Goal: Obtain resource: Download file/media

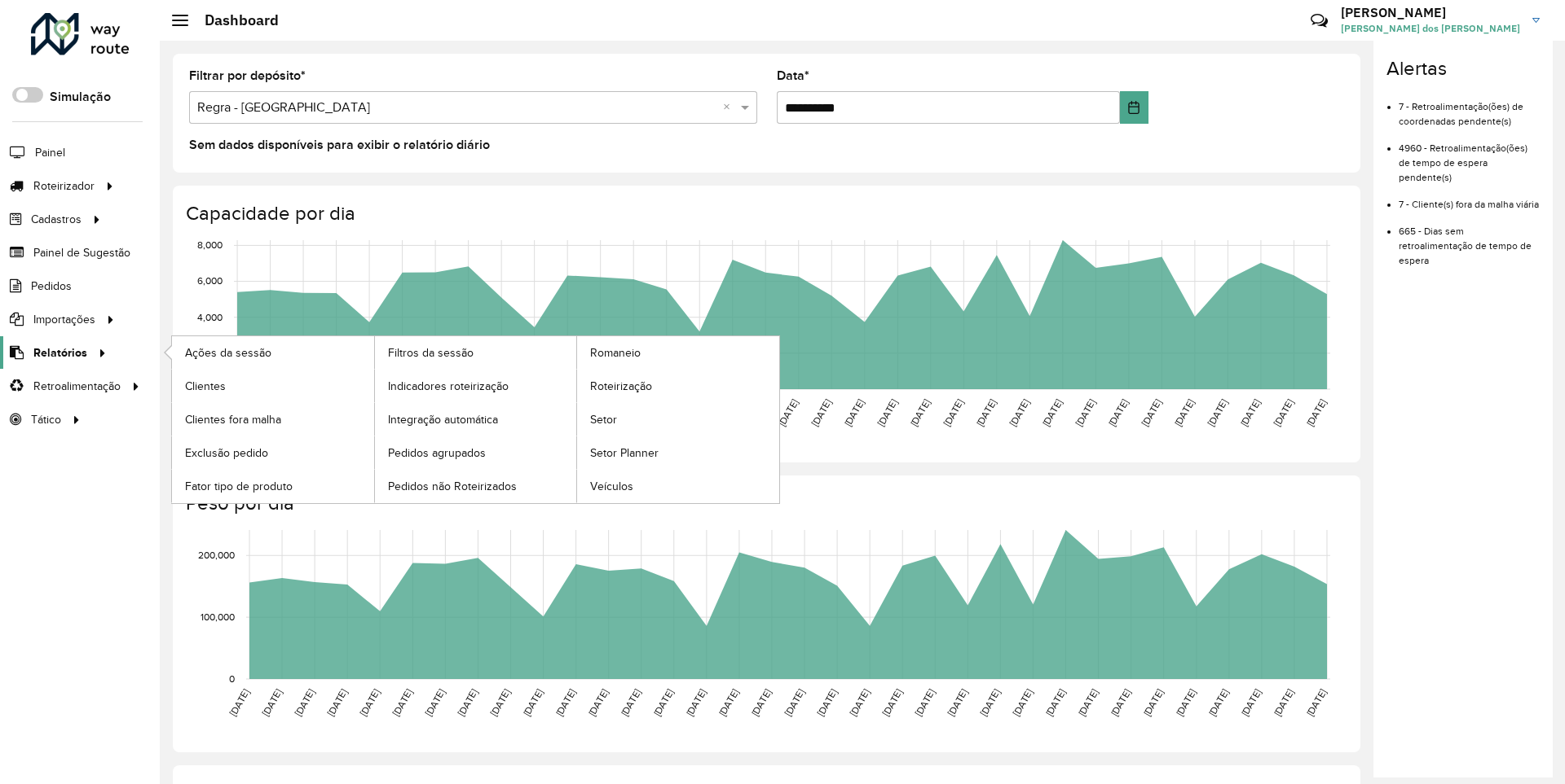
click at [57, 352] on span "Relatórios" at bounding box center [60, 353] width 53 height 17
click at [204, 385] on span "Clientes" at bounding box center [206, 386] width 44 height 17
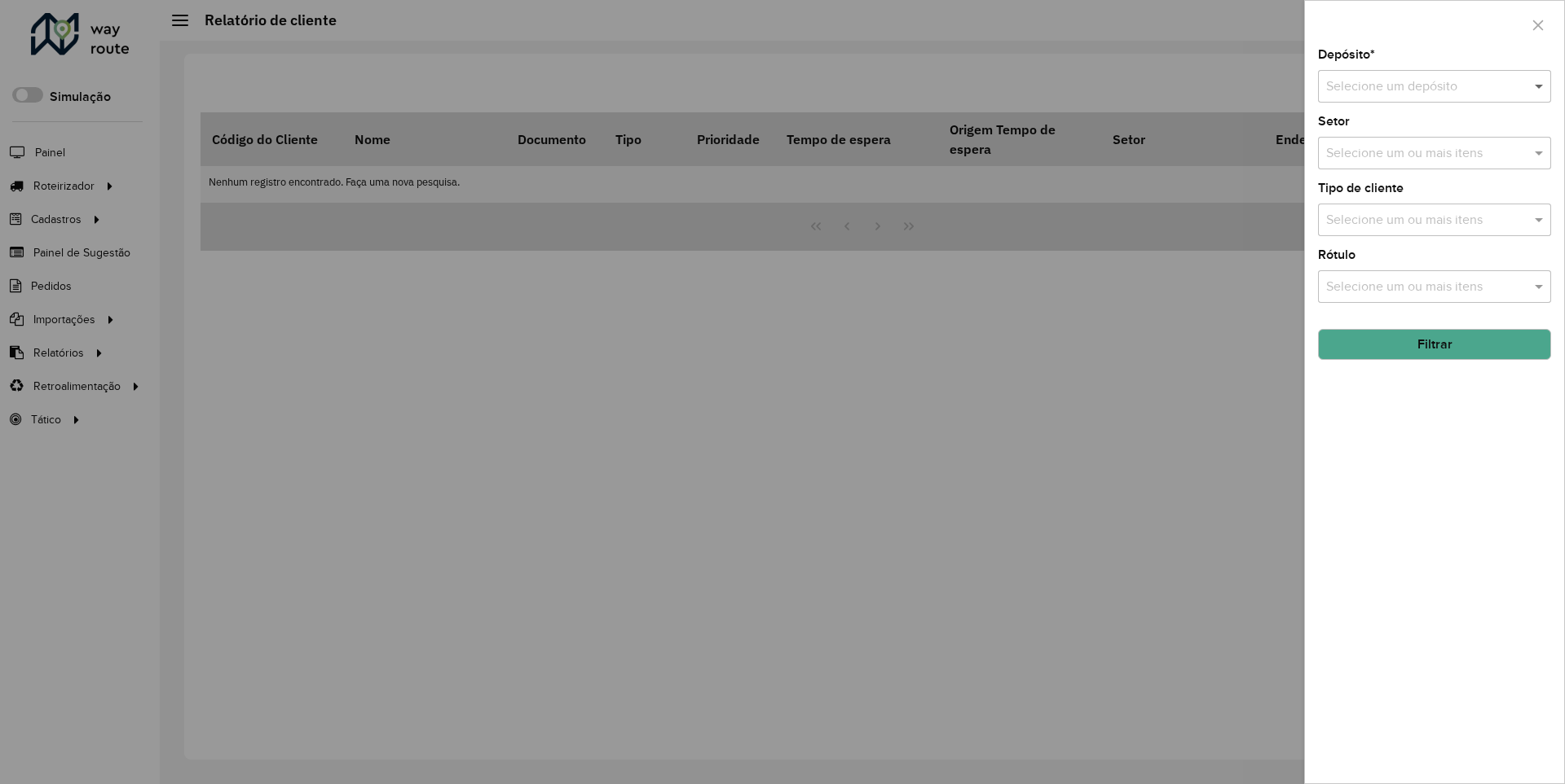
click at [1540, 86] on span at bounding box center [1541, 87] width 21 height 20
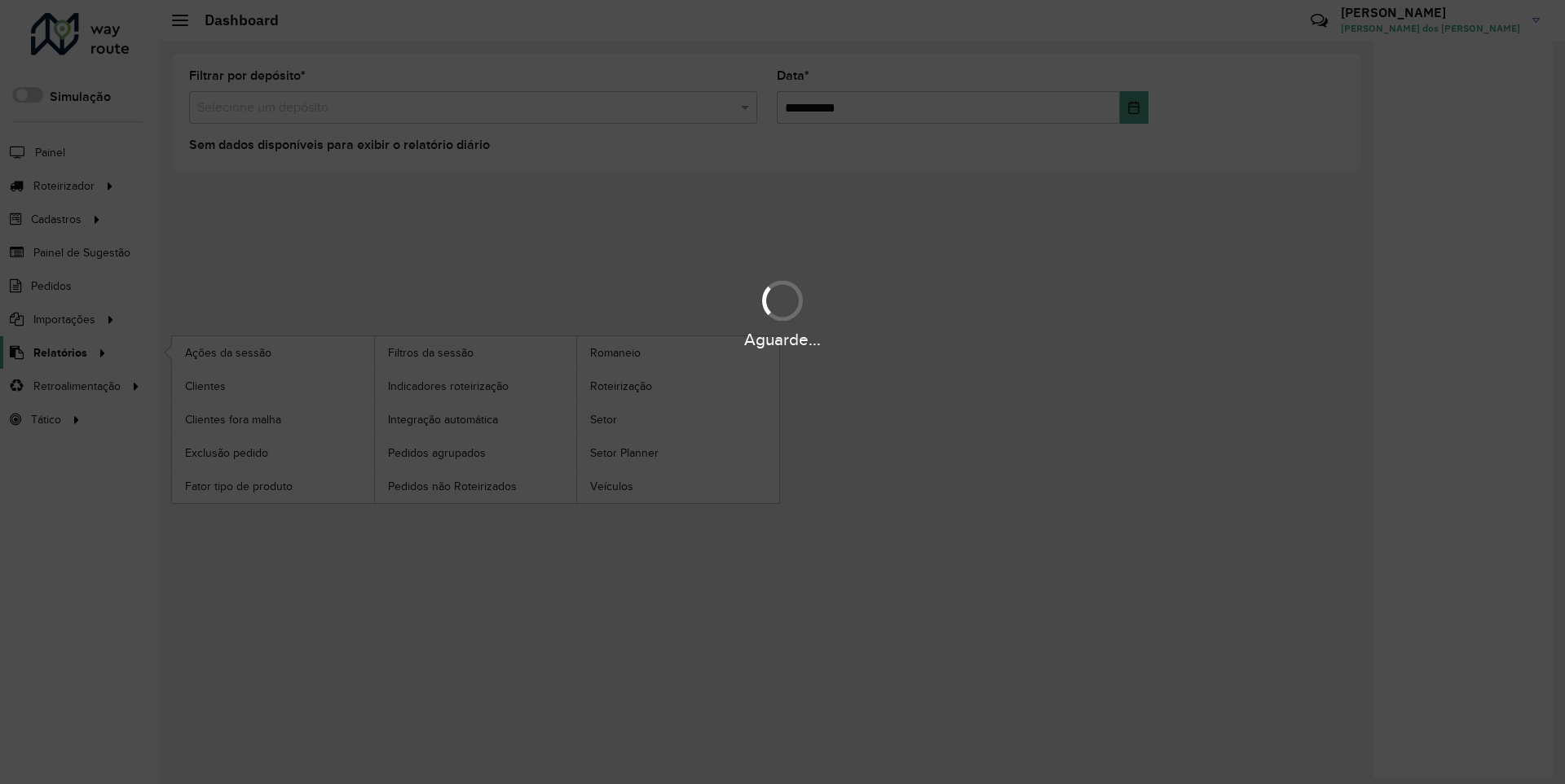
click at [57, 352] on span "Relatórios" at bounding box center [60, 353] width 53 height 17
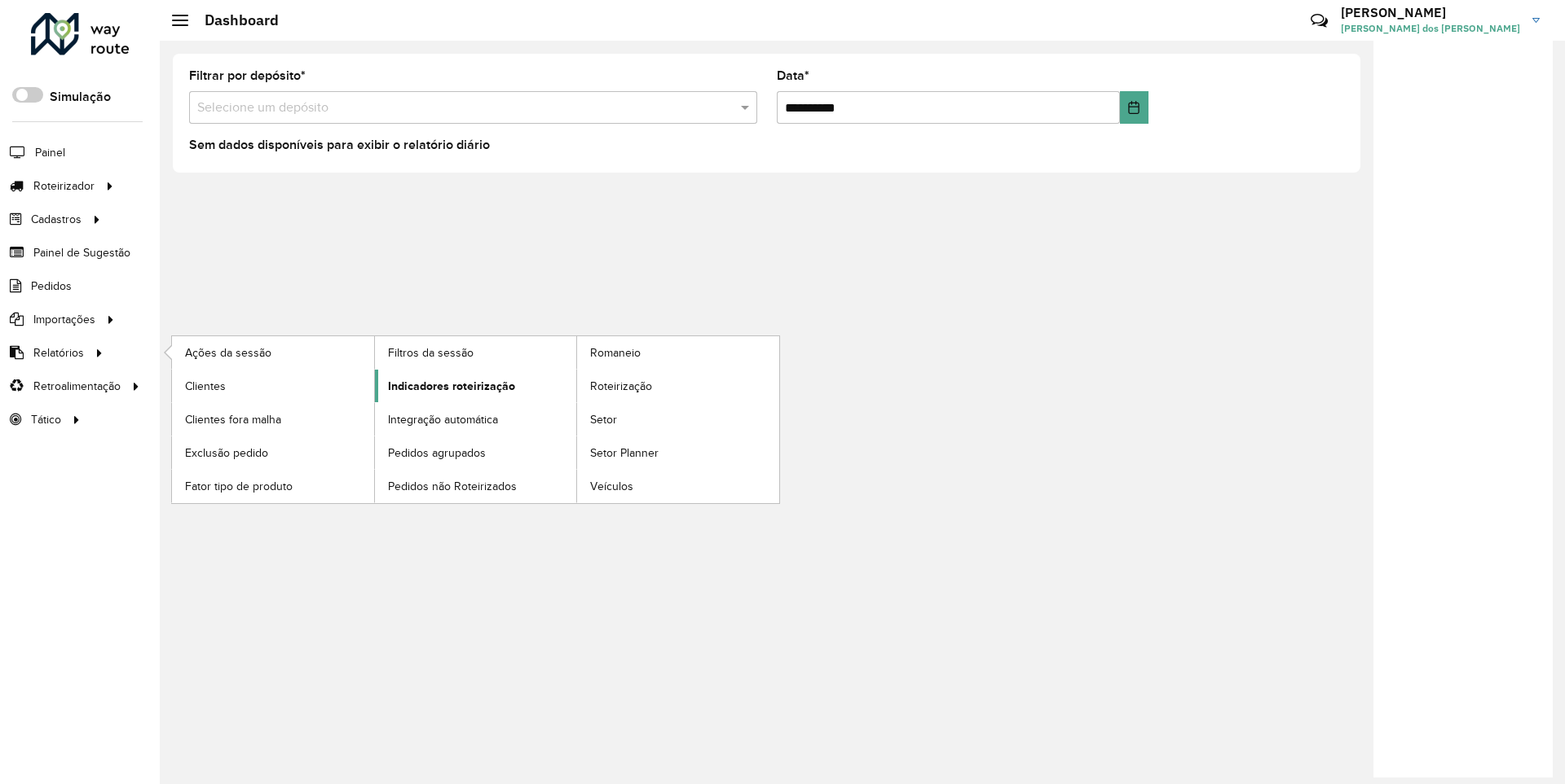
click at [447, 385] on span "Indicadores roteirização" at bounding box center [451, 386] width 128 height 17
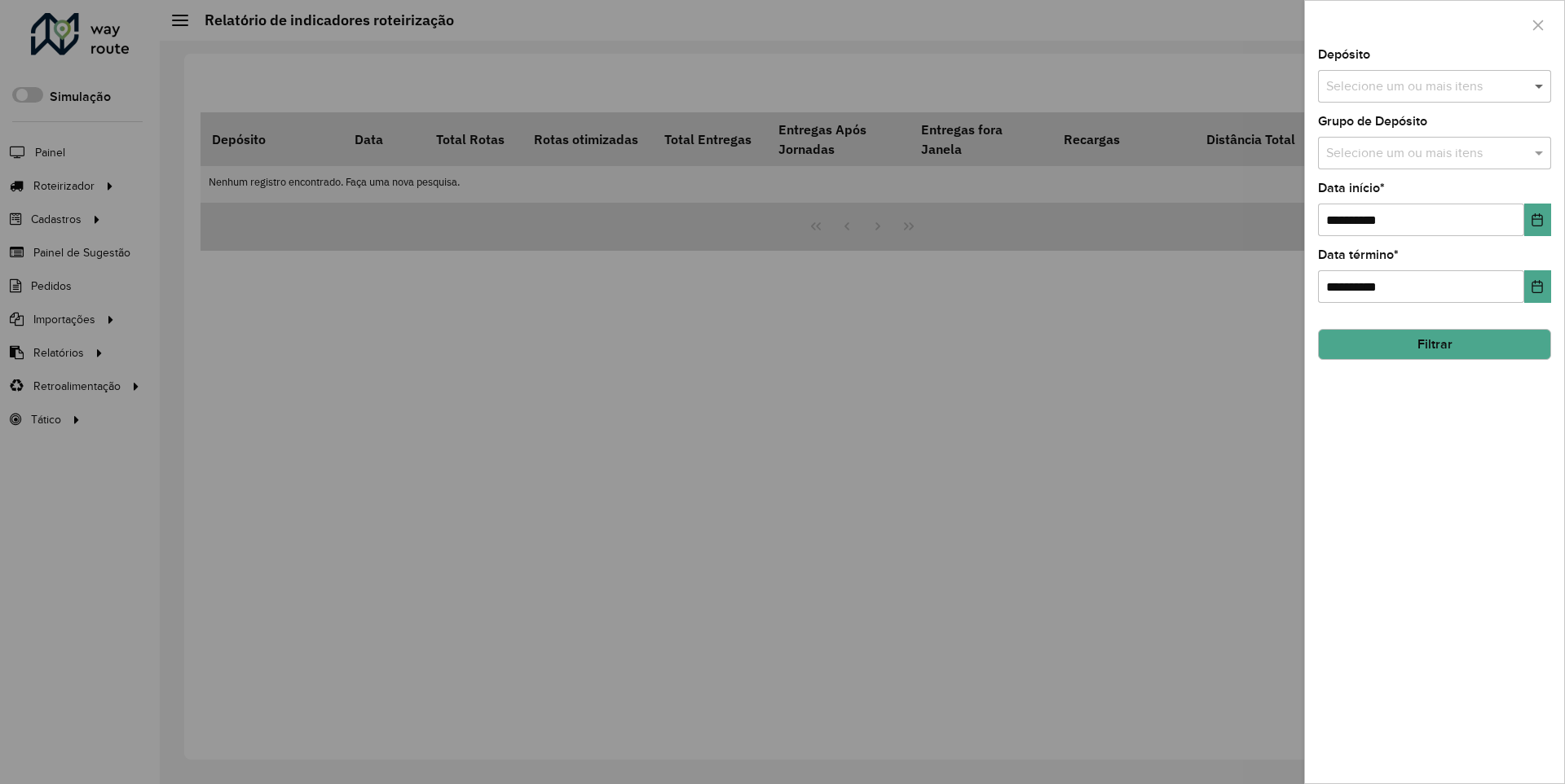
click at [1540, 86] on span at bounding box center [1541, 87] width 21 height 20
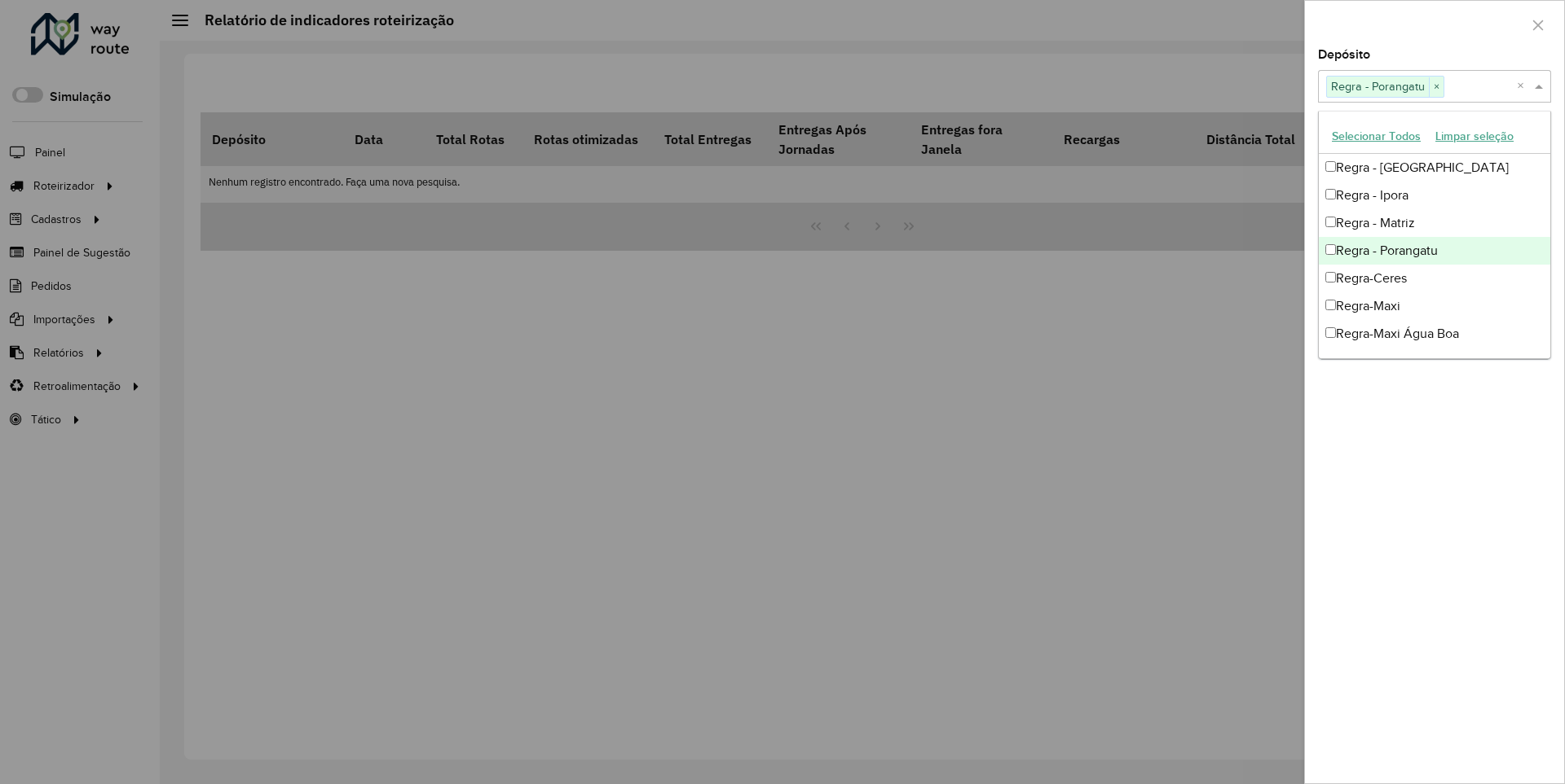
click at [1434, 24] on div at bounding box center [1434, 24] width 259 height 48
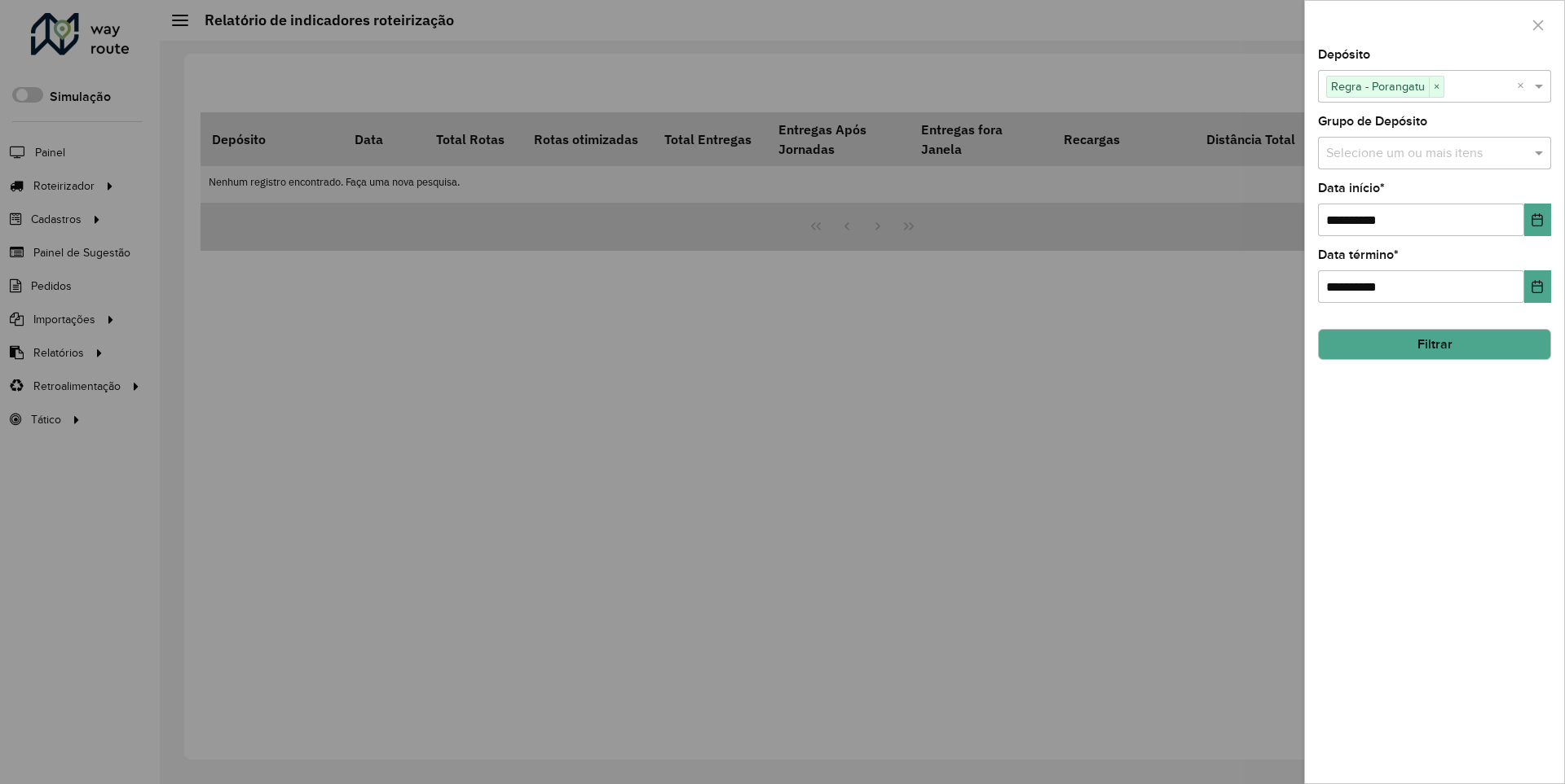
click at [1536, 219] on icon "Choose Date" at bounding box center [1538, 220] width 11 height 13
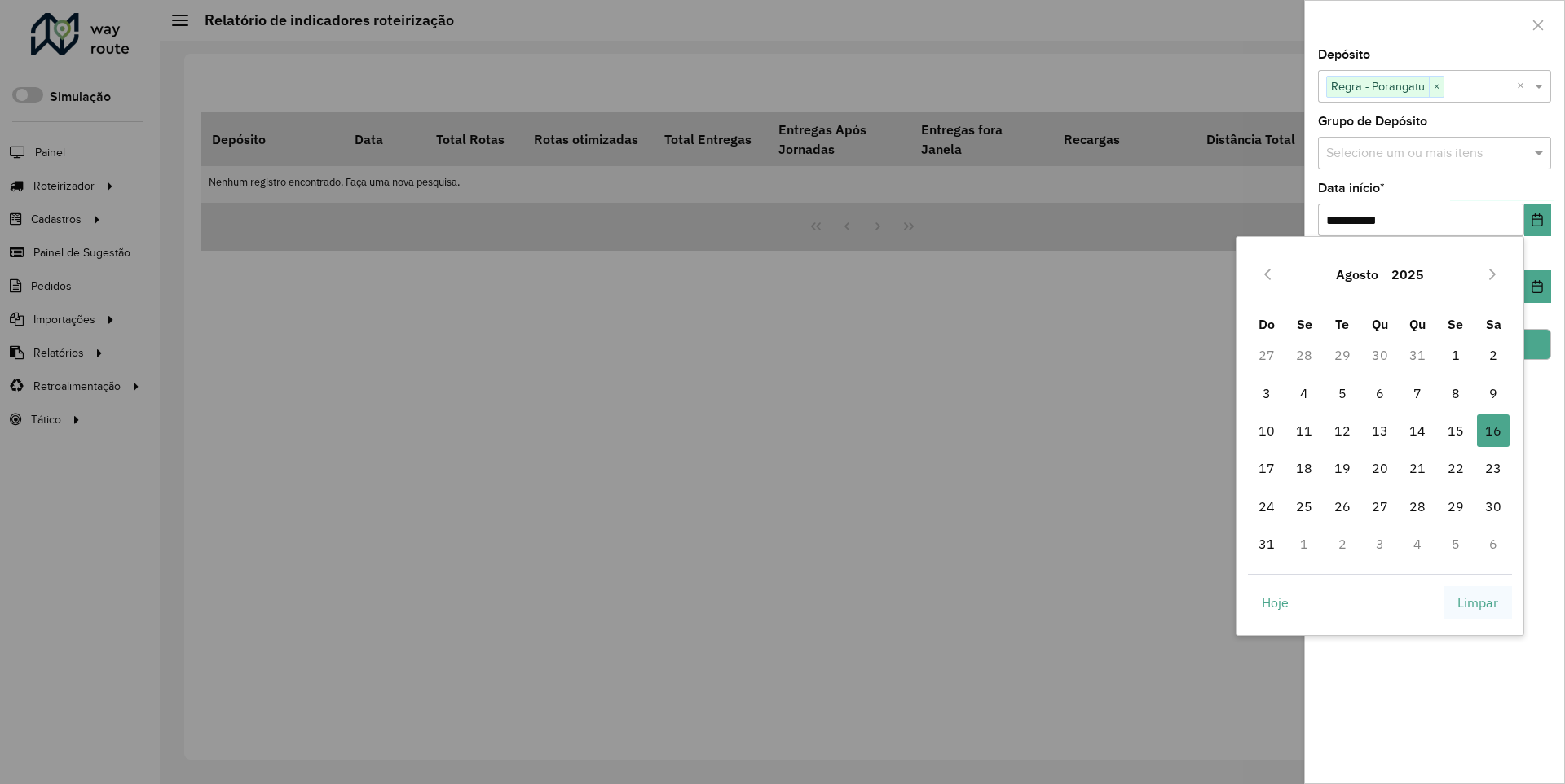
click at [1477, 602] on span "Limpar" at bounding box center [1477, 603] width 41 height 20
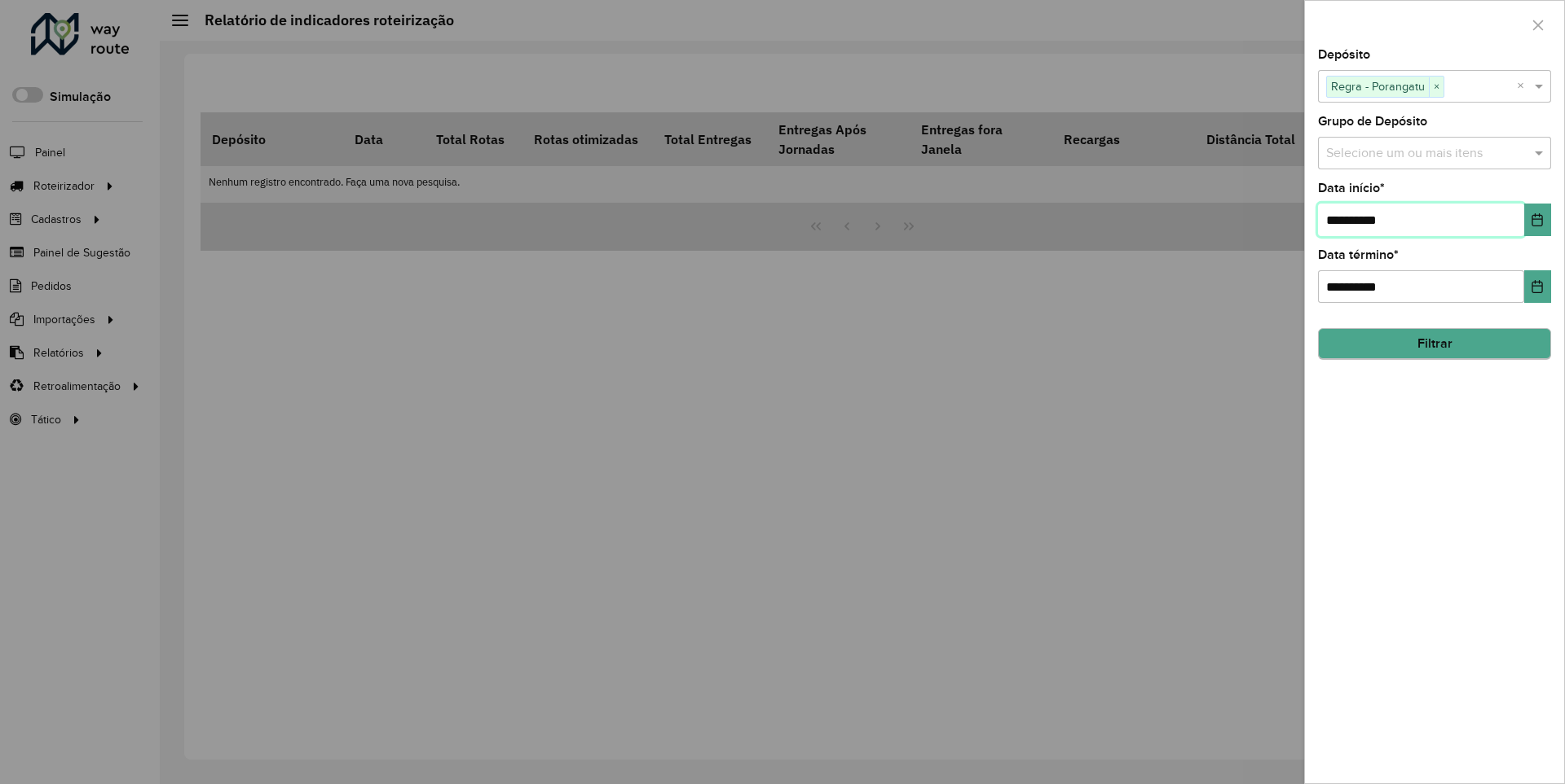
type input "**********"
click at [1434, 344] on button "Filtrar" at bounding box center [1435, 345] width 233 height 31
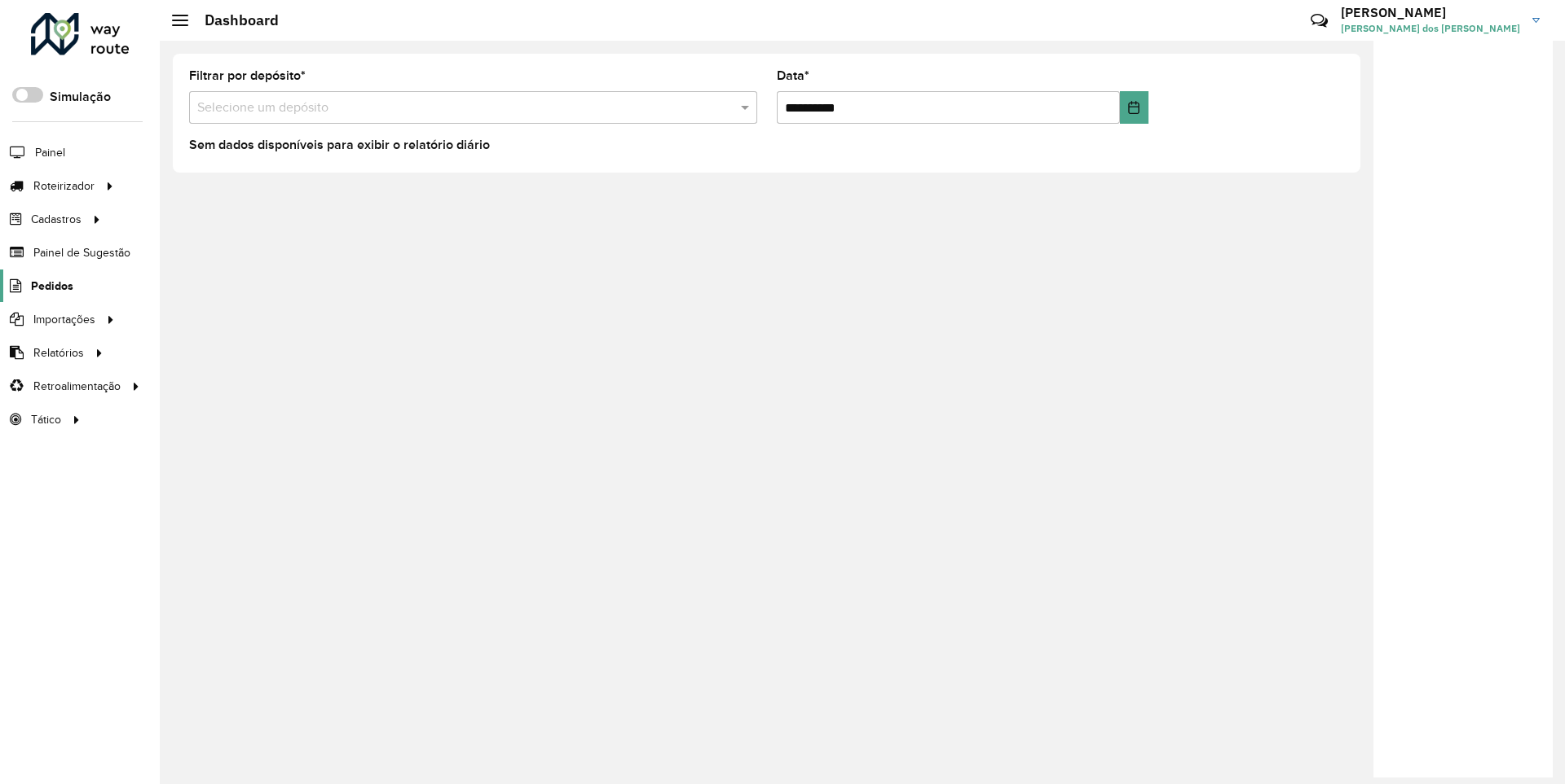
click at [51, 285] on span "Pedidos" at bounding box center [52, 286] width 43 height 17
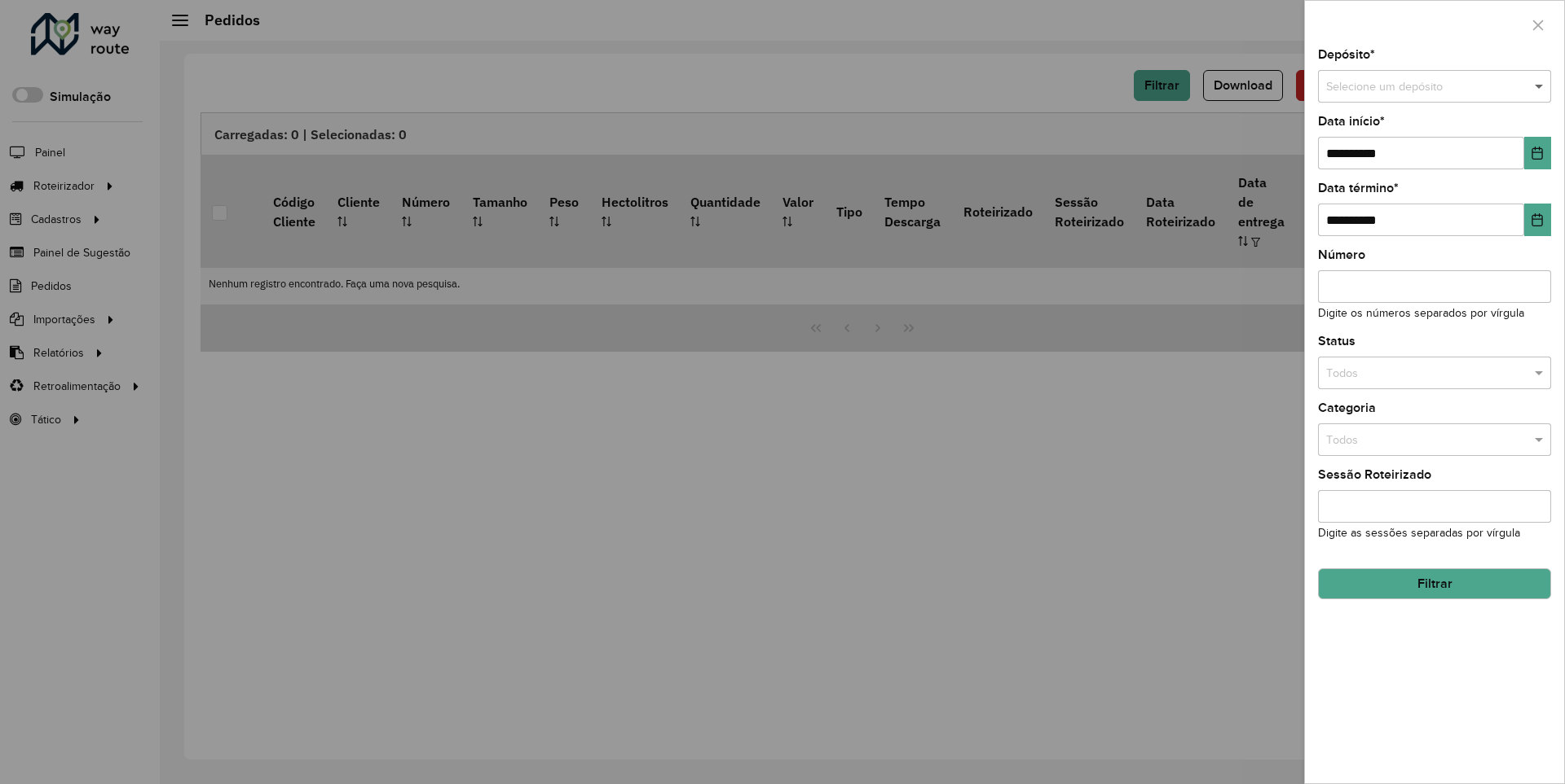
click at [1540, 86] on span at bounding box center [1541, 87] width 21 height 18
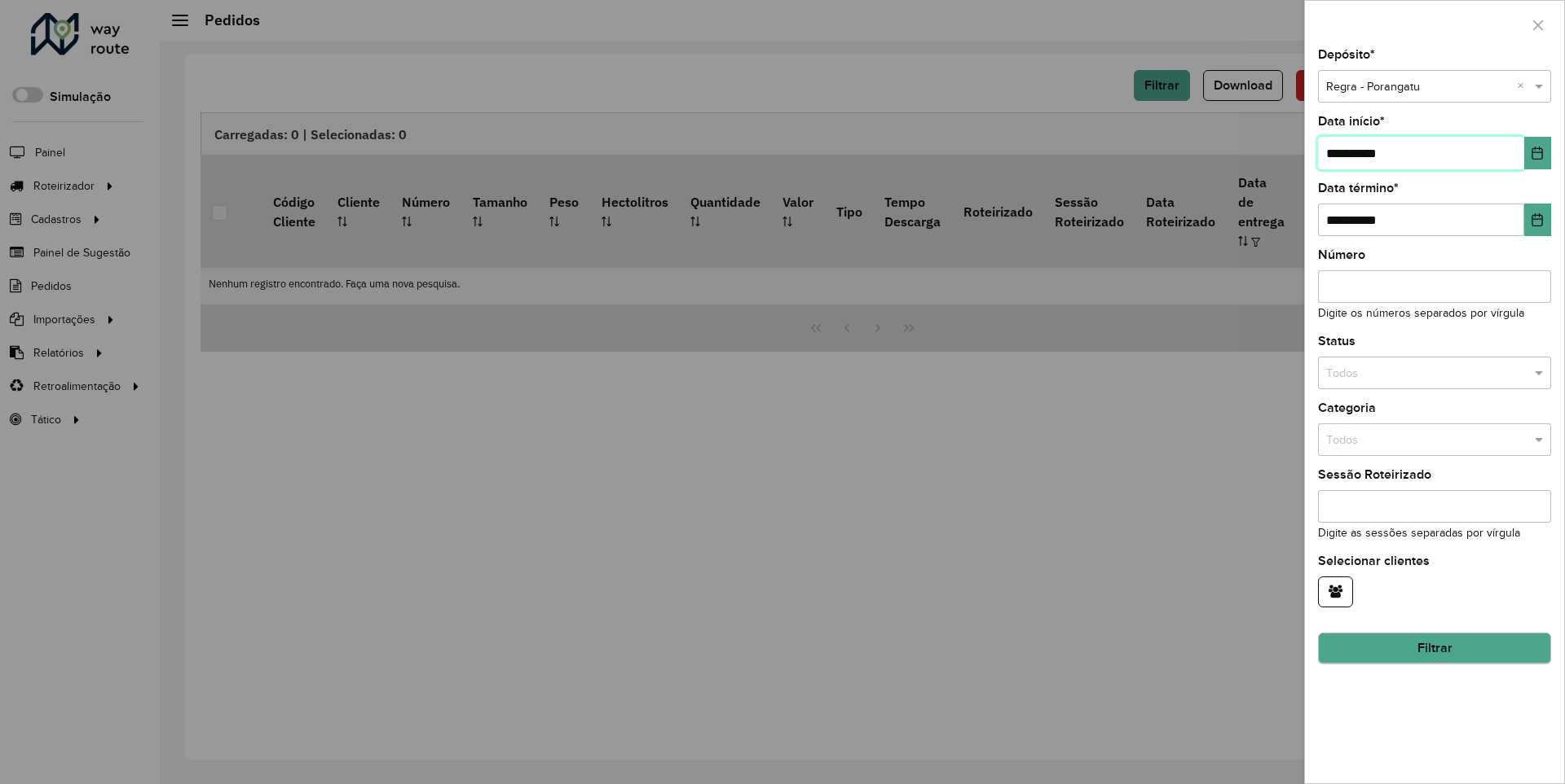
type input "**********"
click at [1434, 648] on button "Filtrar" at bounding box center [1435, 649] width 233 height 31
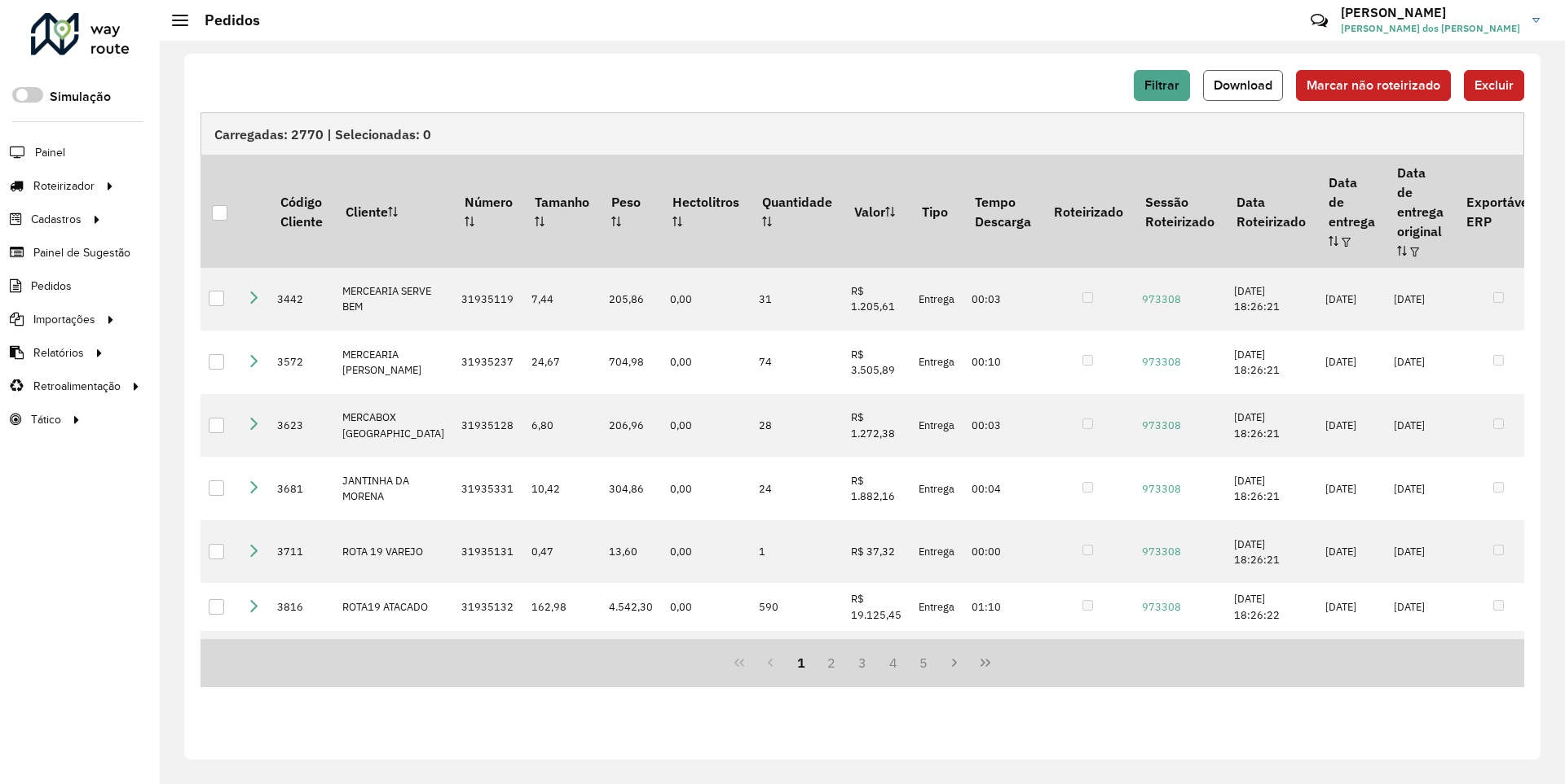
click at [1245, 85] on span "Download" at bounding box center [1242, 84] width 59 height 14
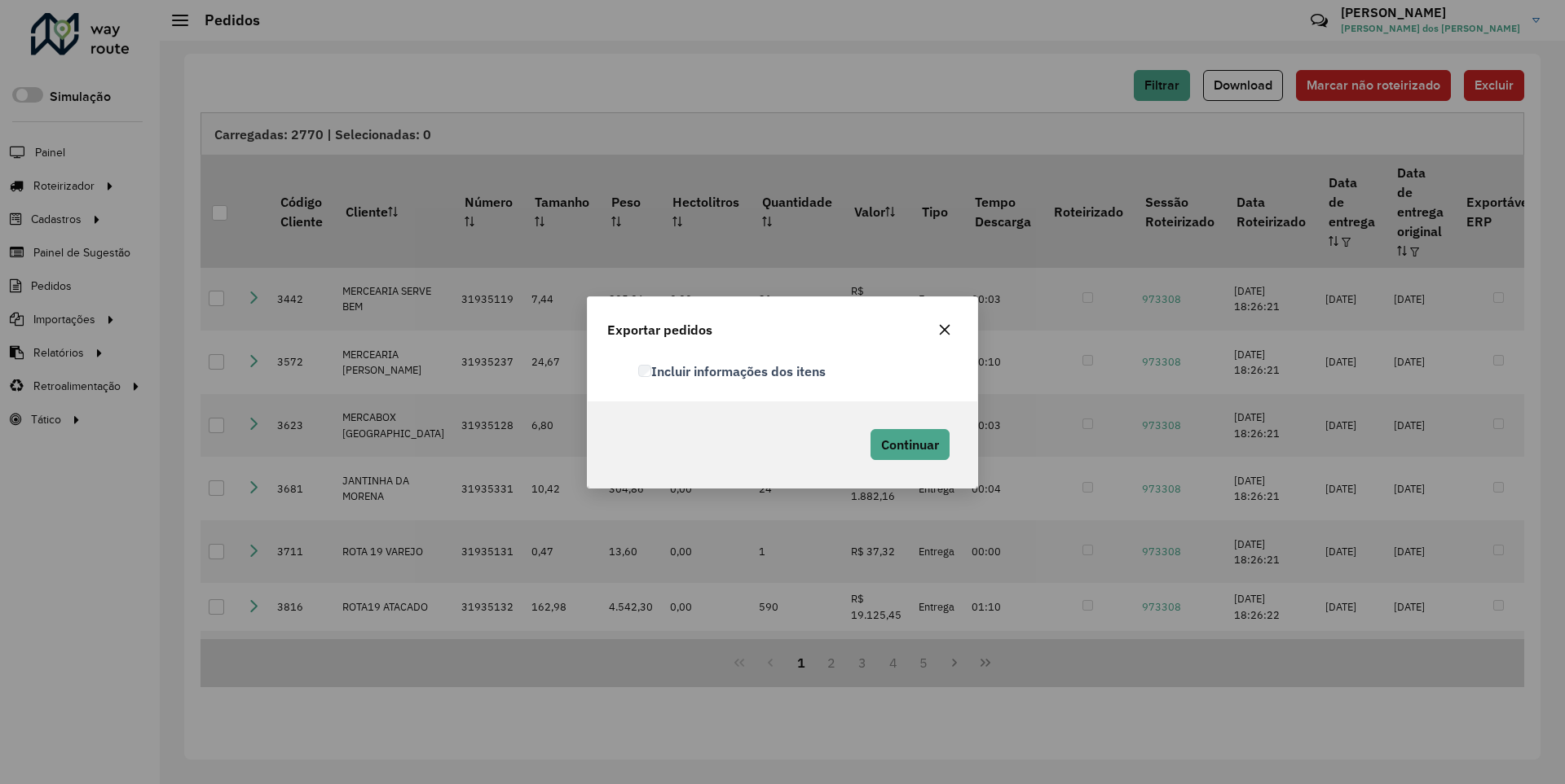
click at [733, 371] on label "Incluir informações dos itens" at bounding box center [731, 372] width 187 height 20
click at [907, 444] on span "Continuar" at bounding box center [910, 445] width 58 height 16
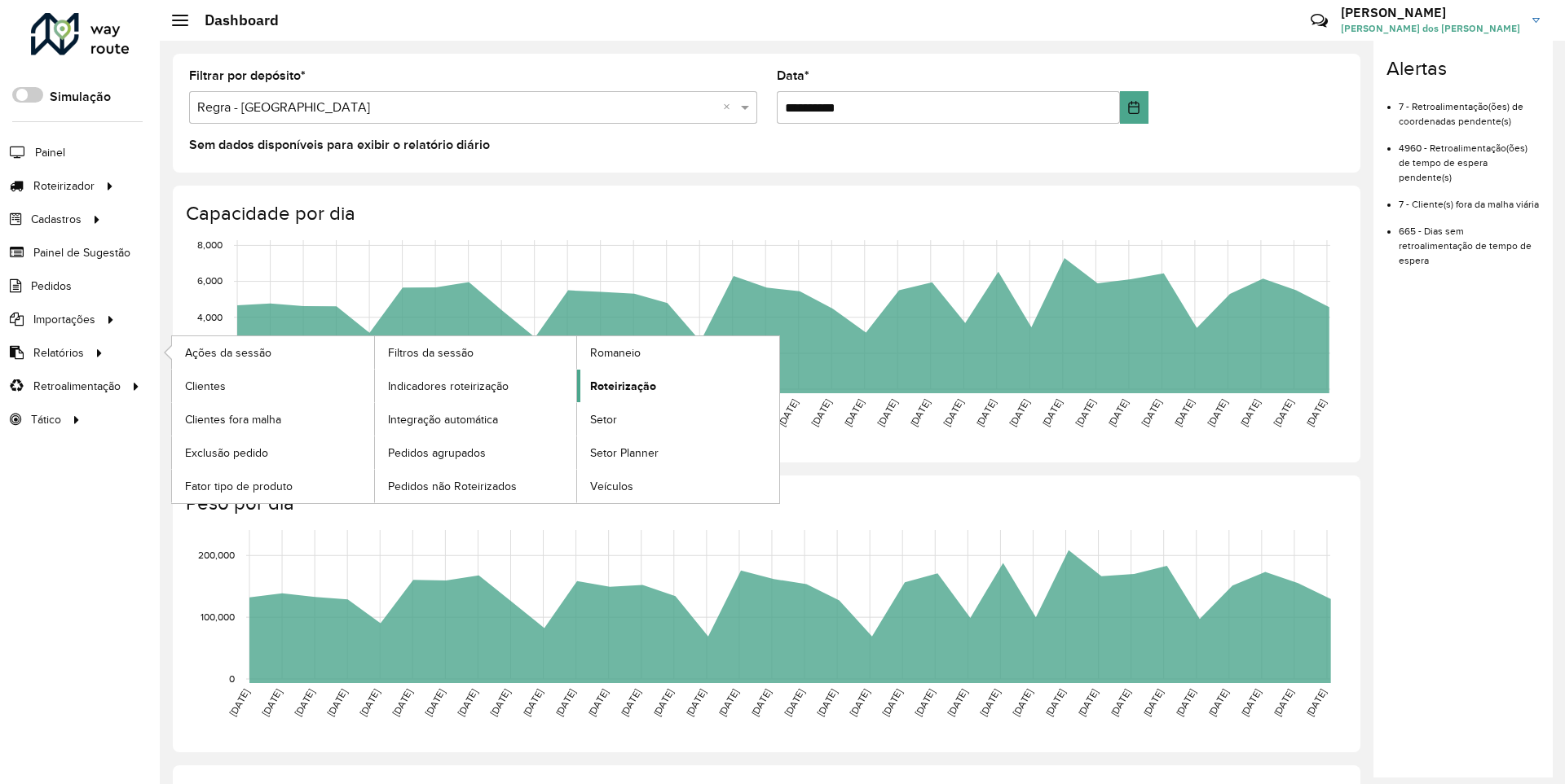
click at [621, 385] on span "Roteirização" at bounding box center [622, 386] width 66 height 17
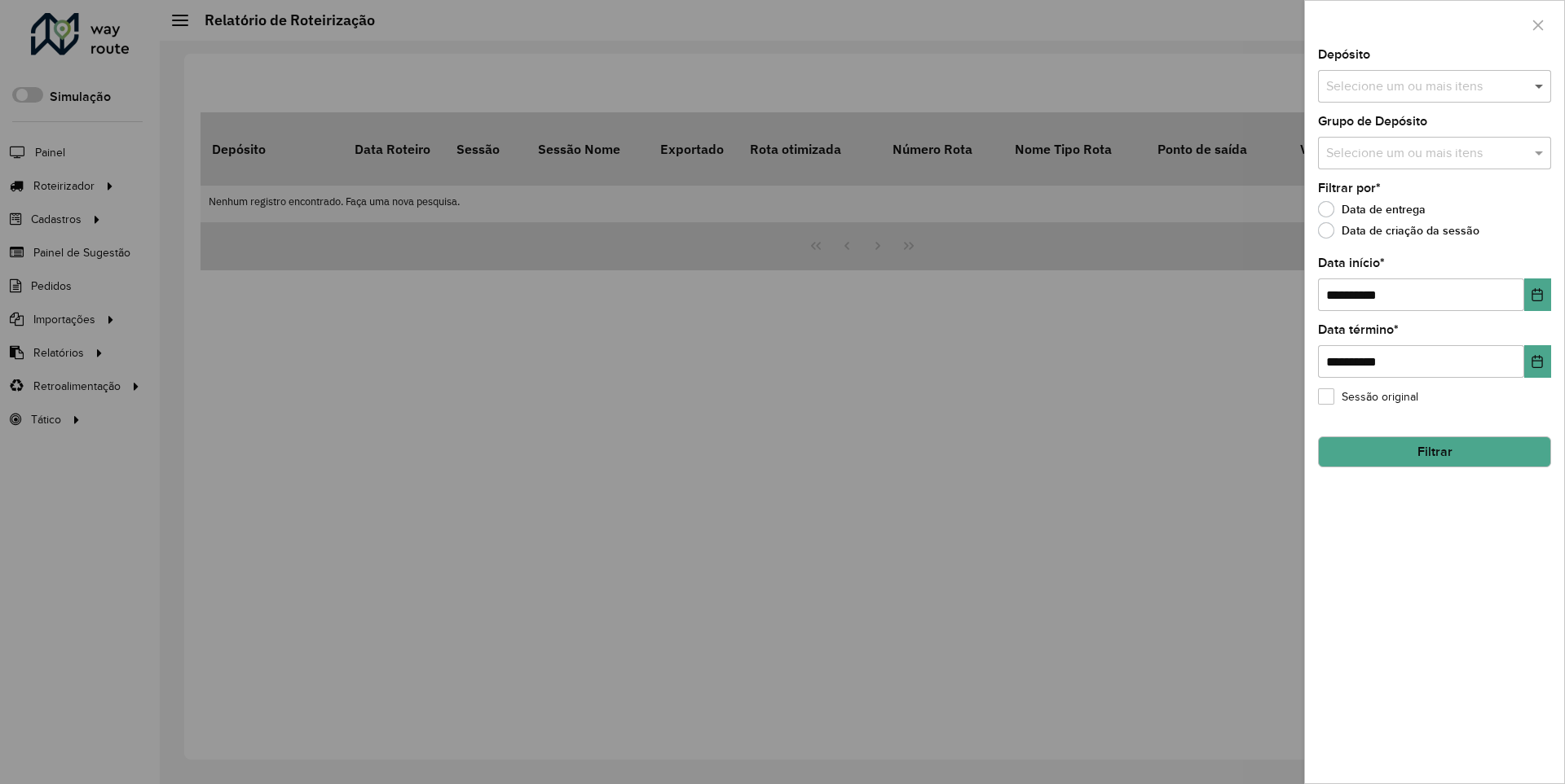
click at [1540, 86] on span at bounding box center [1541, 87] width 21 height 20
click at [1536, 294] on icon "Choose Date" at bounding box center [1538, 295] width 11 height 13
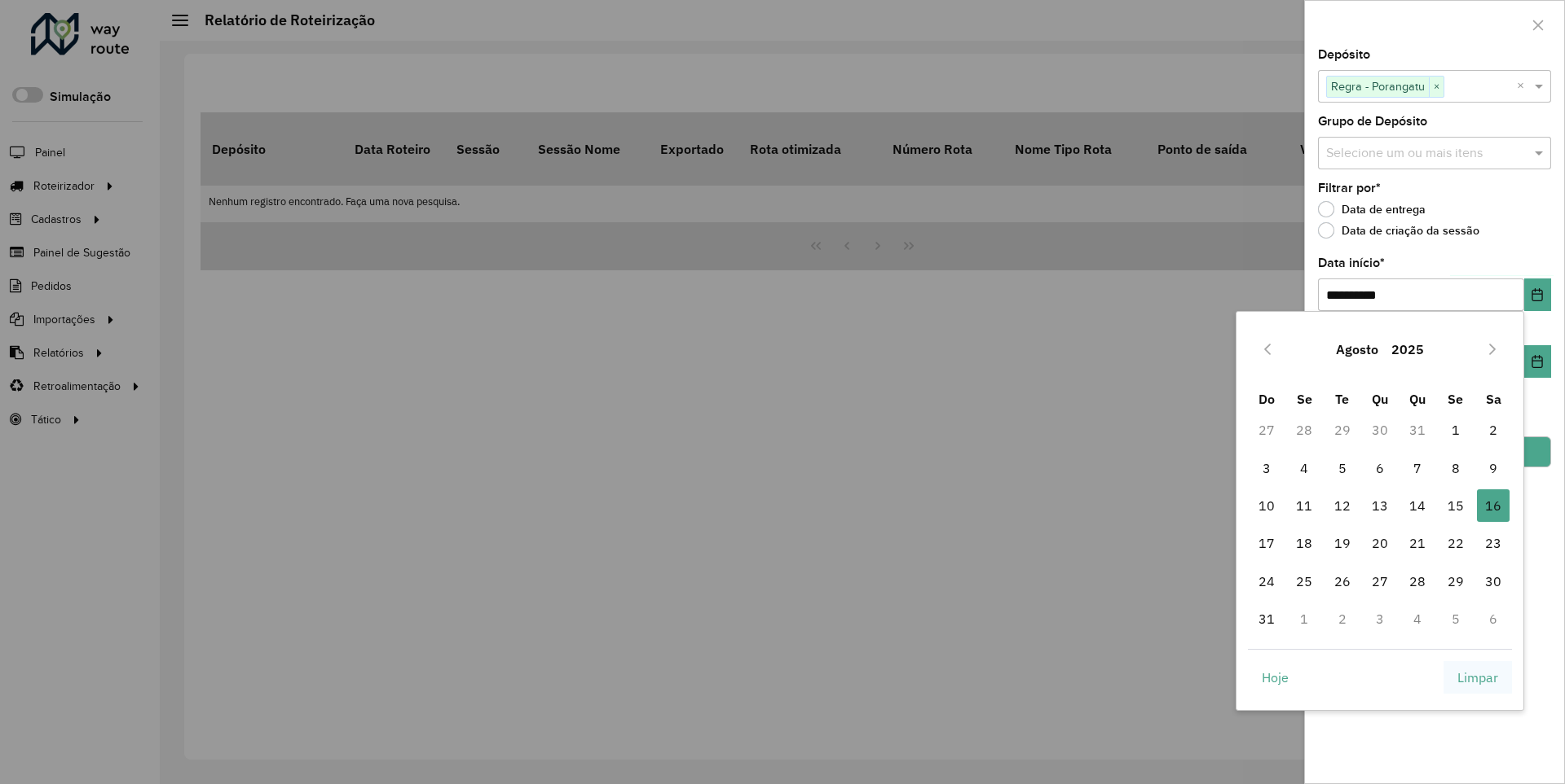
click at [1477, 677] on span "Limpar" at bounding box center [1477, 678] width 41 height 20
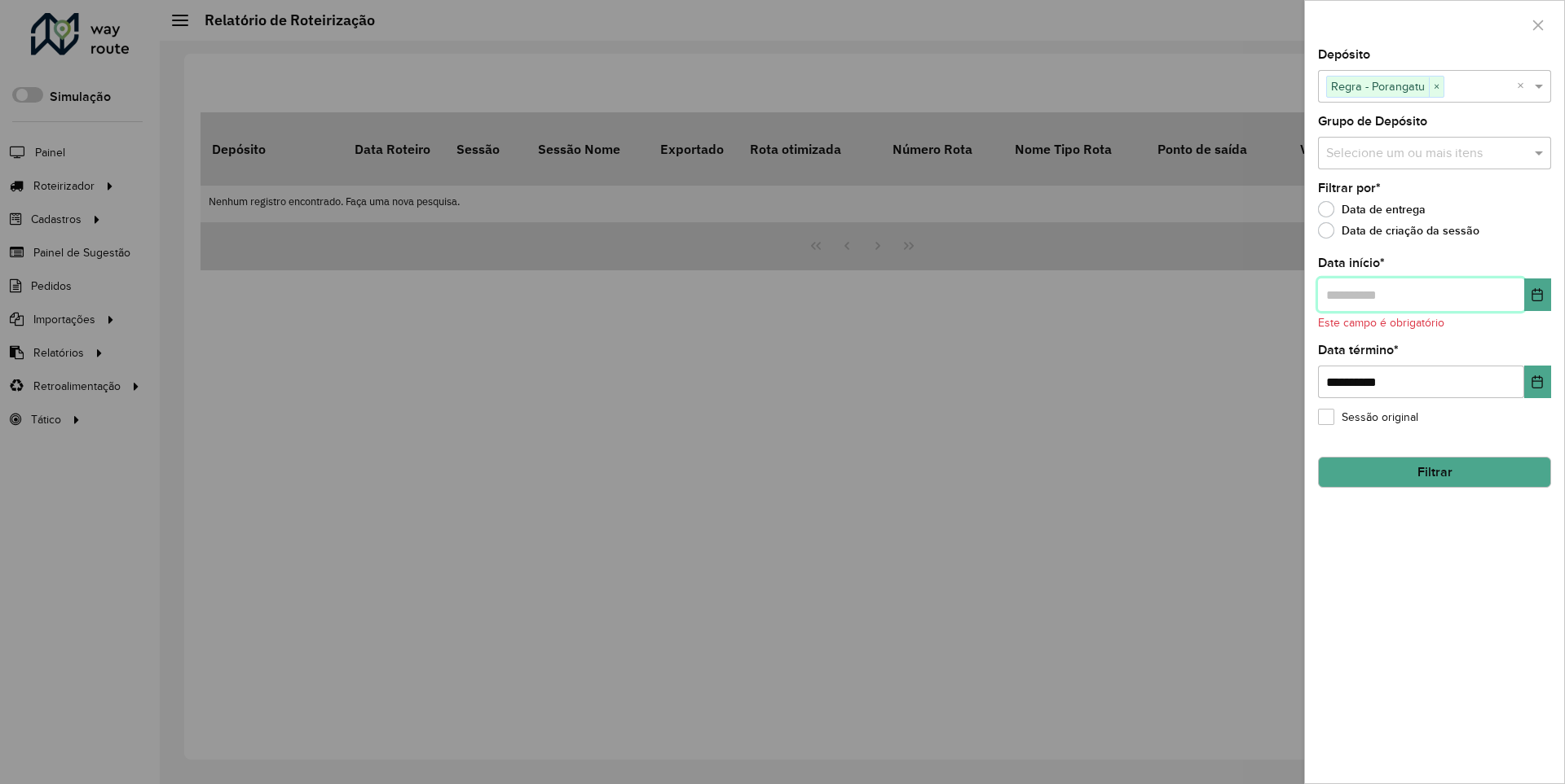
click at [1419, 294] on input "text" at bounding box center [1421, 295] width 206 height 33
type input "**********"
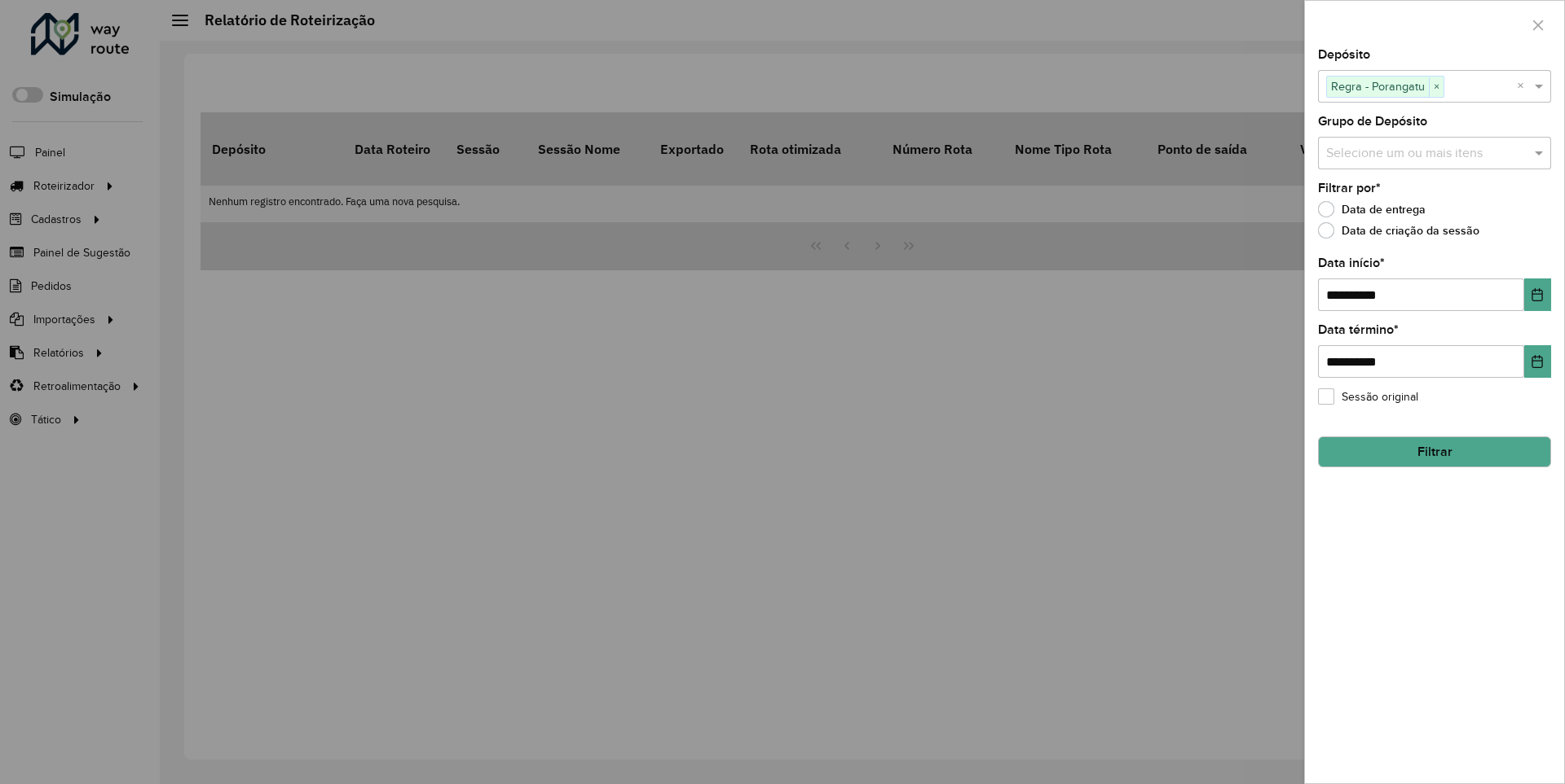
click at [1434, 451] on button "Filtrar" at bounding box center [1435, 452] width 233 height 31
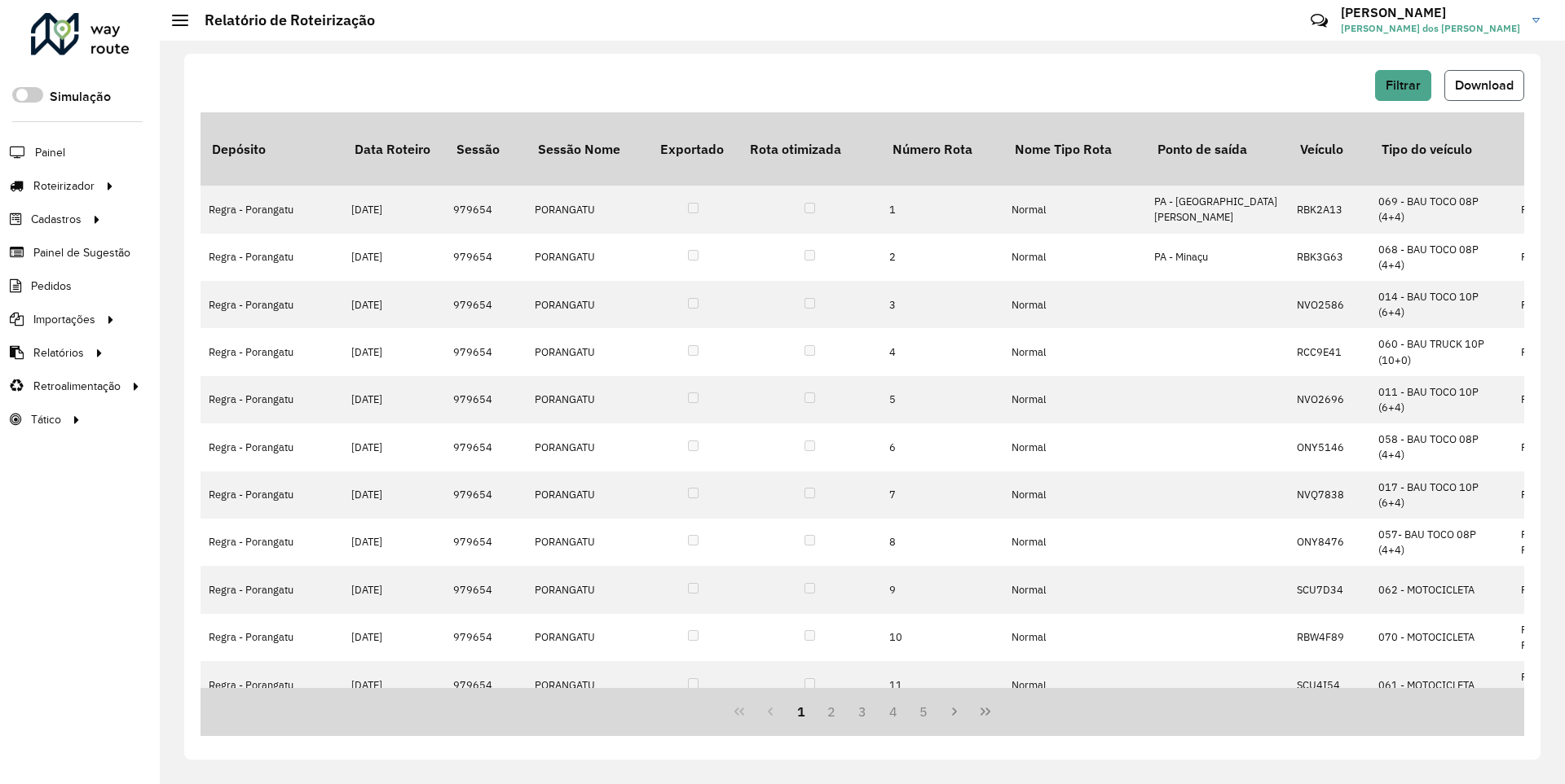
click at [1483, 85] on span "Download" at bounding box center [1484, 84] width 59 height 14
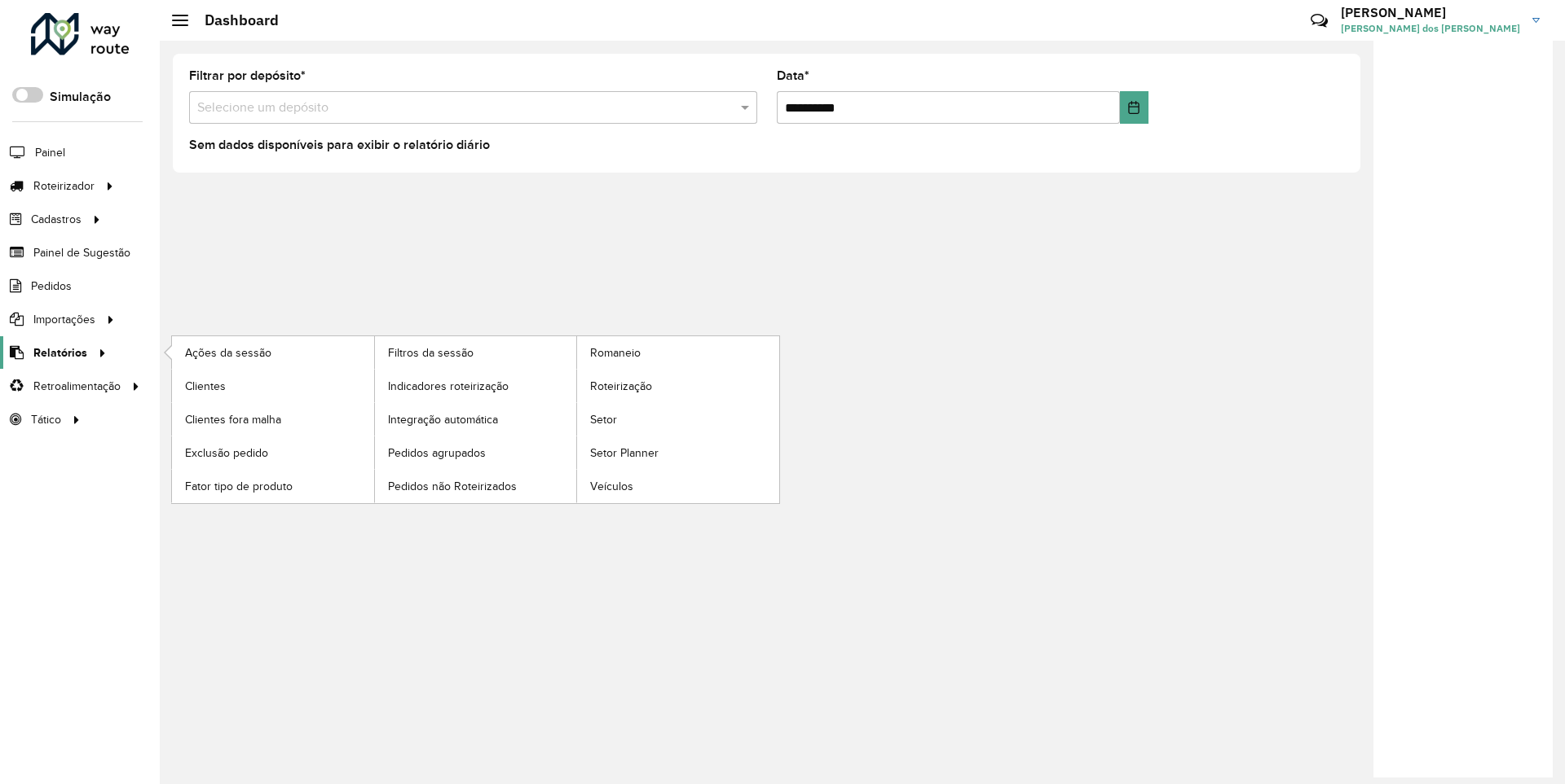
click at [57, 352] on span "Relatórios" at bounding box center [60, 353] width 53 height 17
click at [204, 385] on span "Clientes" at bounding box center [206, 386] width 44 height 17
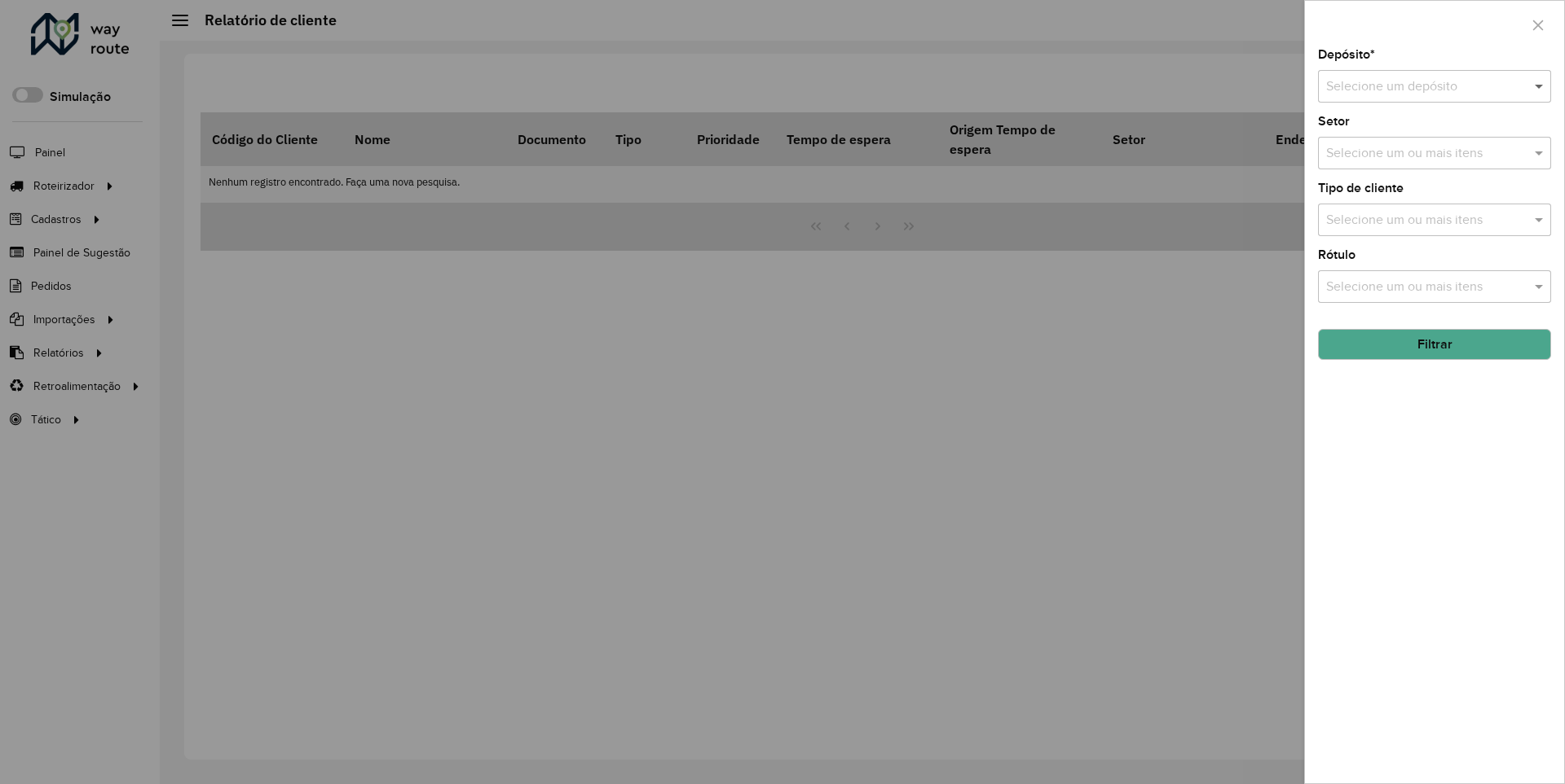
click at [1540, 86] on span at bounding box center [1541, 87] width 21 height 20
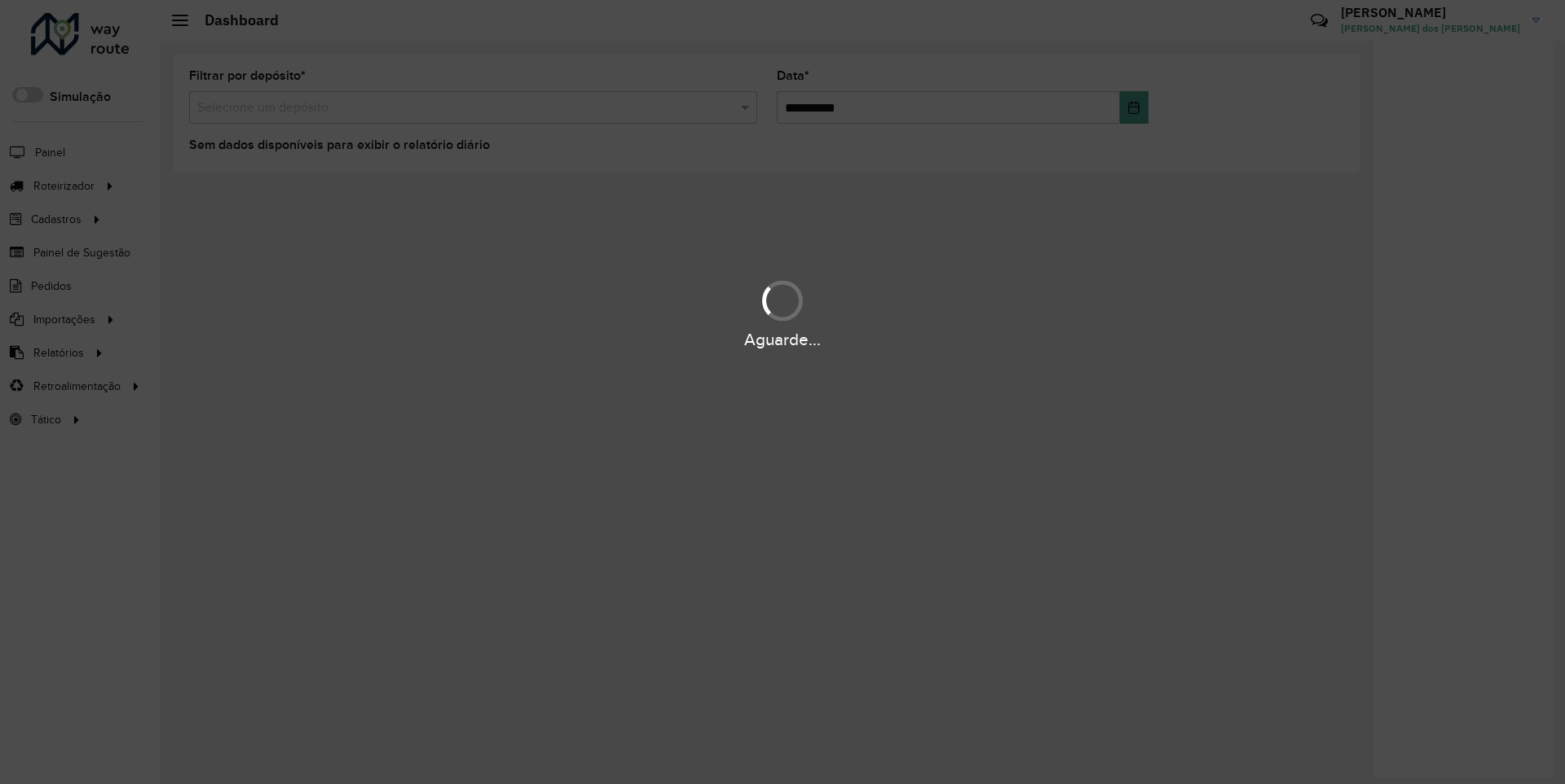
click at [57, 352] on div "Aguarde..." at bounding box center [782, 340] width 1565 height 25
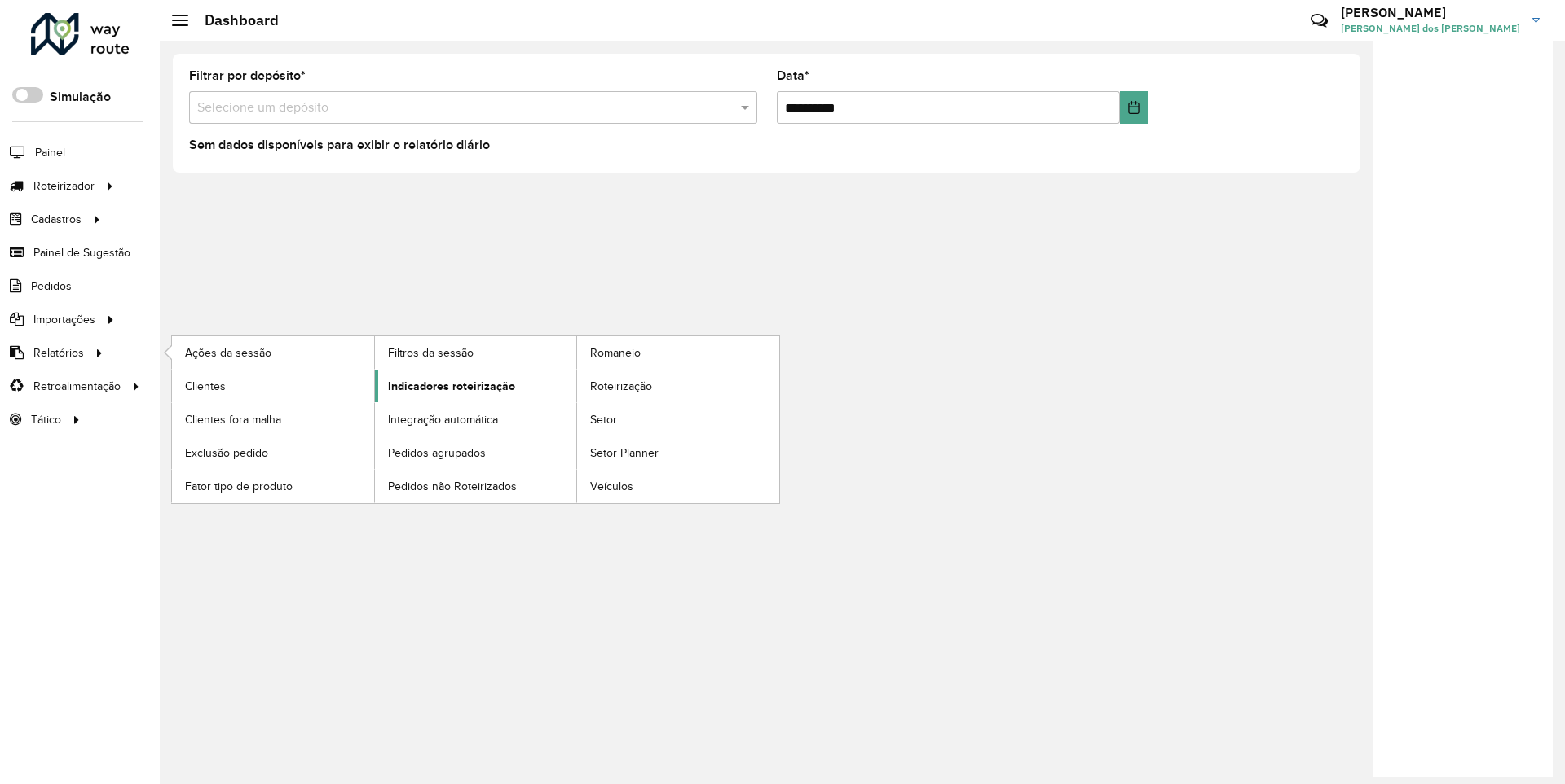
click at [447, 385] on span "Indicadores roteirização" at bounding box center [451, 386] width 128 height 17
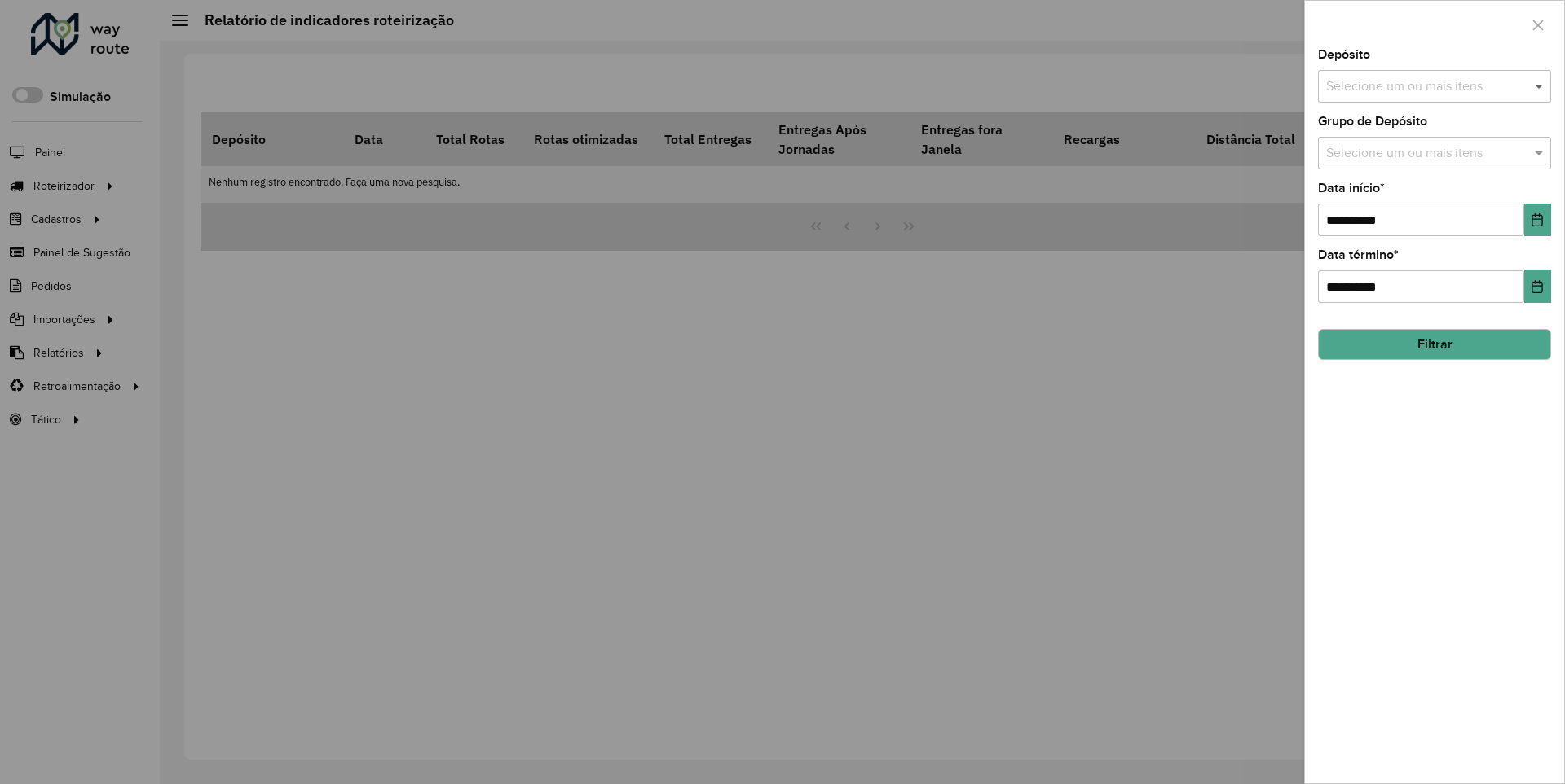
click at [1540, 86] on span at bounding box center [1541, 87] width 21 height 20
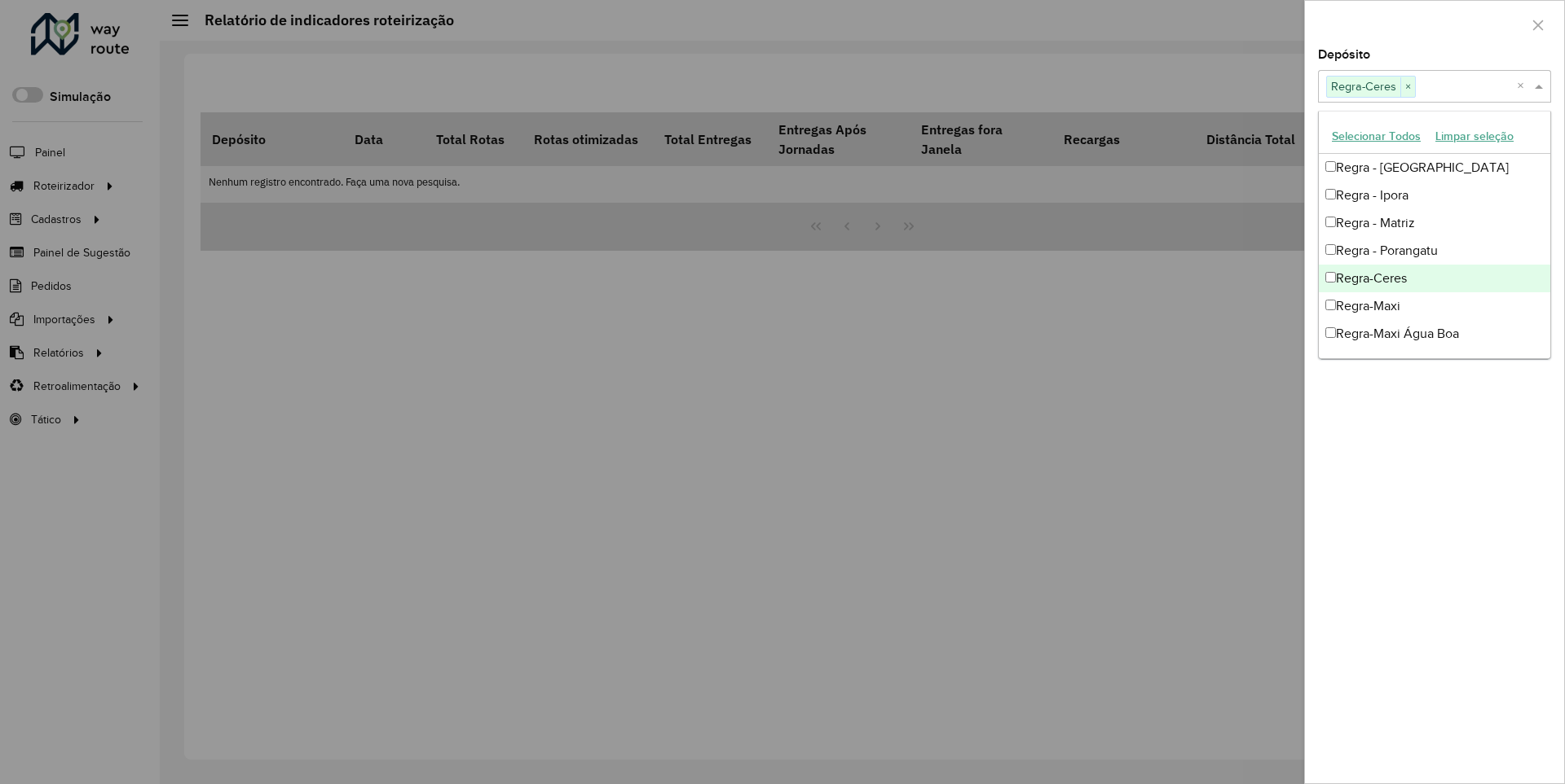
click at [1434, 24] on div at bounding box center [1434, 24] width 259 height 48
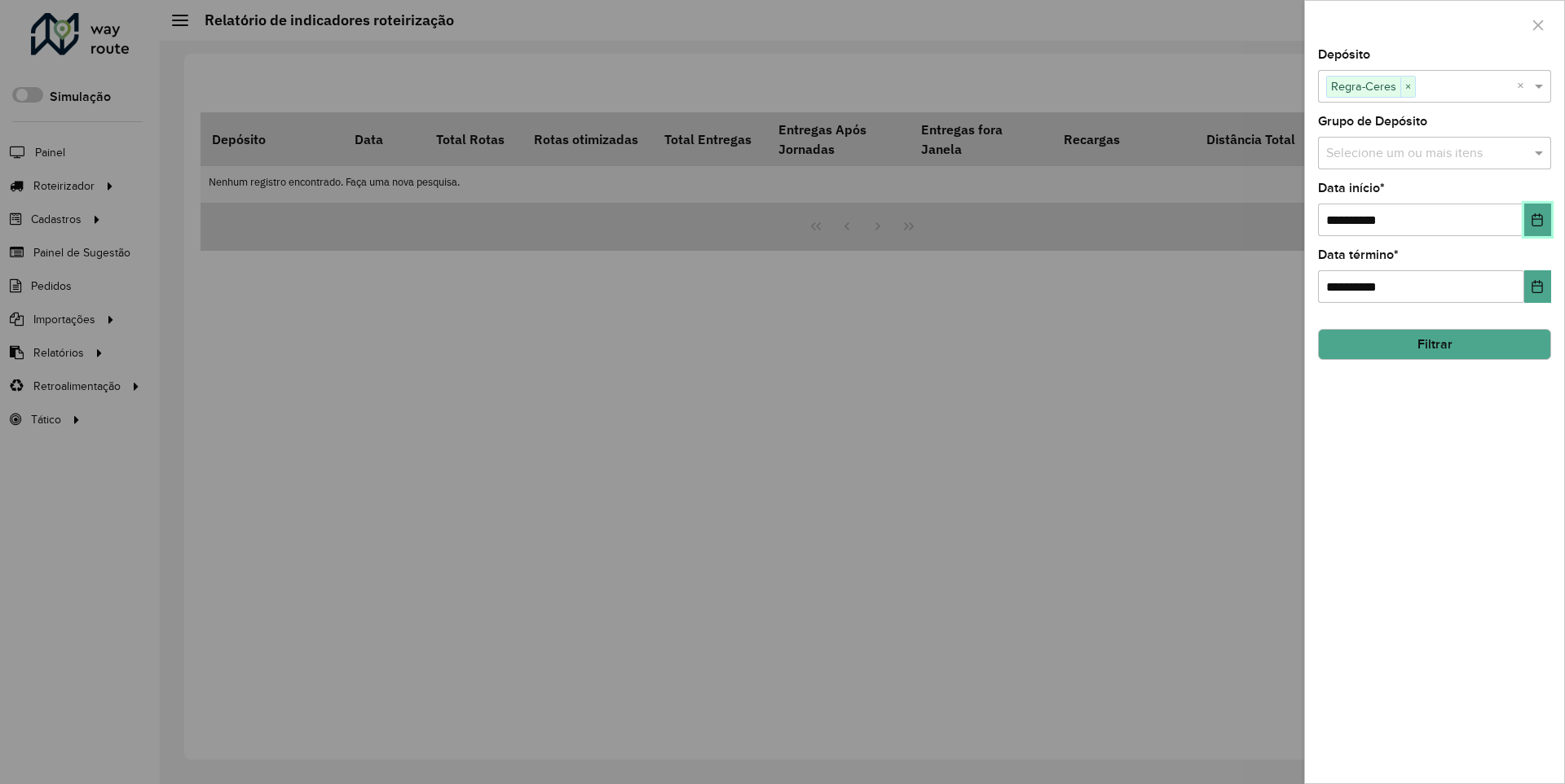
click at [1536, 219] on icon "Choose Date" at bounding box center [1538, 220] width 11 height 13
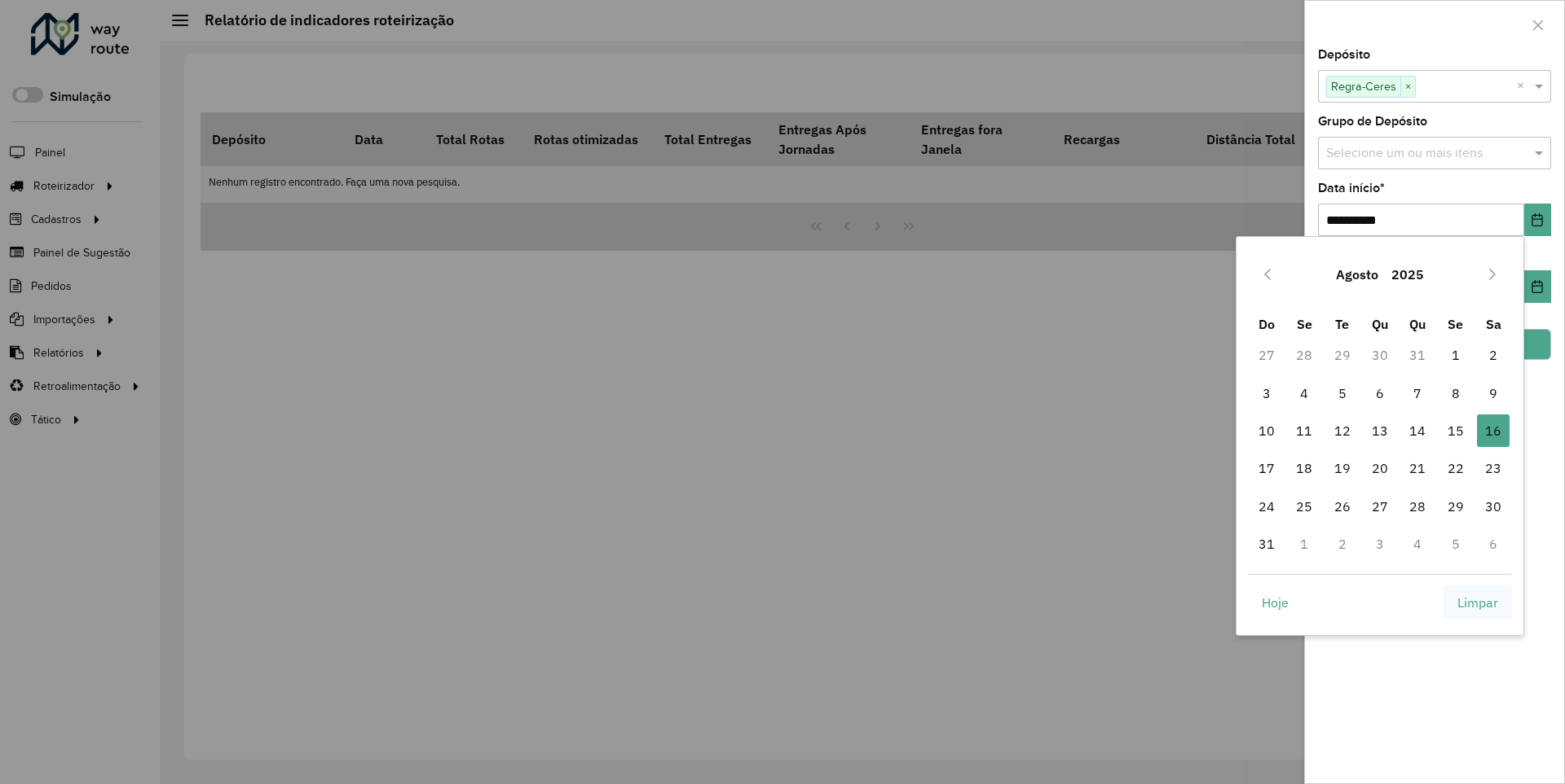
click at [1477, 602] on span "Limpar" at bounding box center [1477, 603] width 41 height 20
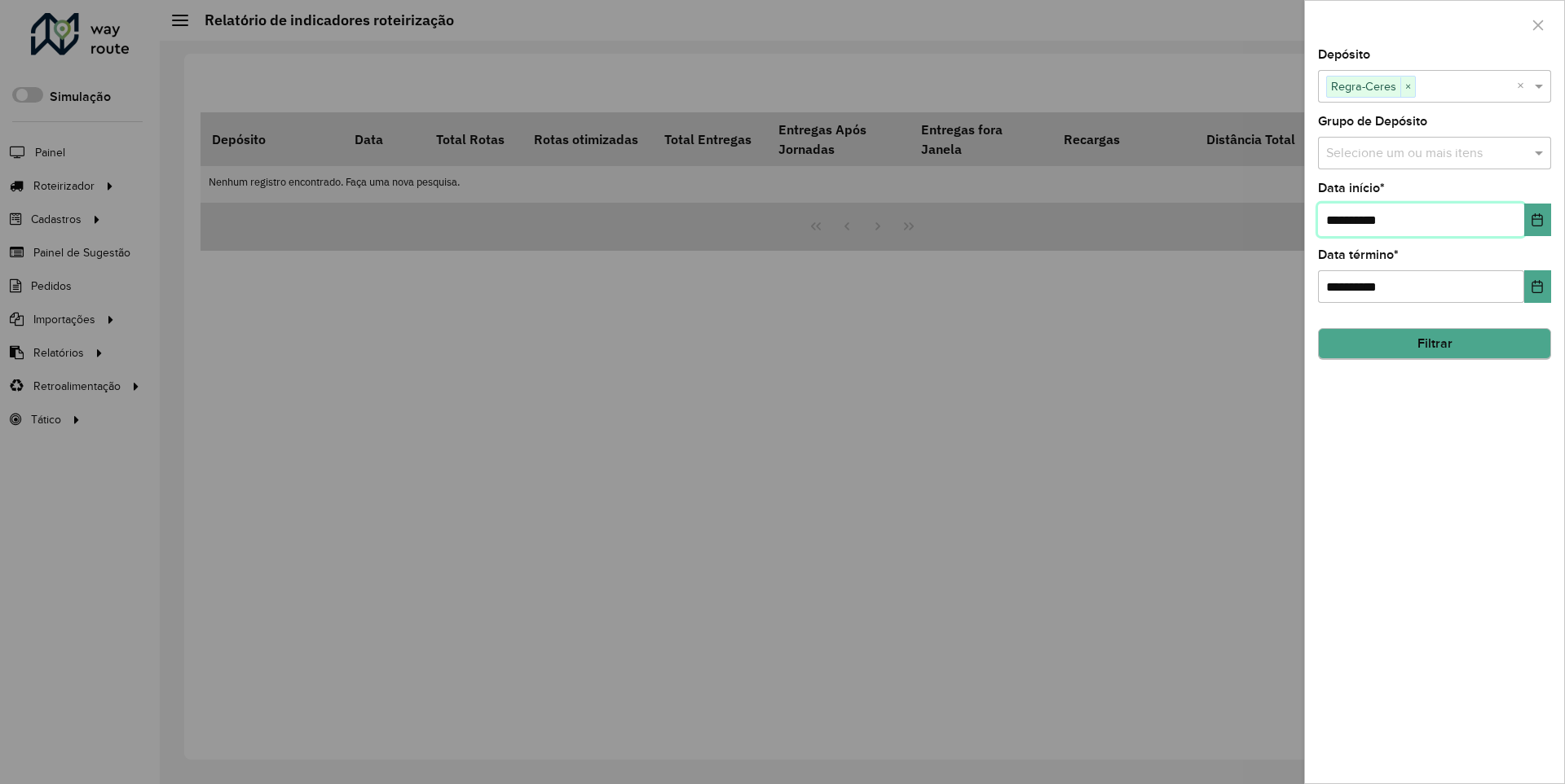
type input "**********"
click at [1434, 344] on button "Filtrar" at bounding box center [1435, 345] width 233 height 31
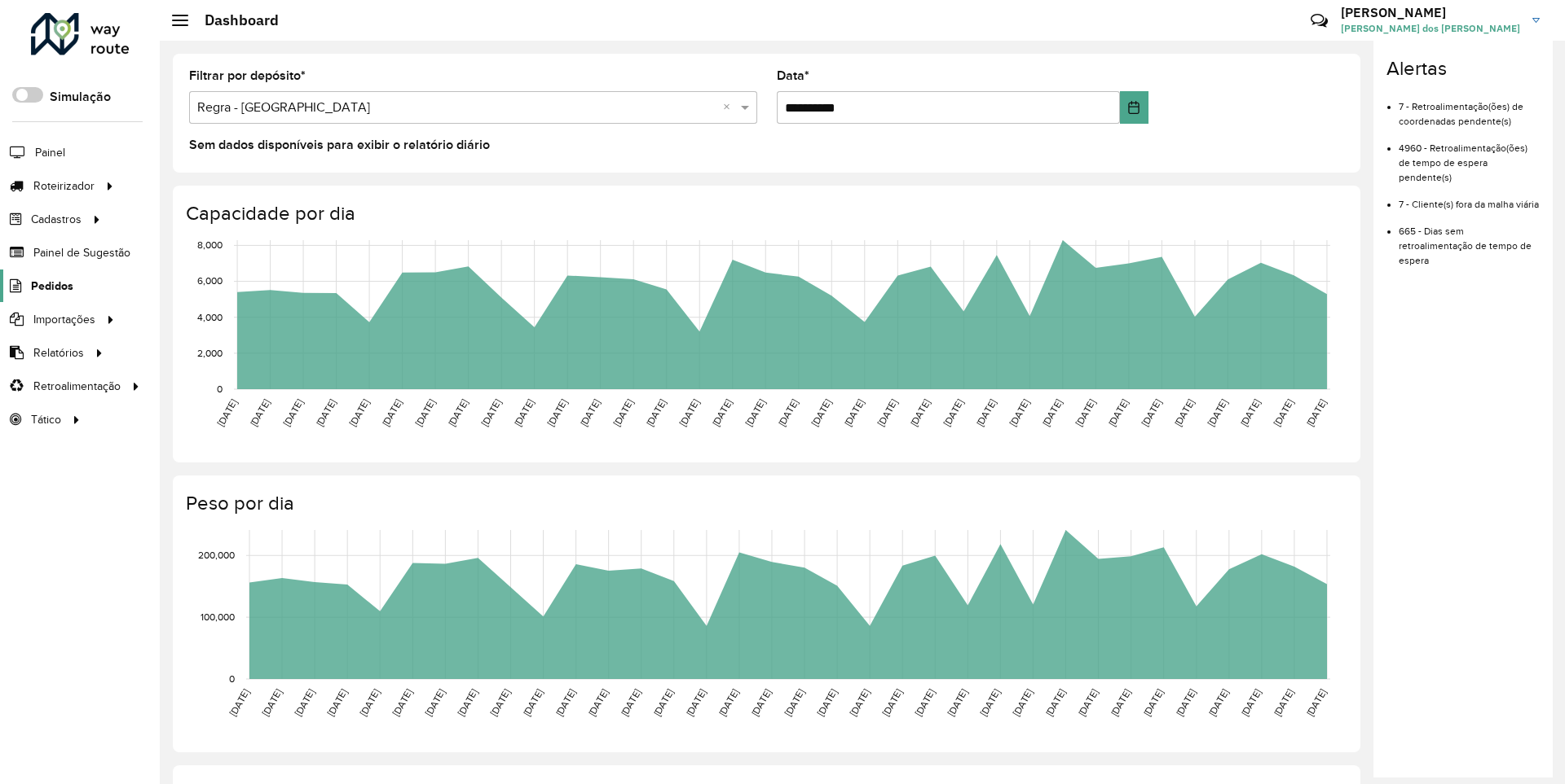
click at [51, 285] on span "Pedidos" at bounding box center [52, 286] width 43 height 17
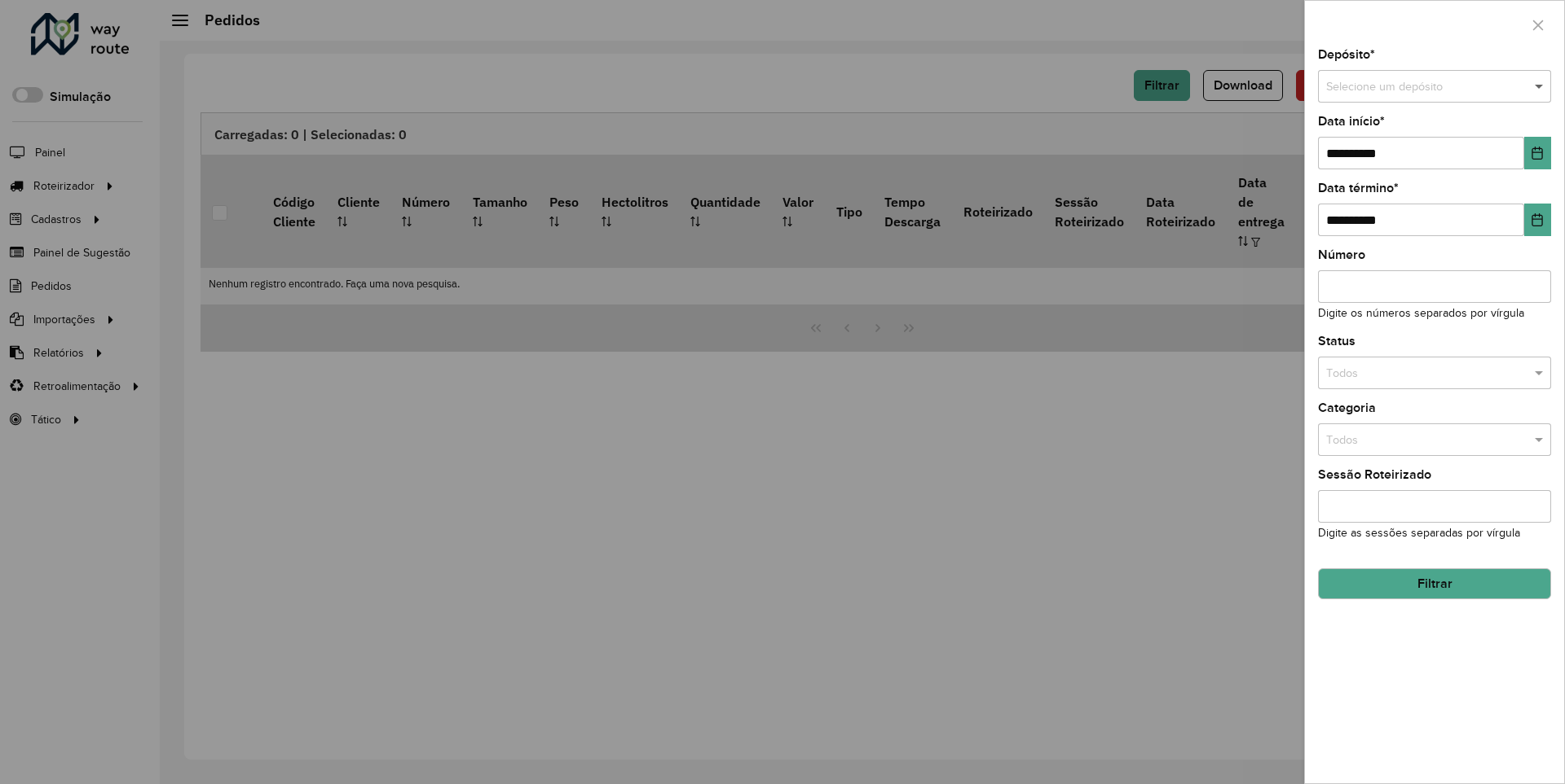
click at [1540, 86] on span at bounding box center [1541, 87] width 21 height 18
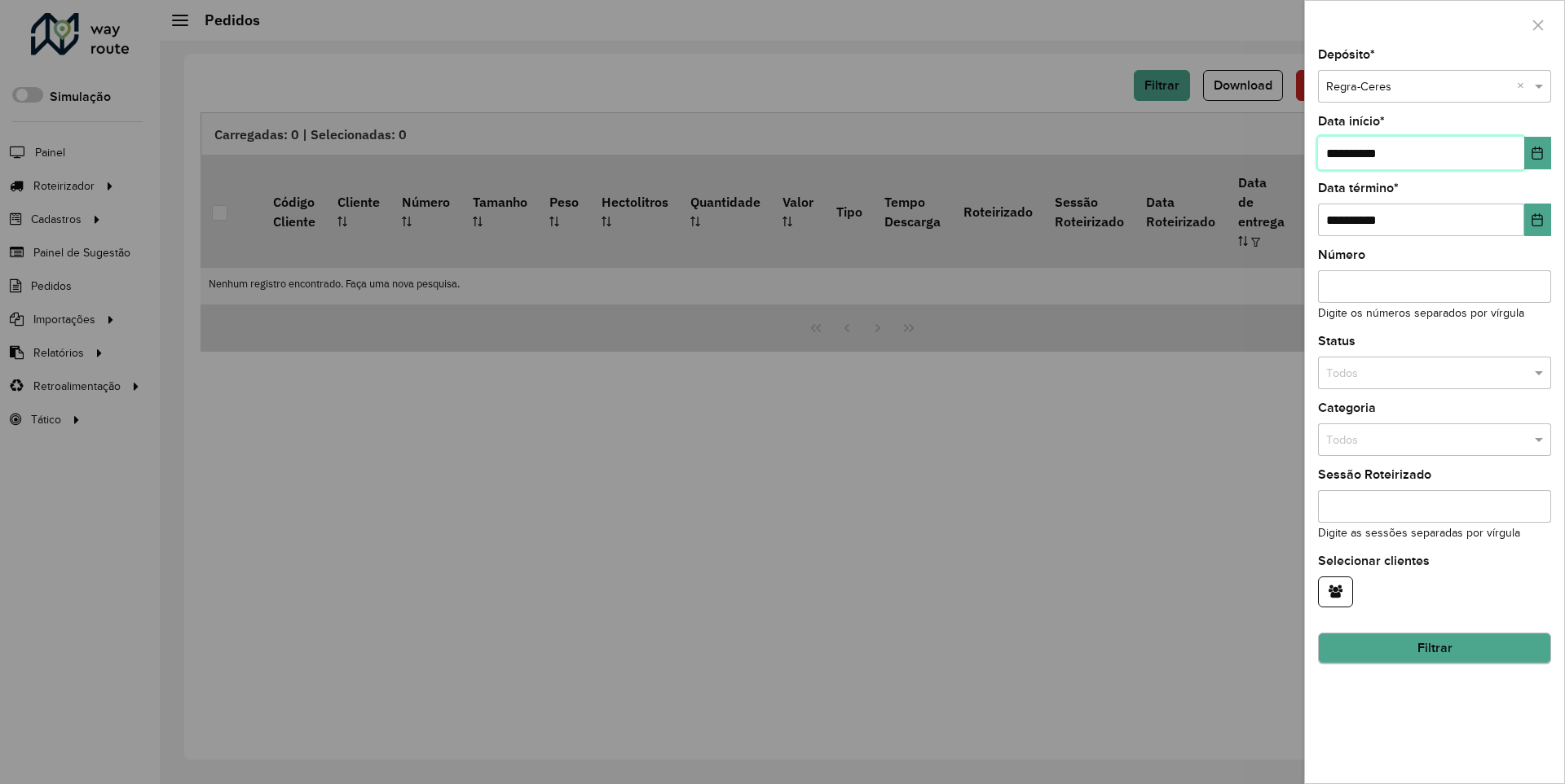
type input "**********"
click at [1434, 648] on button "Filtrar" at bounding box center [1435, 649] width 233 height 31
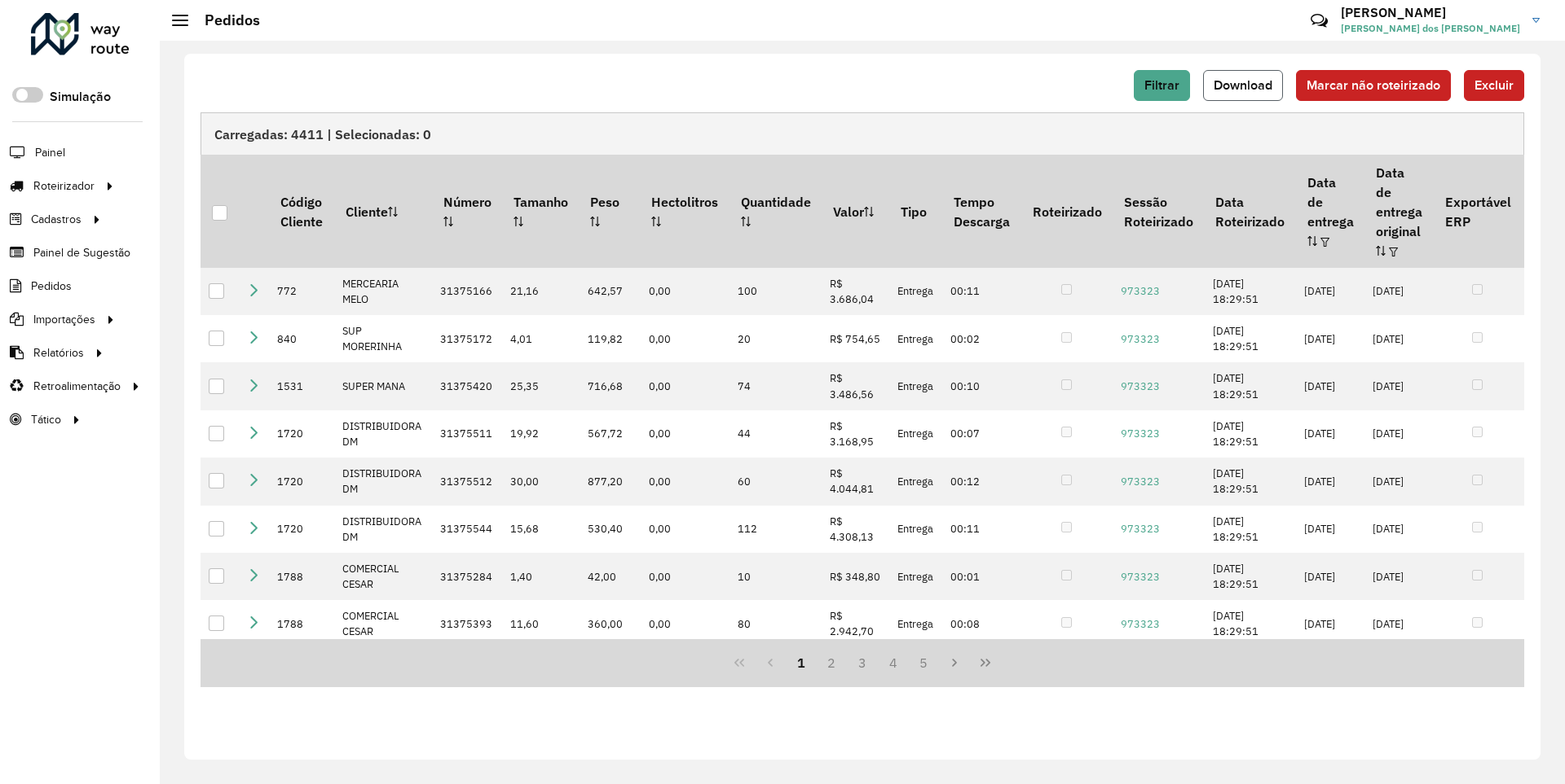
click at [1245, 85] on span "Download" at bounding box center [1242, 84] width 59 height 14
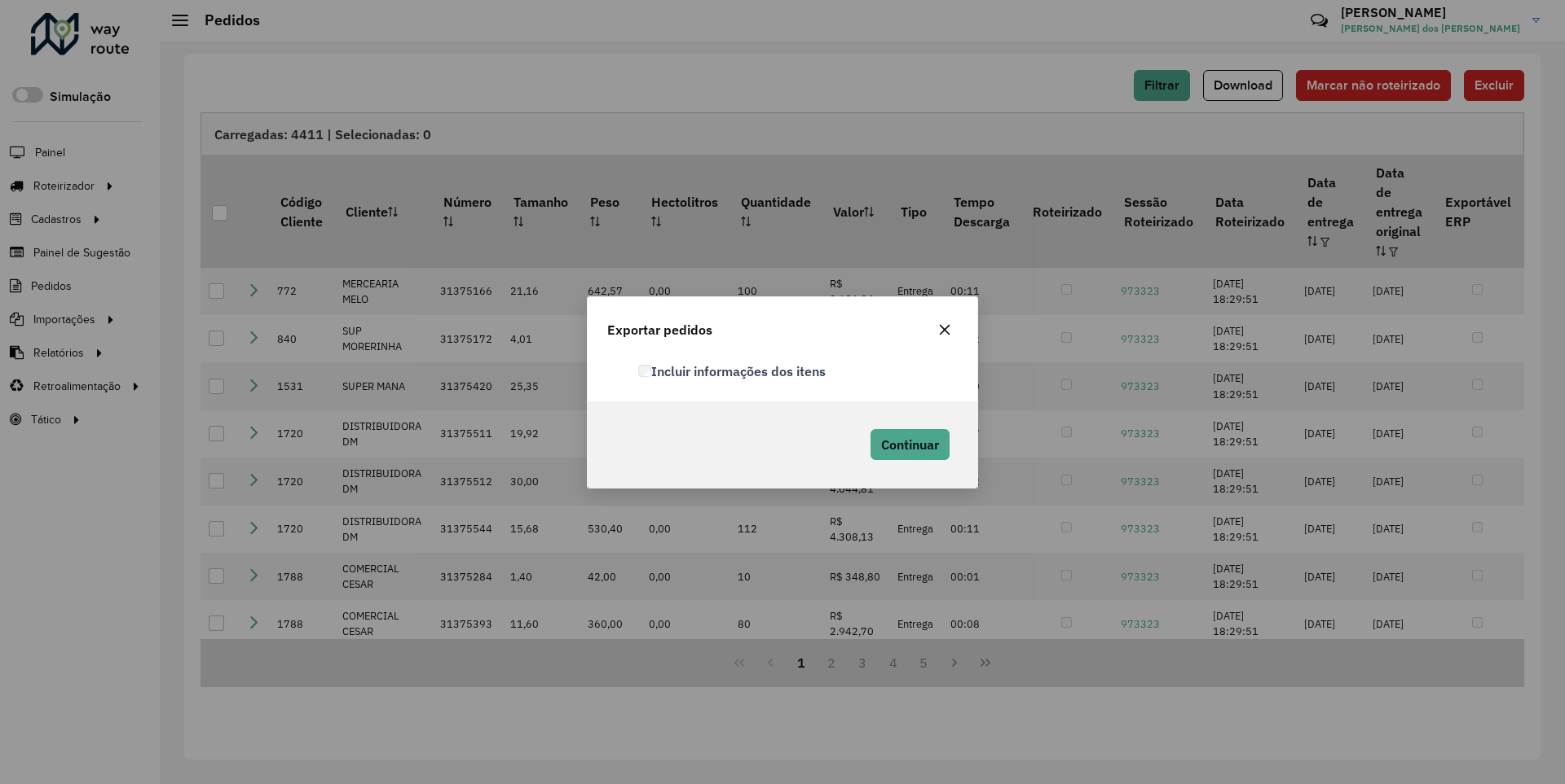
click at [733, 371] on label "Incluir informações dos itens" at bounding box center [731, 372] width 187 height 20
click at [907, 444] on span "Continuar" at bounding box center [910, 445] width 58 height 16
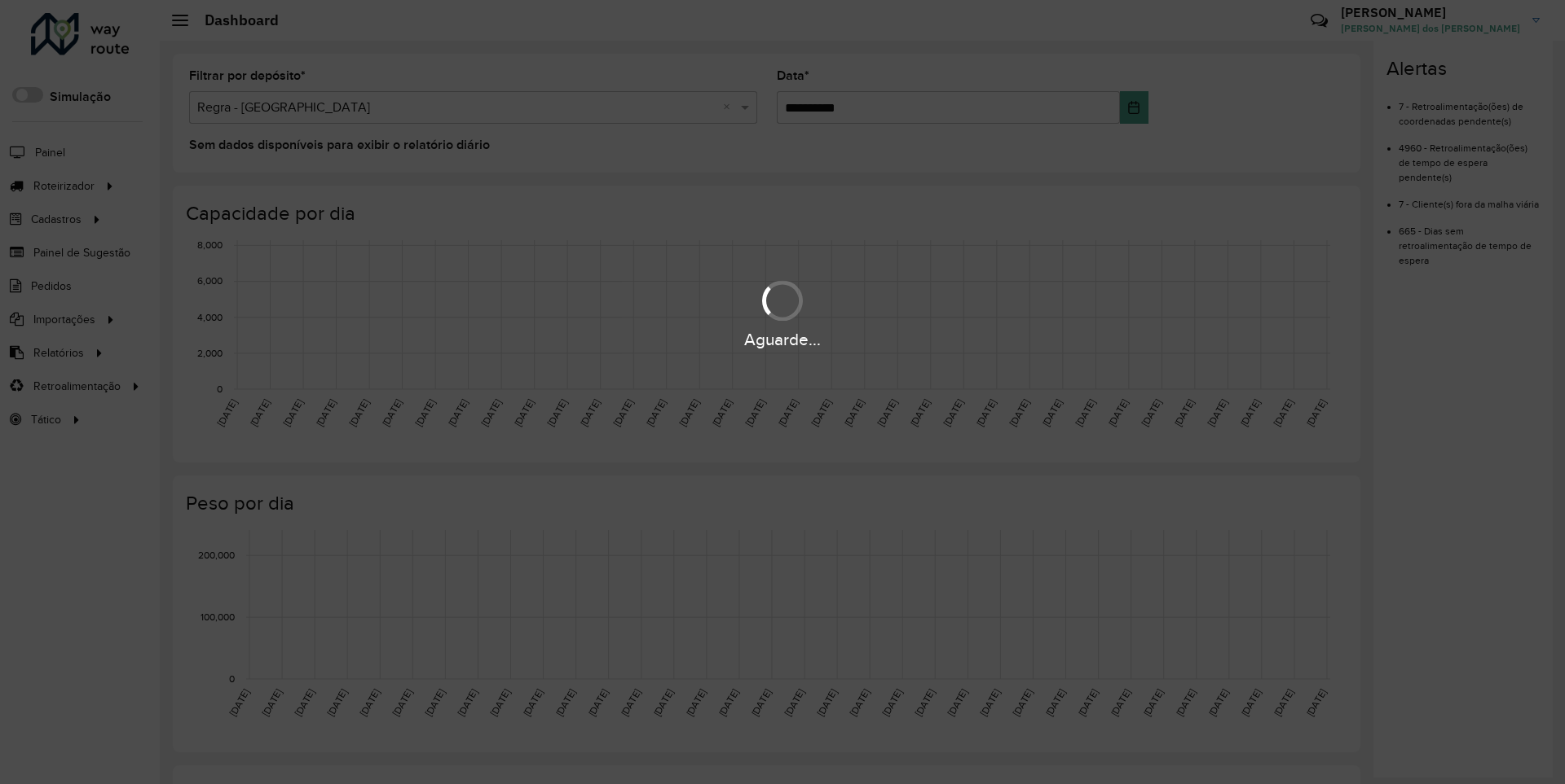
click at [57, 352] on div "Aguarde..." at bounding box center [782, 340] width 1565 height 25
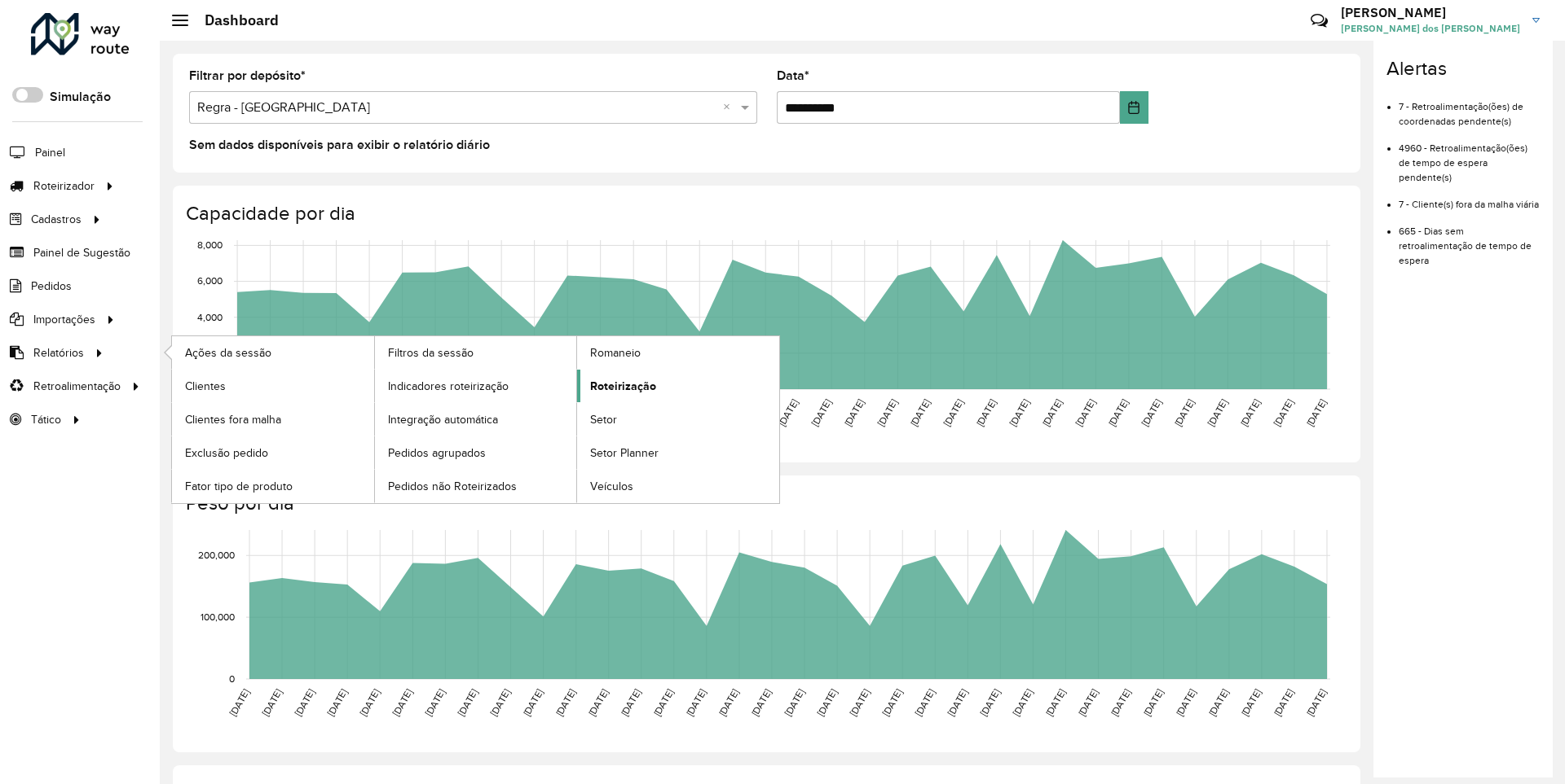
click at [621, 385] on span "Roteirização" at bounding box center [622, 386] width 66 height 17
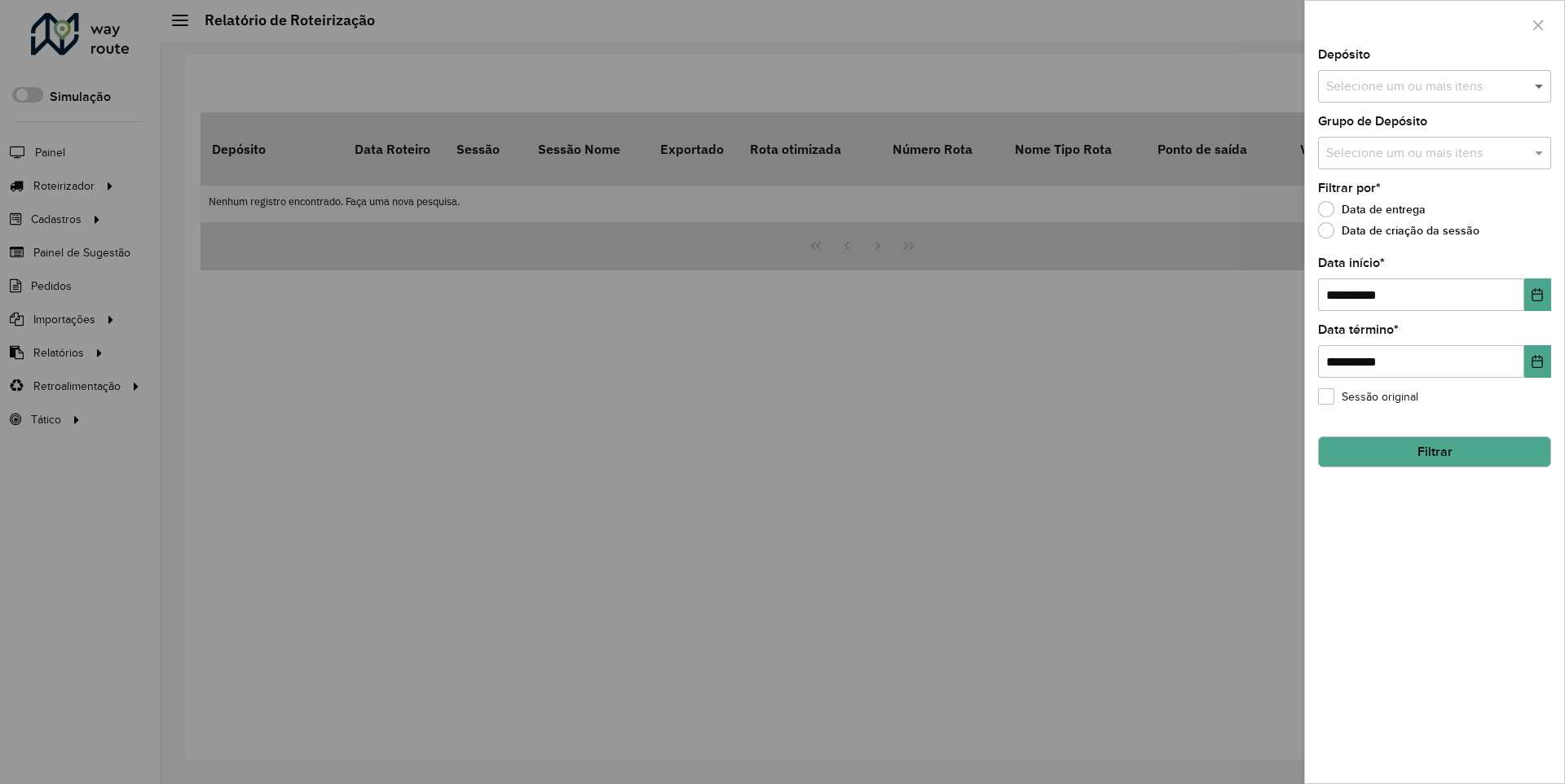
click at [1540, 86] on span at bounding box center [1541, 87] width 21 height 20
click at [1536, 294] on icon "Choose Date" at bounding box center [1538, 295] width 11 height 13
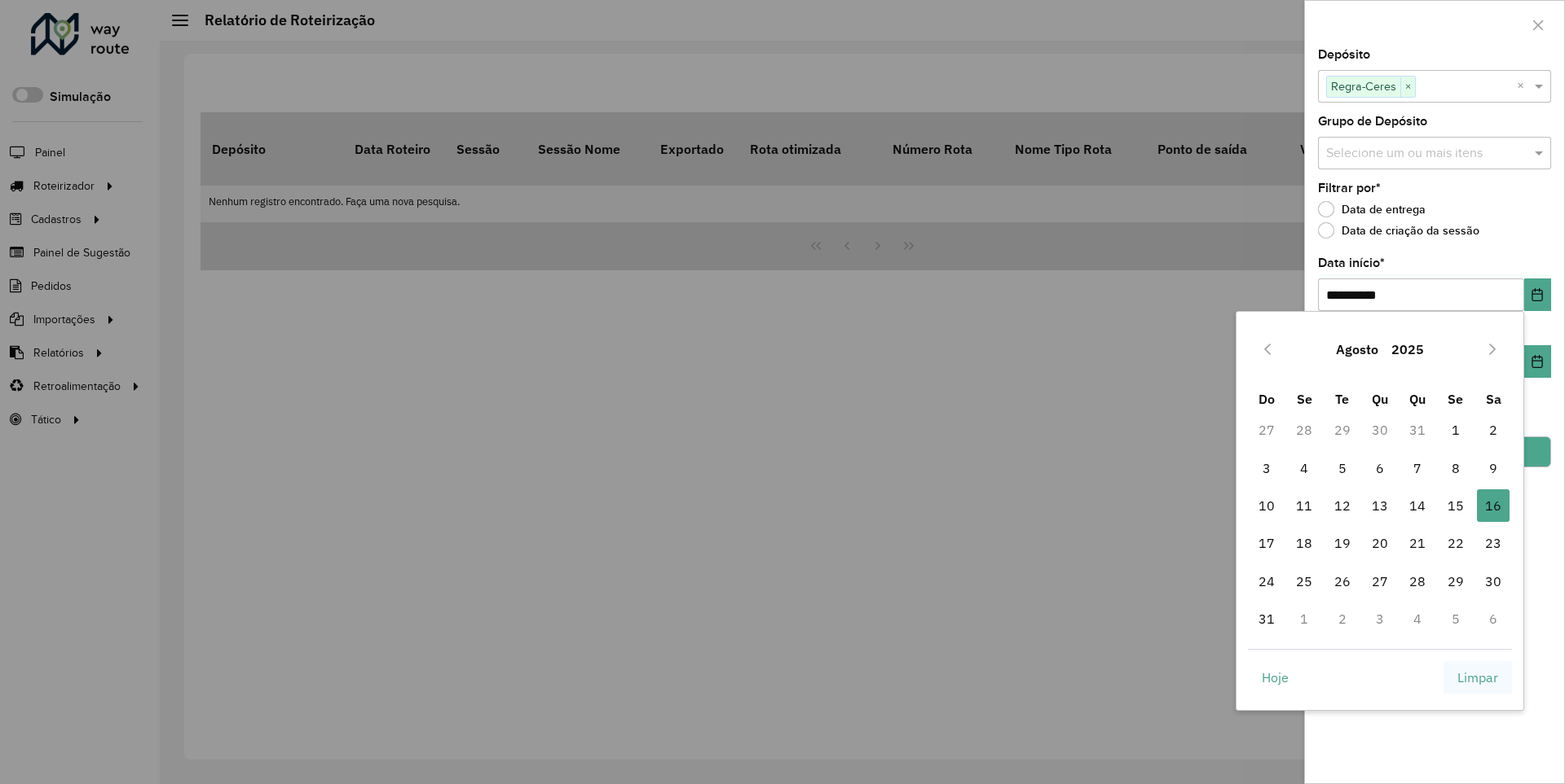
click at [1477, 677] on span "Limpar" at bounding box center [1477, 678] width 41 height 20
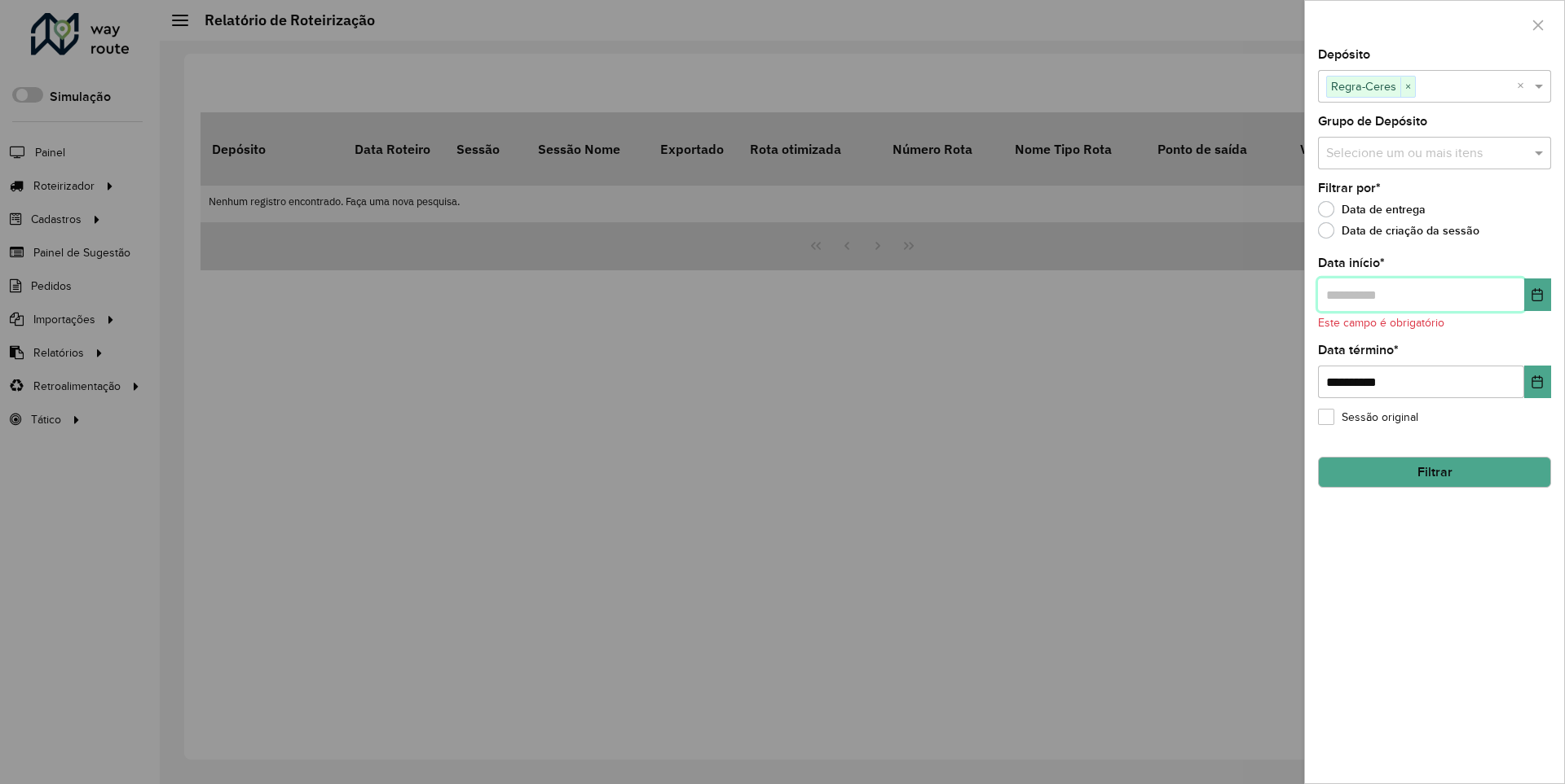
click at [1419, 294] on input "text" at bounding box center [1421, 295] width 206 height 33
type input "**********"
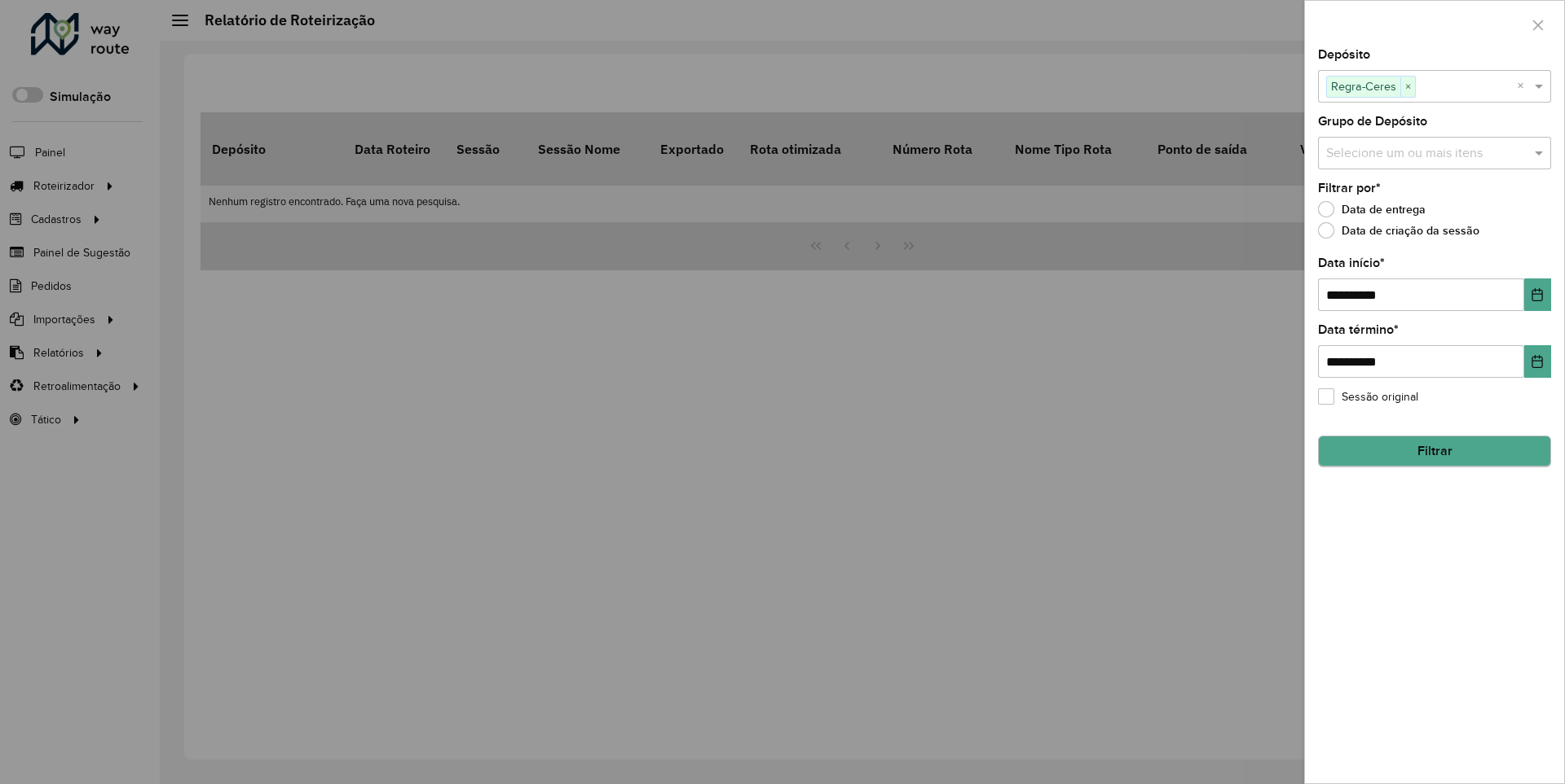
click at [1434, 451] on button "Filtrar" at bounding box center [1435, 451] width 233 height 31
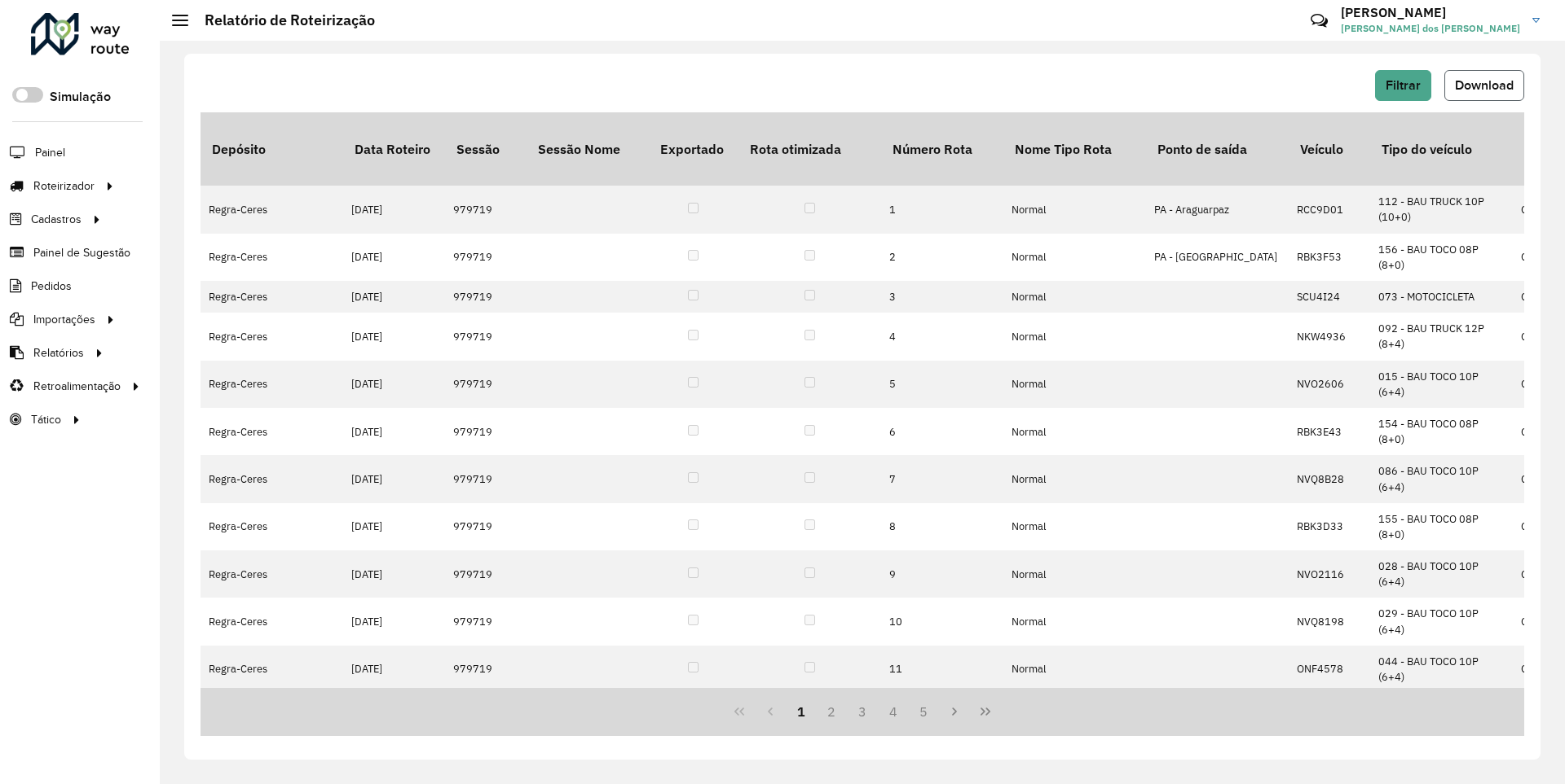
click at [1483, 85] on span "Download" at bounding box center [1484, 84] width 59 height 14
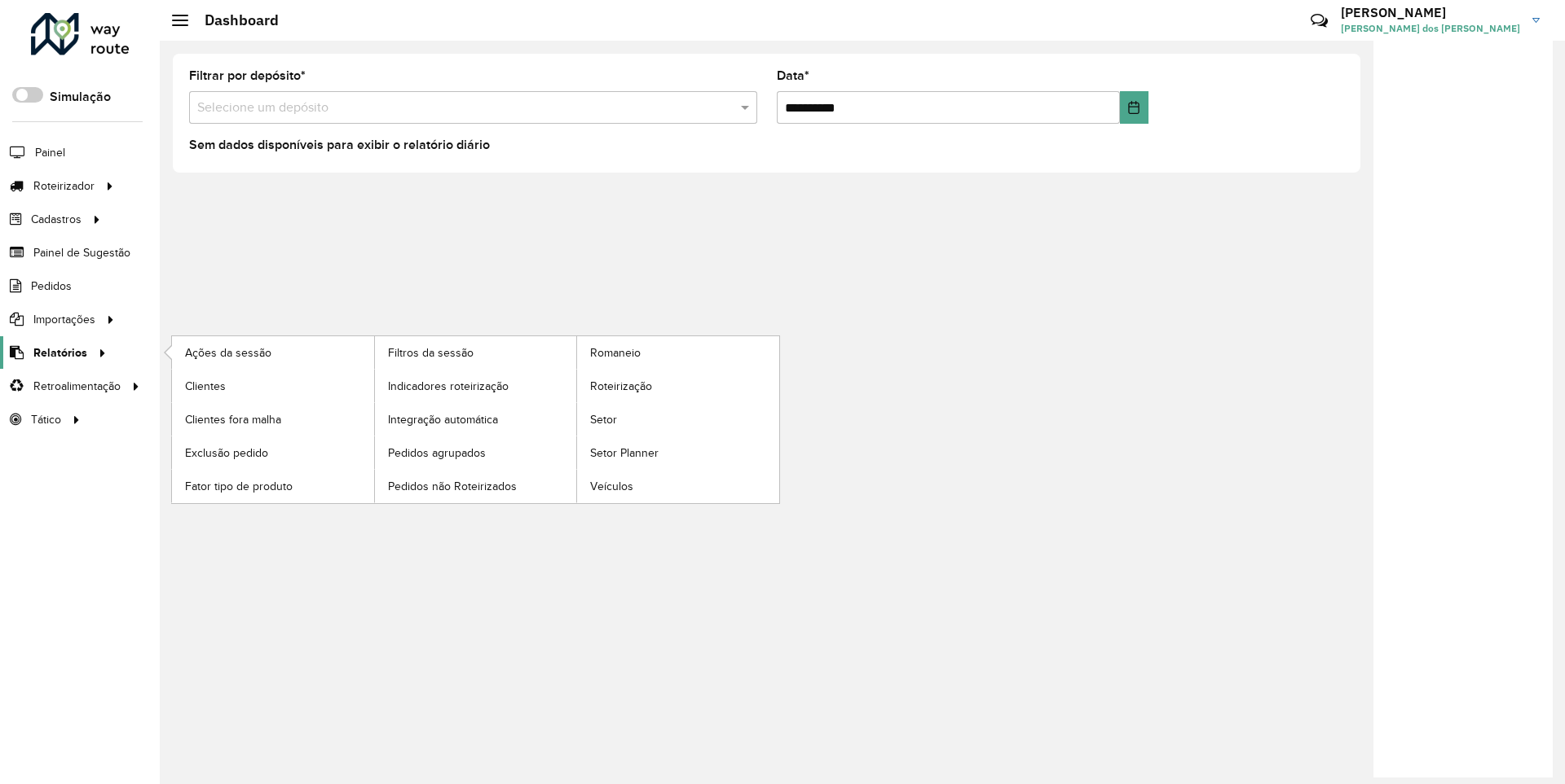
click at [57, 352] on span "Relatórios" at bounding box center [60, 353] width 53 height 17
click at [204, 385] on span "Clientes" at bounding box center [206, 386] width 44 height 17
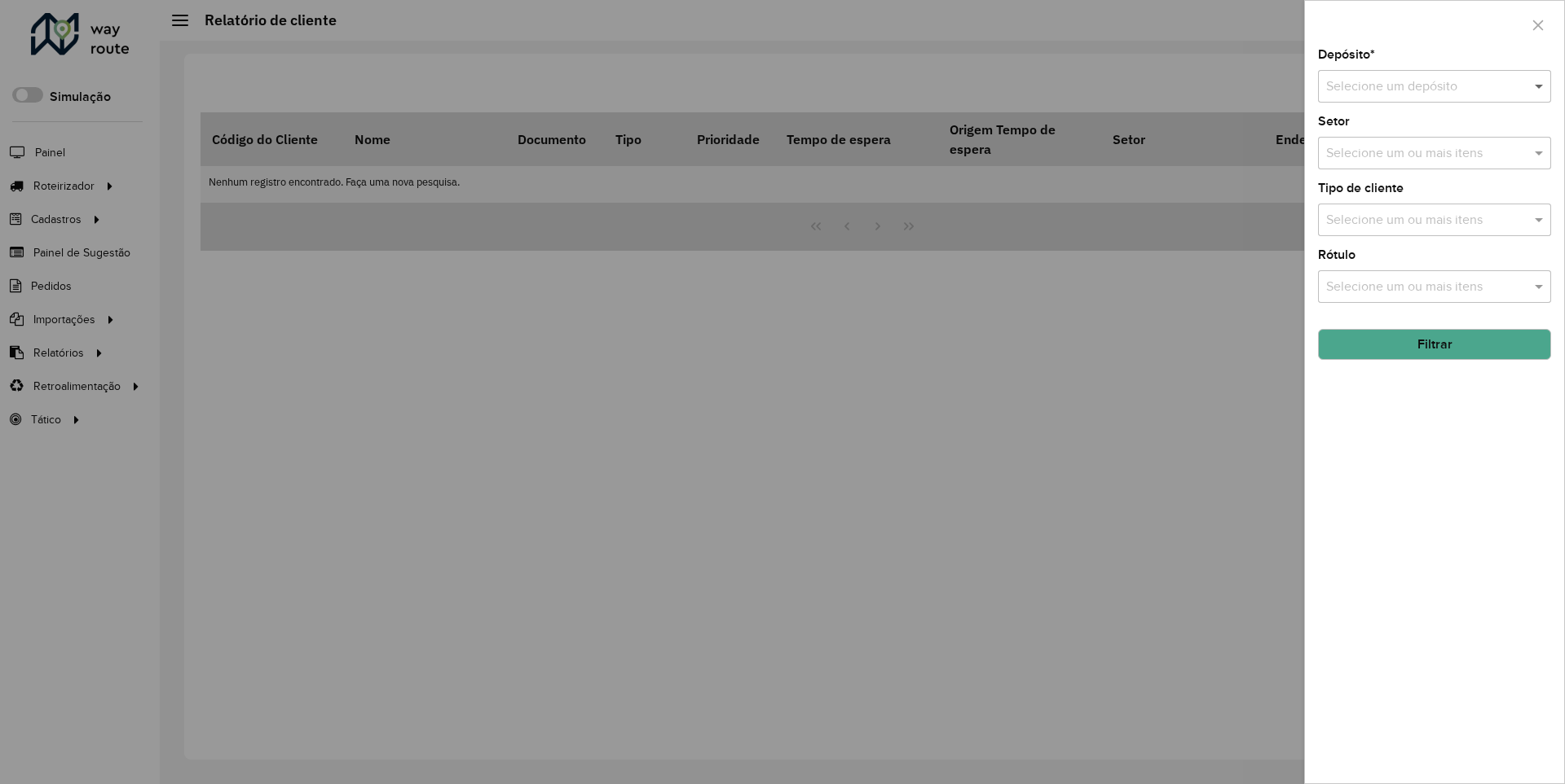
click at [1540, 86] on span at bounding box center [1541, 87] width 21 height 20
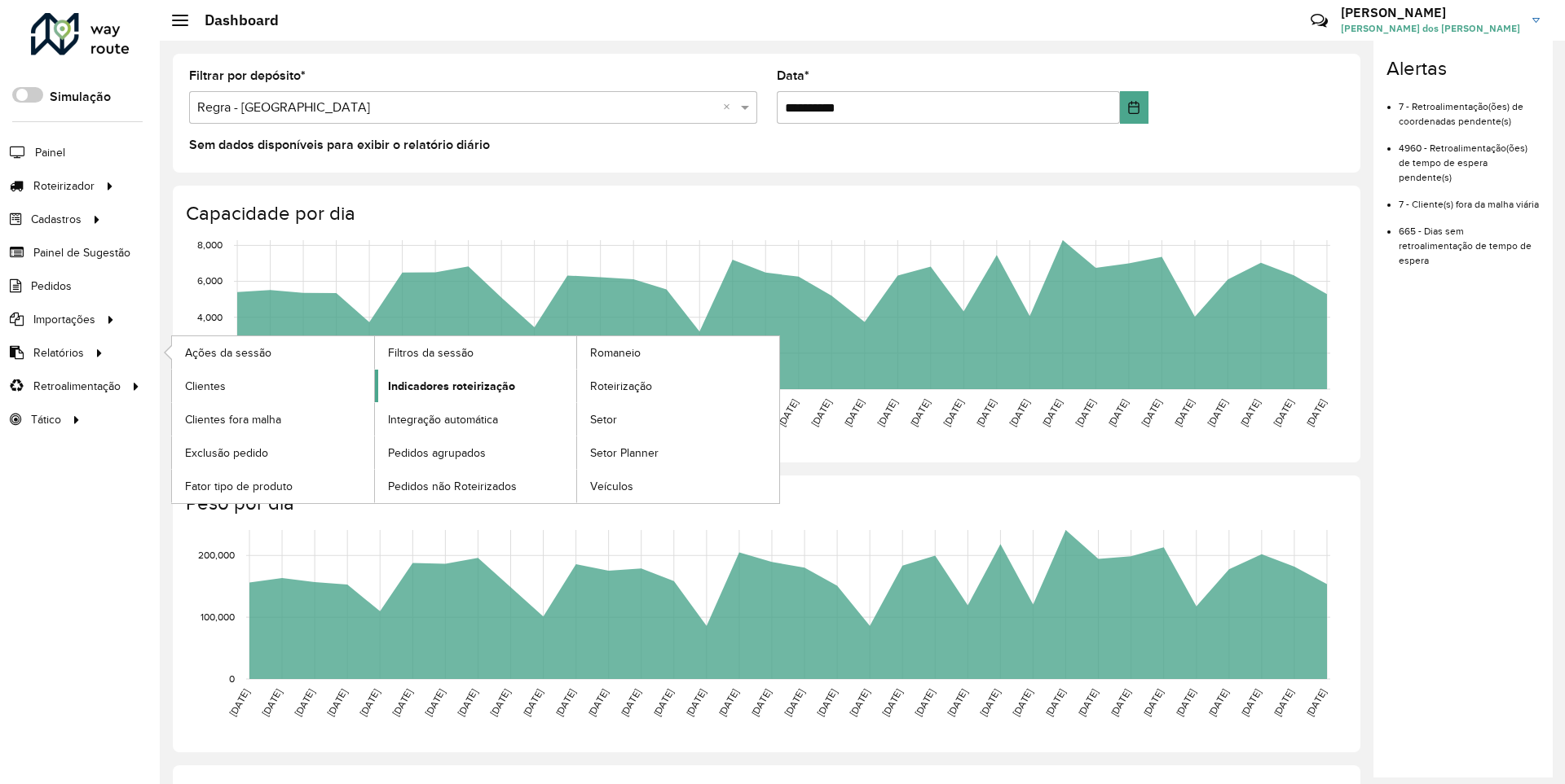
click at [447, 385] on span "Indicadores roteirização" at bounding box center [451, 386] width 128 height 17
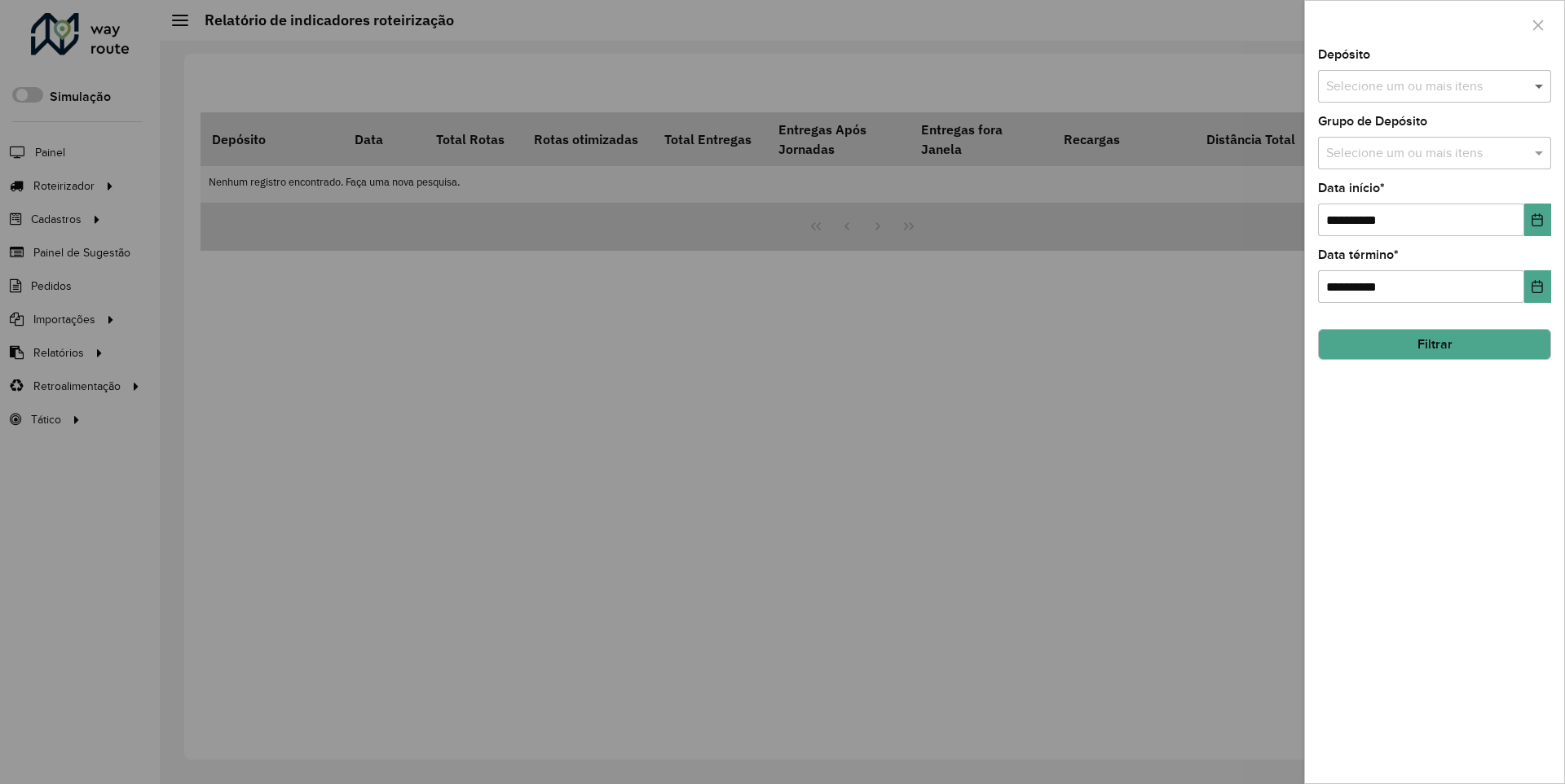
click at [1540, 86] on span at bounding box center [1541, 87] width 21 height 20
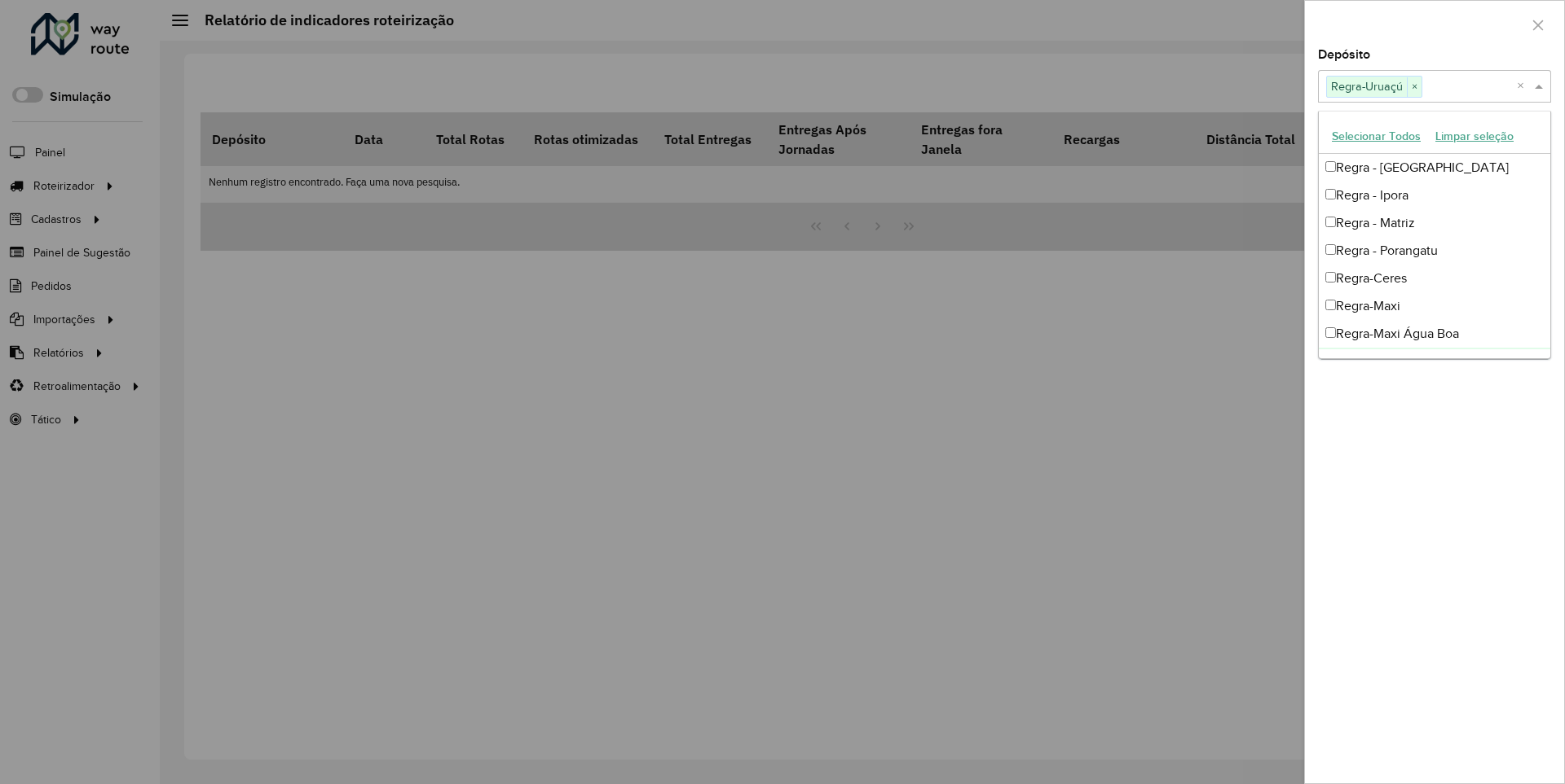
scroll to position [16, 0]
click at [1434, 24] on div at bounding box center [1434, 24] width 259 height 48
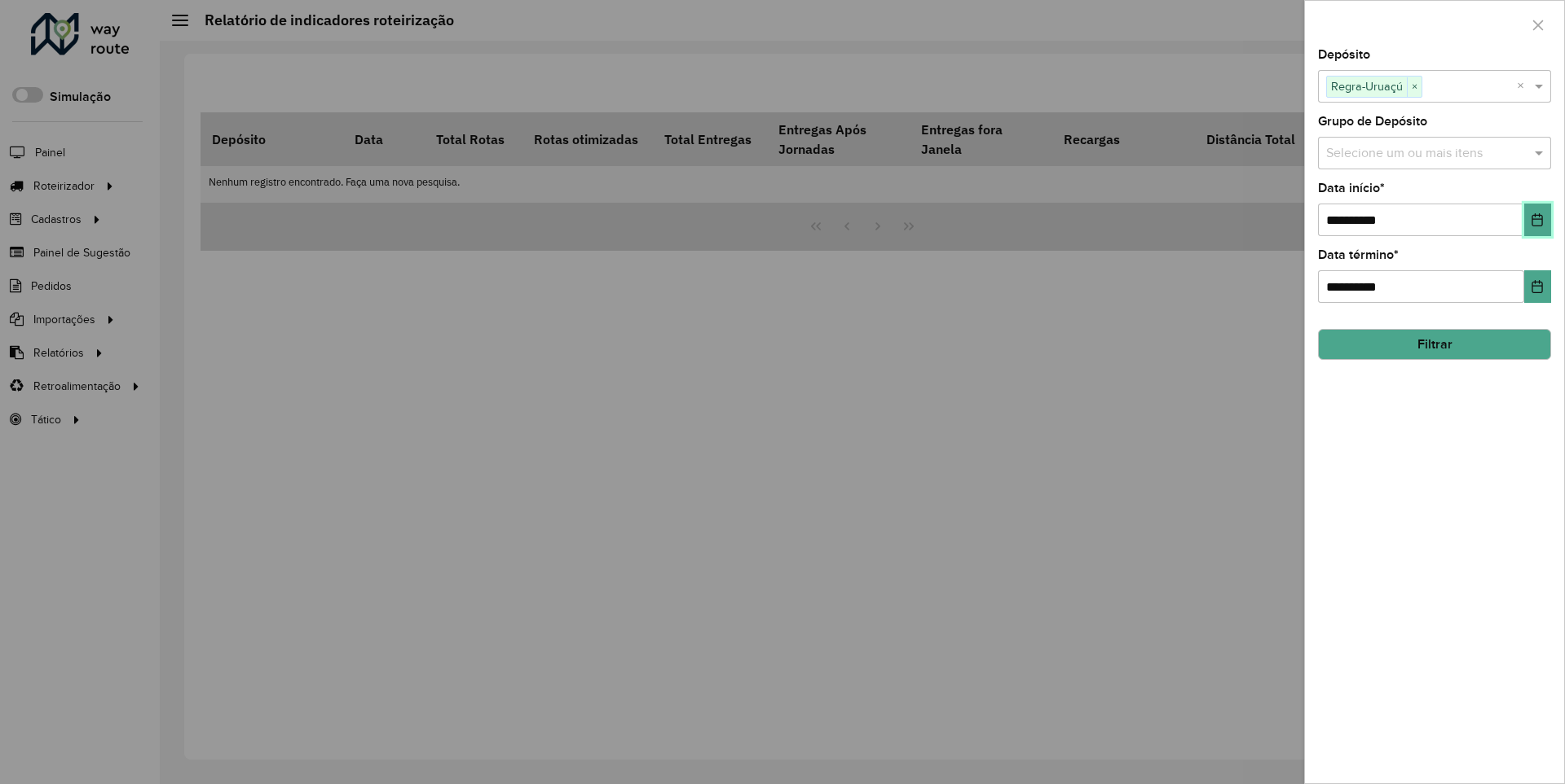
click at [1536, 219] on icon "Choose Date" at bounding box center [1538, 220] width 11 height 13
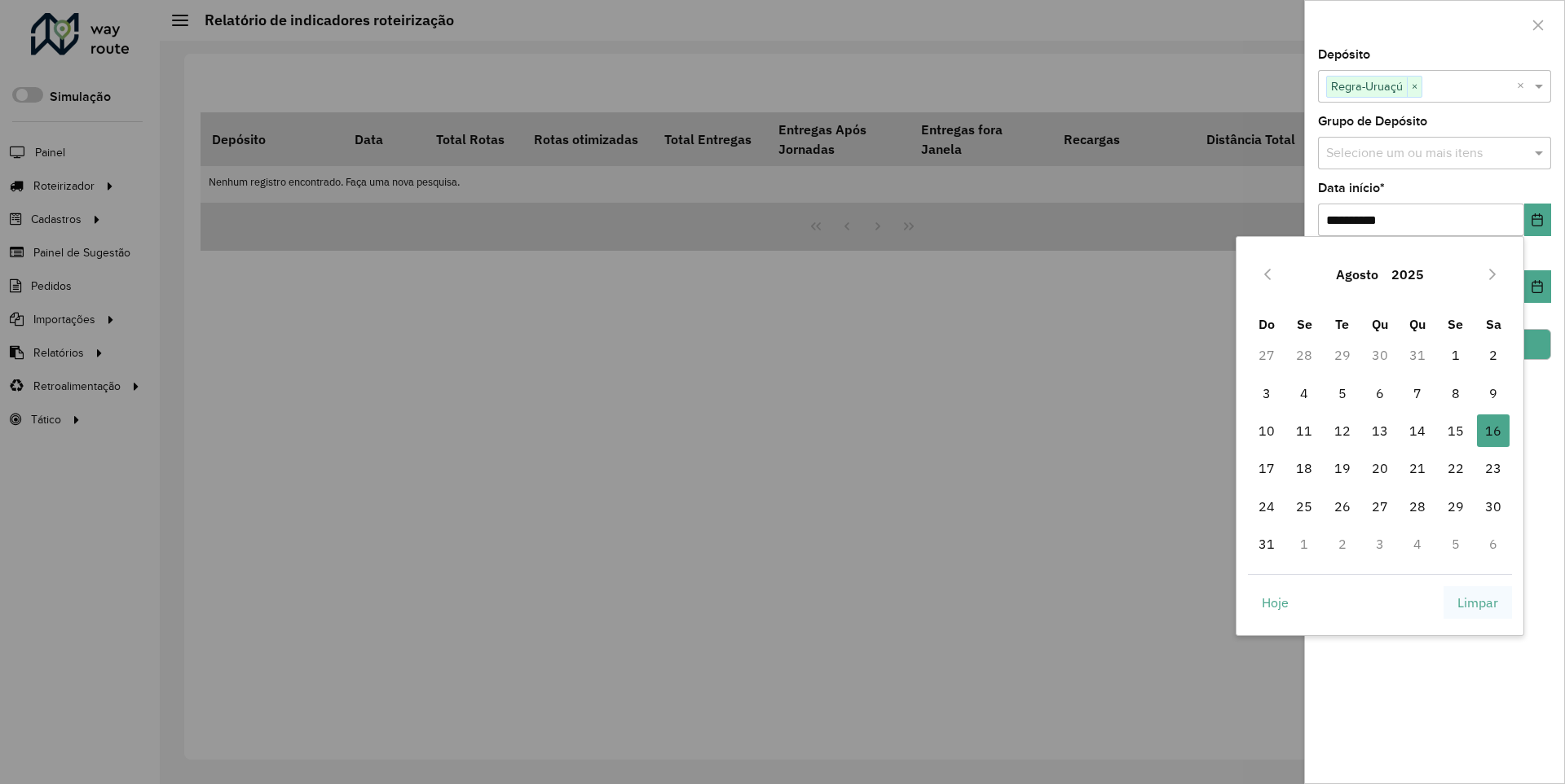
click at [1477, 602] on span "Limpar" at bounding box center [1477, 603] width 41 height 20
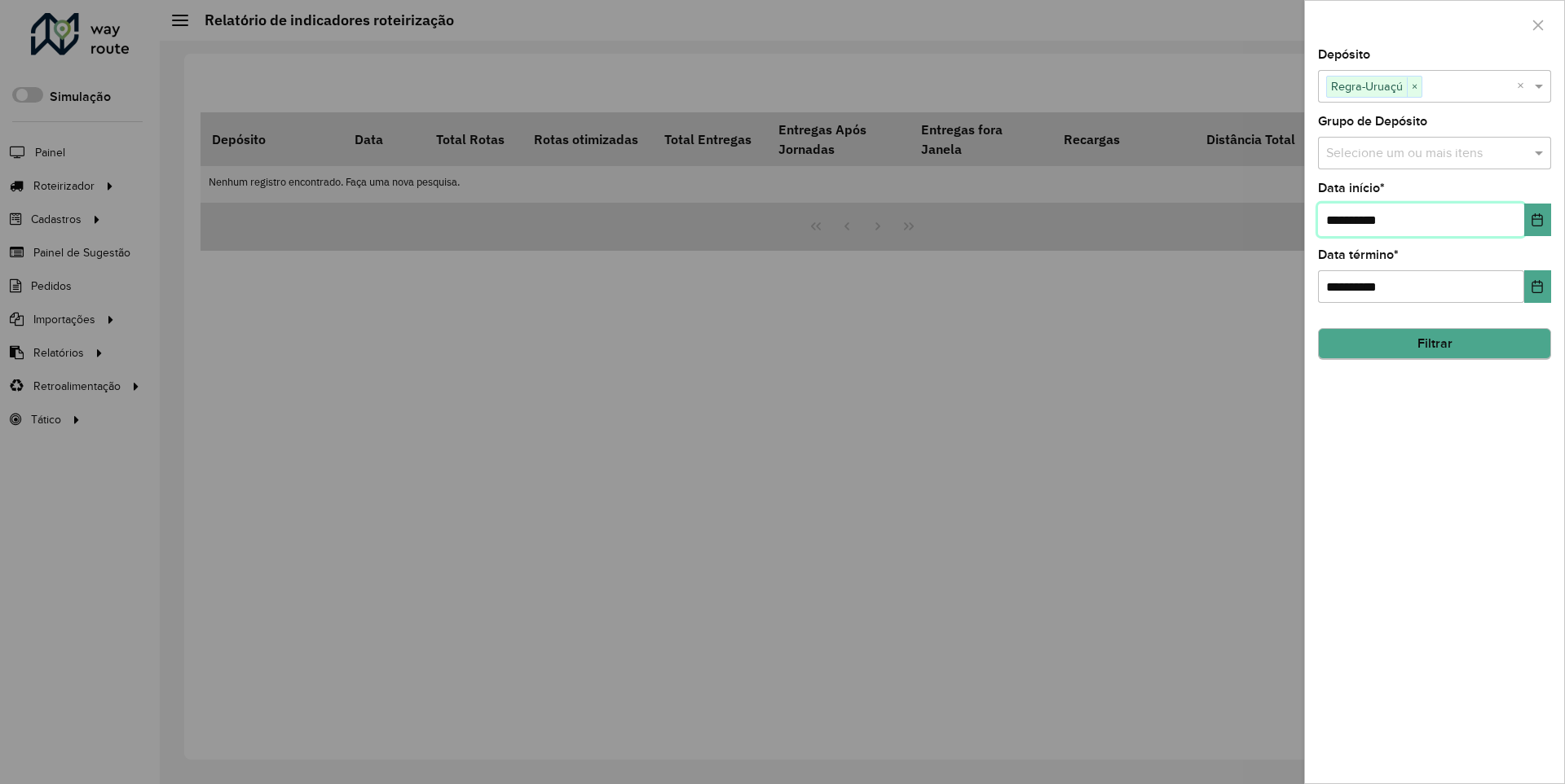
type input "**********"
click at [1434, 344] on button "Filtrar" at bounding box center [1435, 345] width 233 height 31
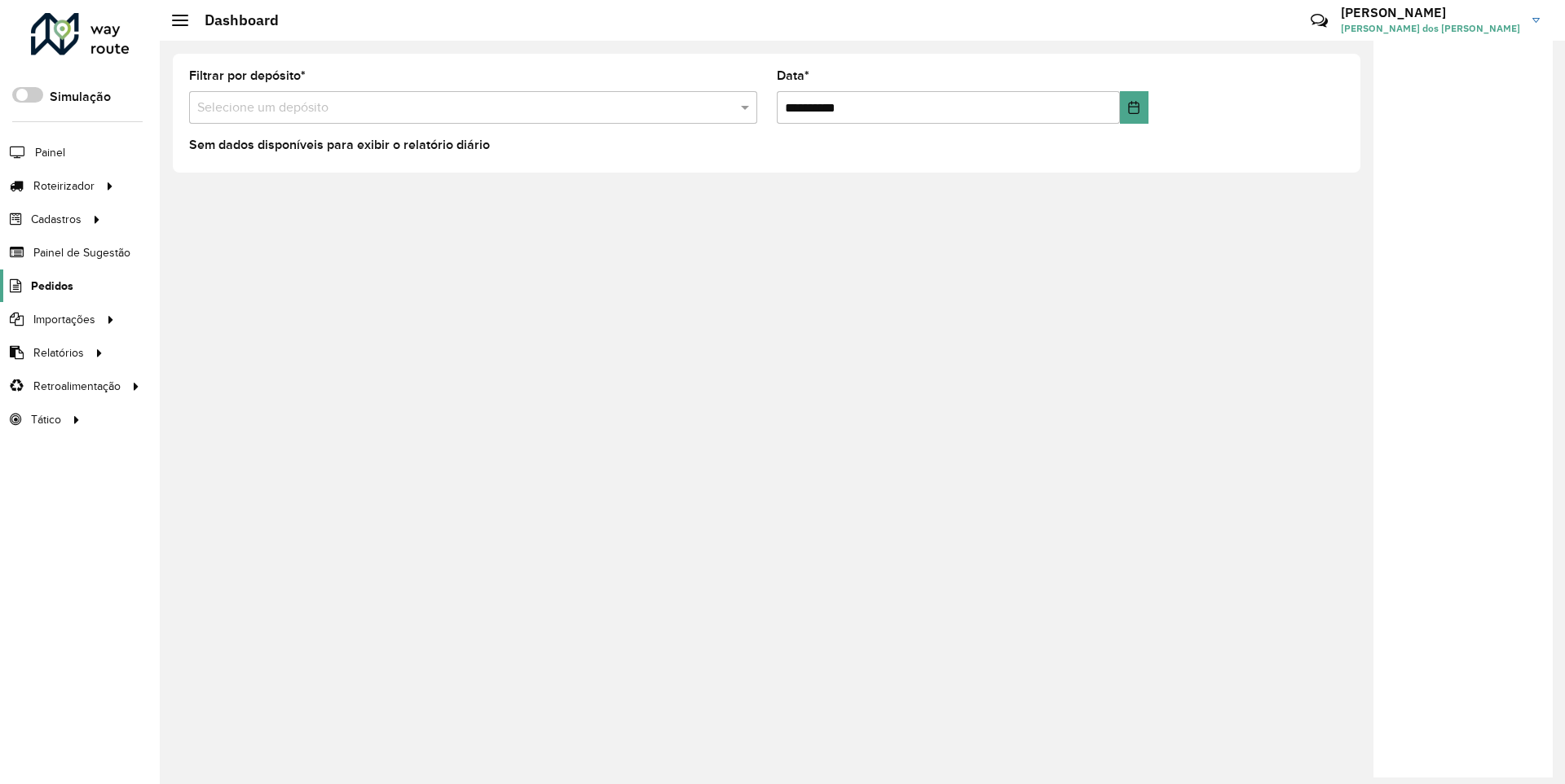
click at [51, 285] on span "Pedidos" at bounding box center [52, 286] width 43 height 17
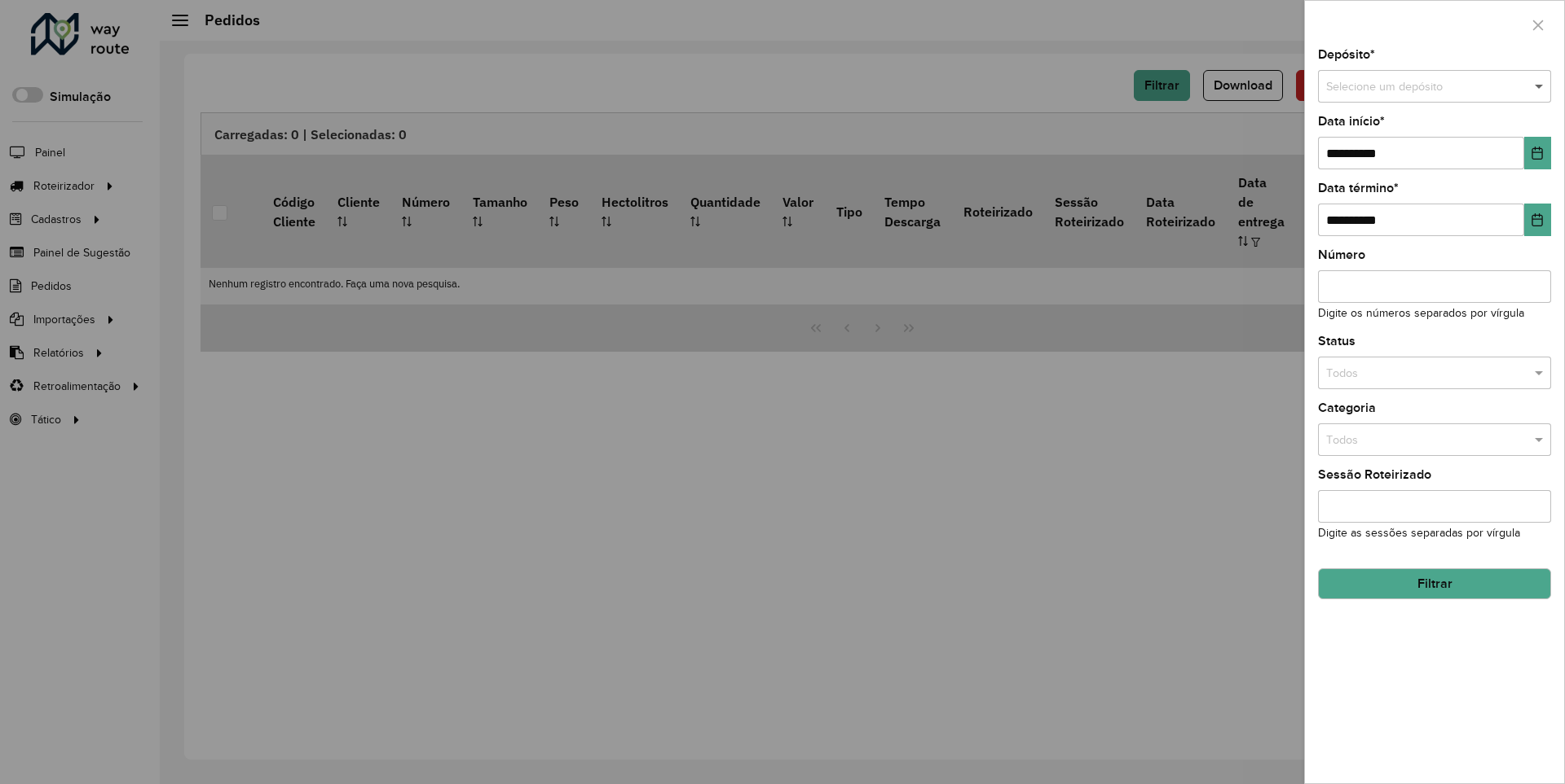
click at [1540, 86] on span at bounding box center [1541, 87] width 21 height 18
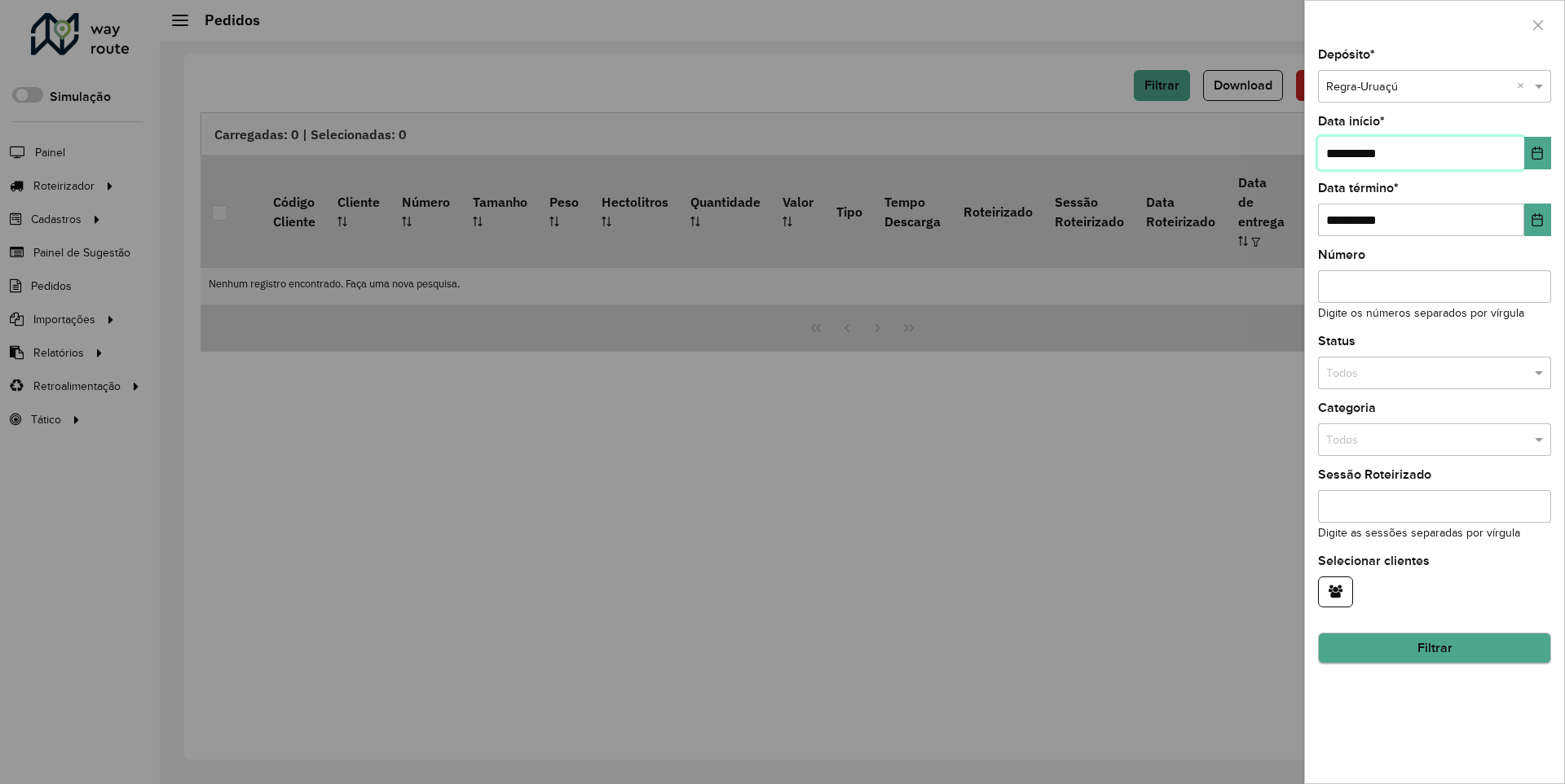
type input "**********"
click at [1434, 648] on button "Filtrar" at bounding box center [1435, 648] width 233 height 31
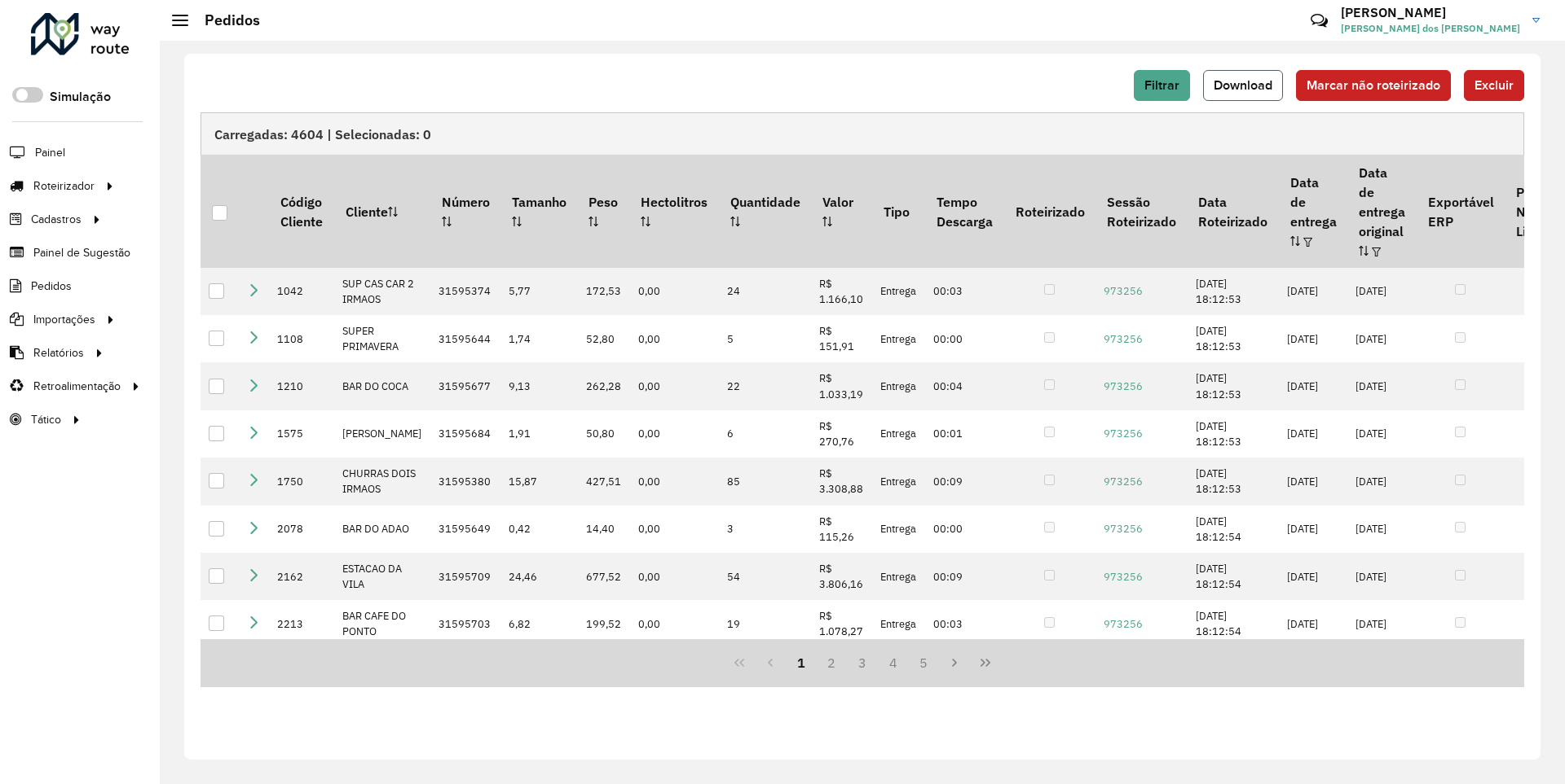
click at [1245, 85] on span "Download" at bounding box center [1242, 84] width 59 height 14
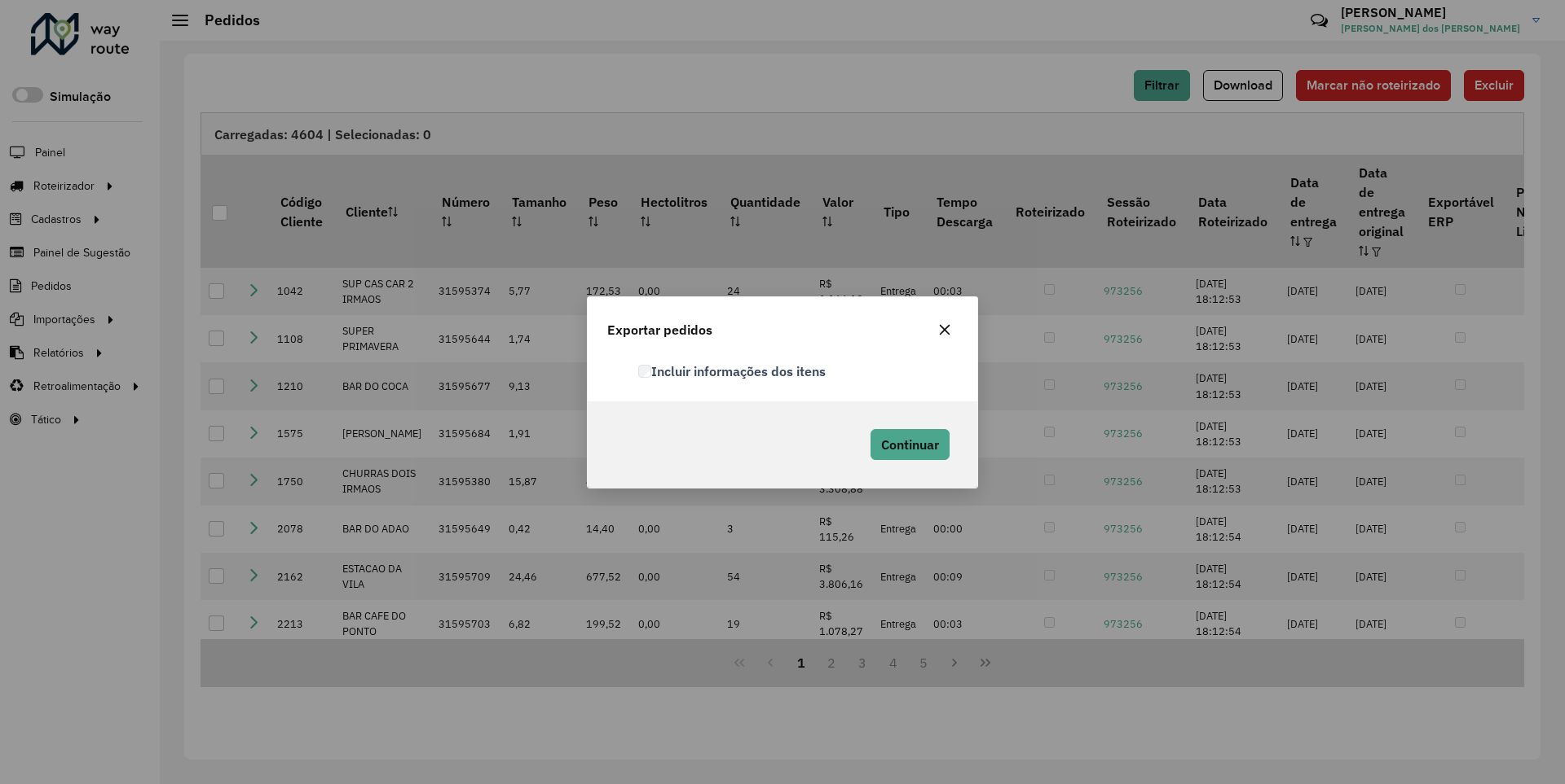
click at [733, 371] on label "Incluir informações dos itens" at bounding box center [731, 372] width 187 height 20
click at [907, 444] on span "Continuar" at bounding box center [910, 445] width 58 height 16
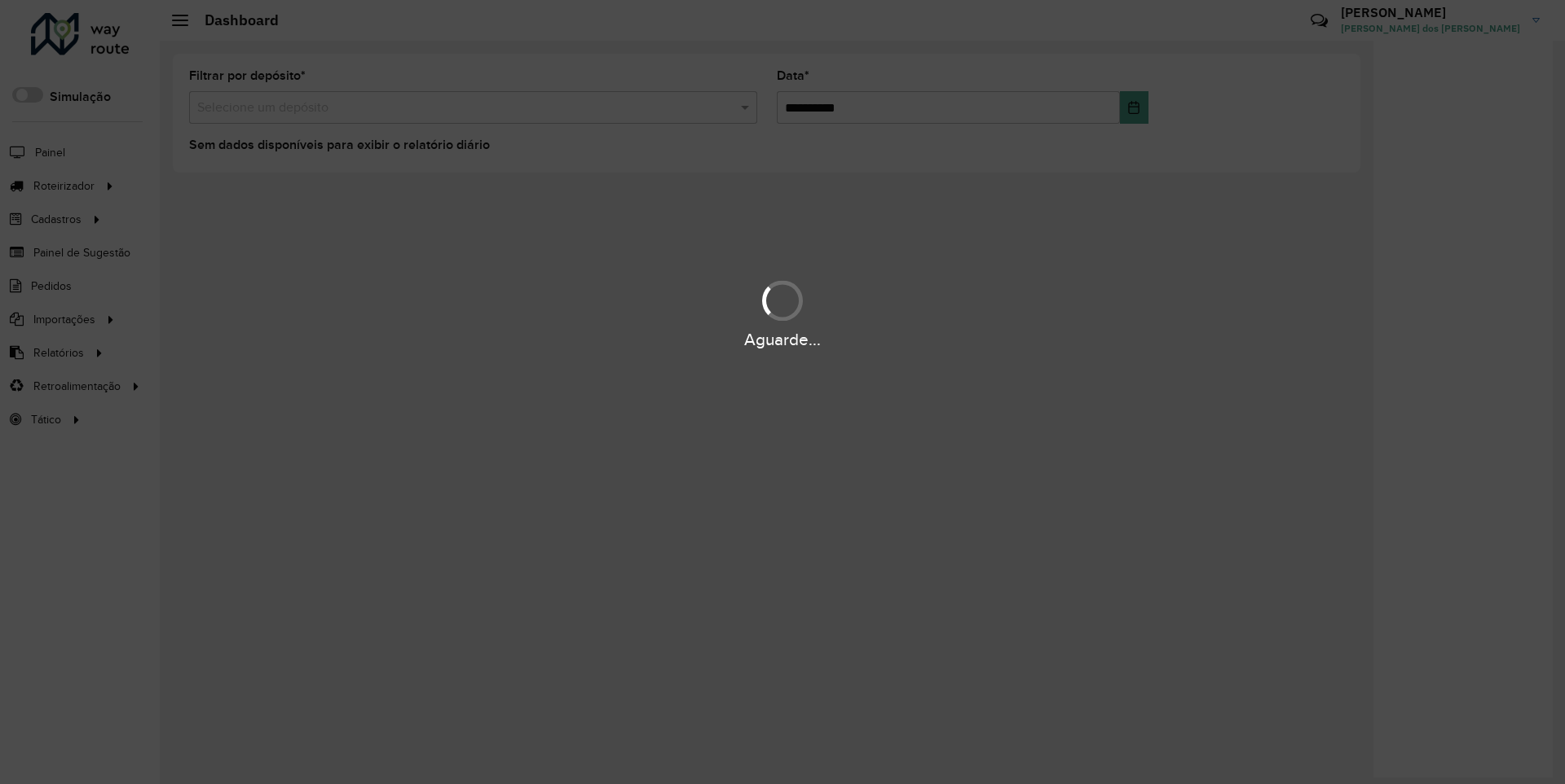
click at [57, 352] on div "Aguarde..." at bounding box center [782, 340] width 1565 height 25
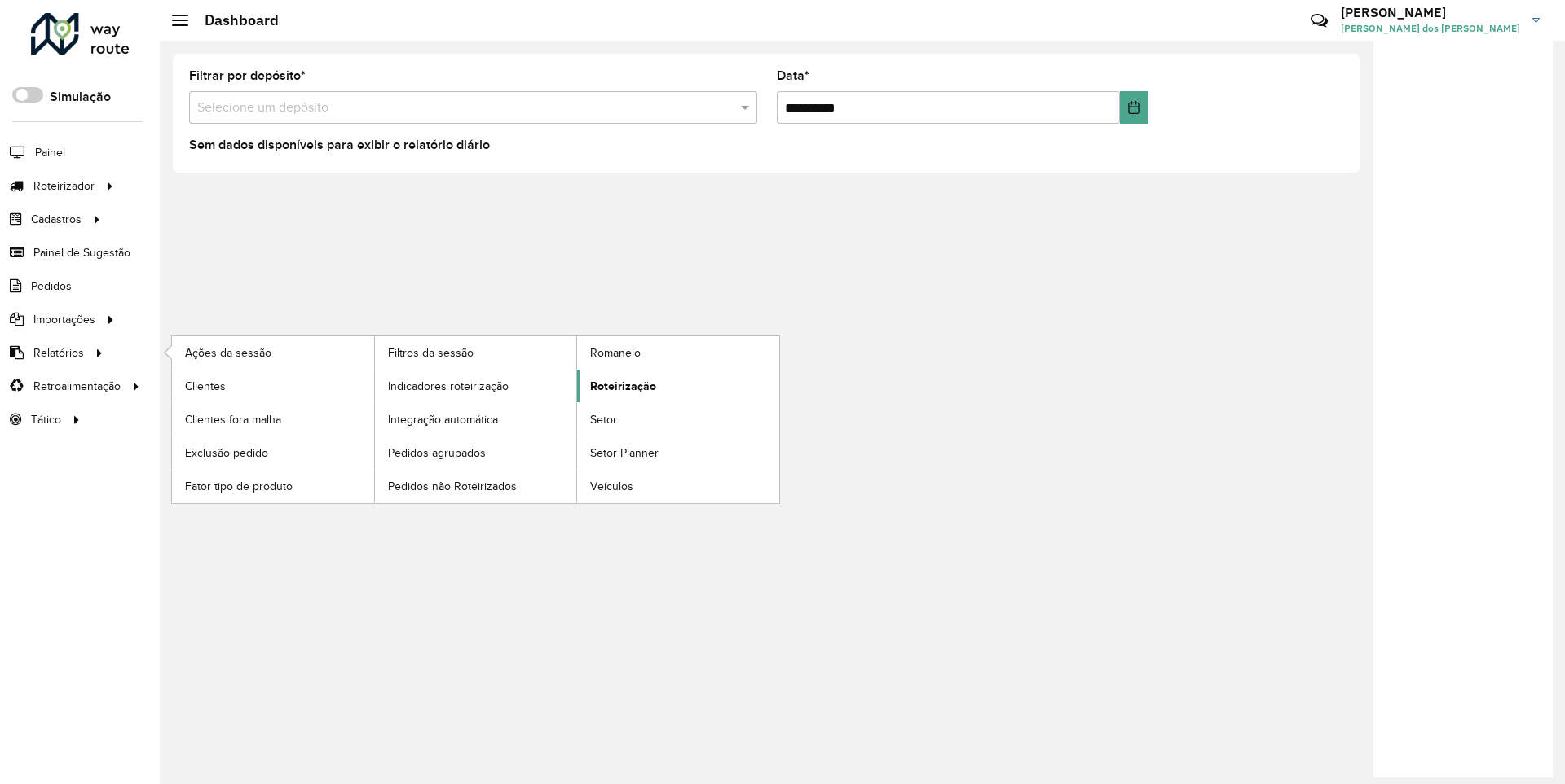
click at [621, 385] on span "Roteirização" at bounding box center [622, 386] width 66 height 17
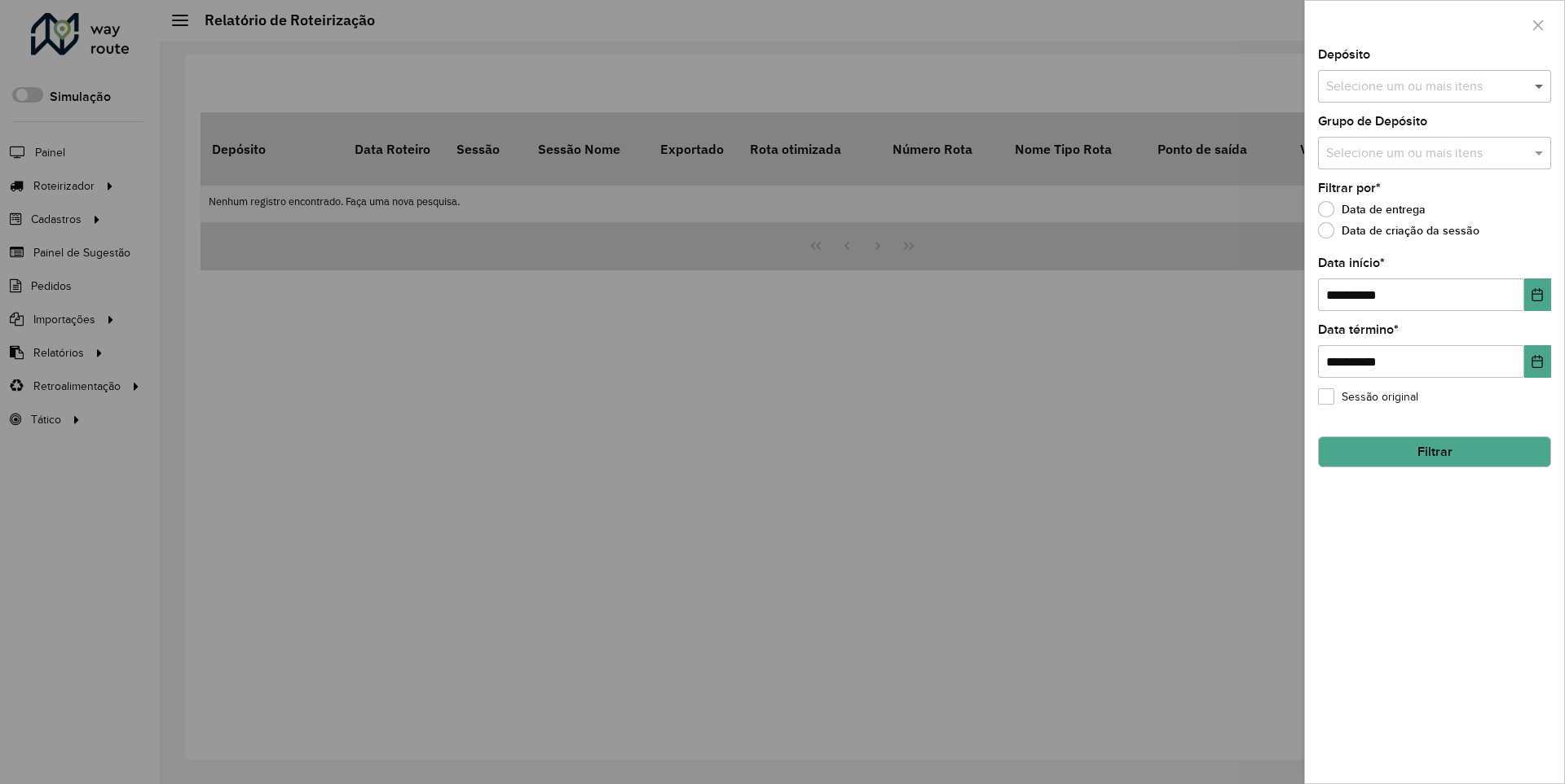
click at [1540, 86] on span at bounding box center [1541, 87] width 21 height 20
click at [1536, 294] on icon "Choose Date" at bounding box center [1538, 295] width 11 height 13
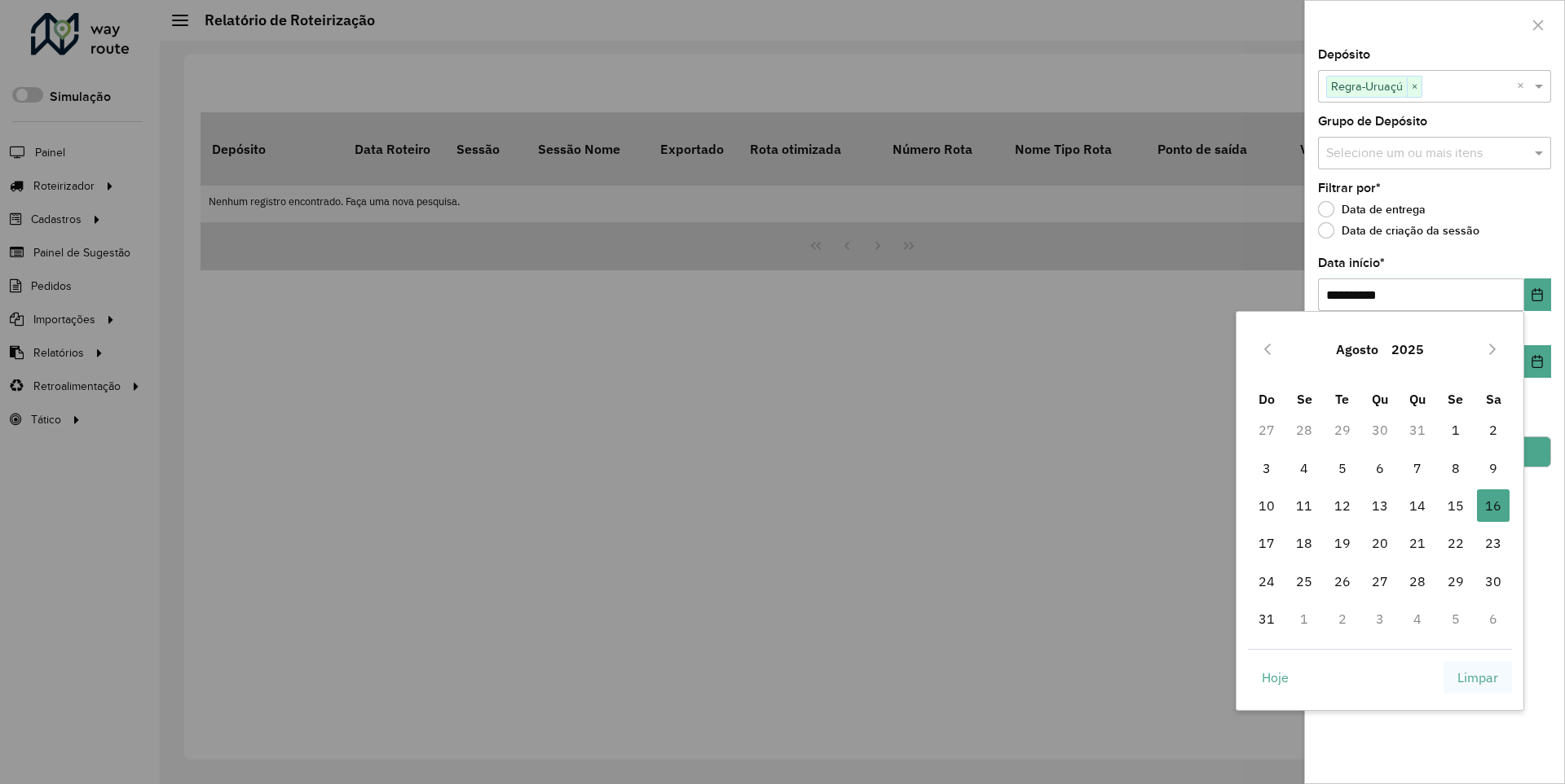
click at [1477, 677] on span "Limpar" at bounding box center [1477, 678] width 41 height 20
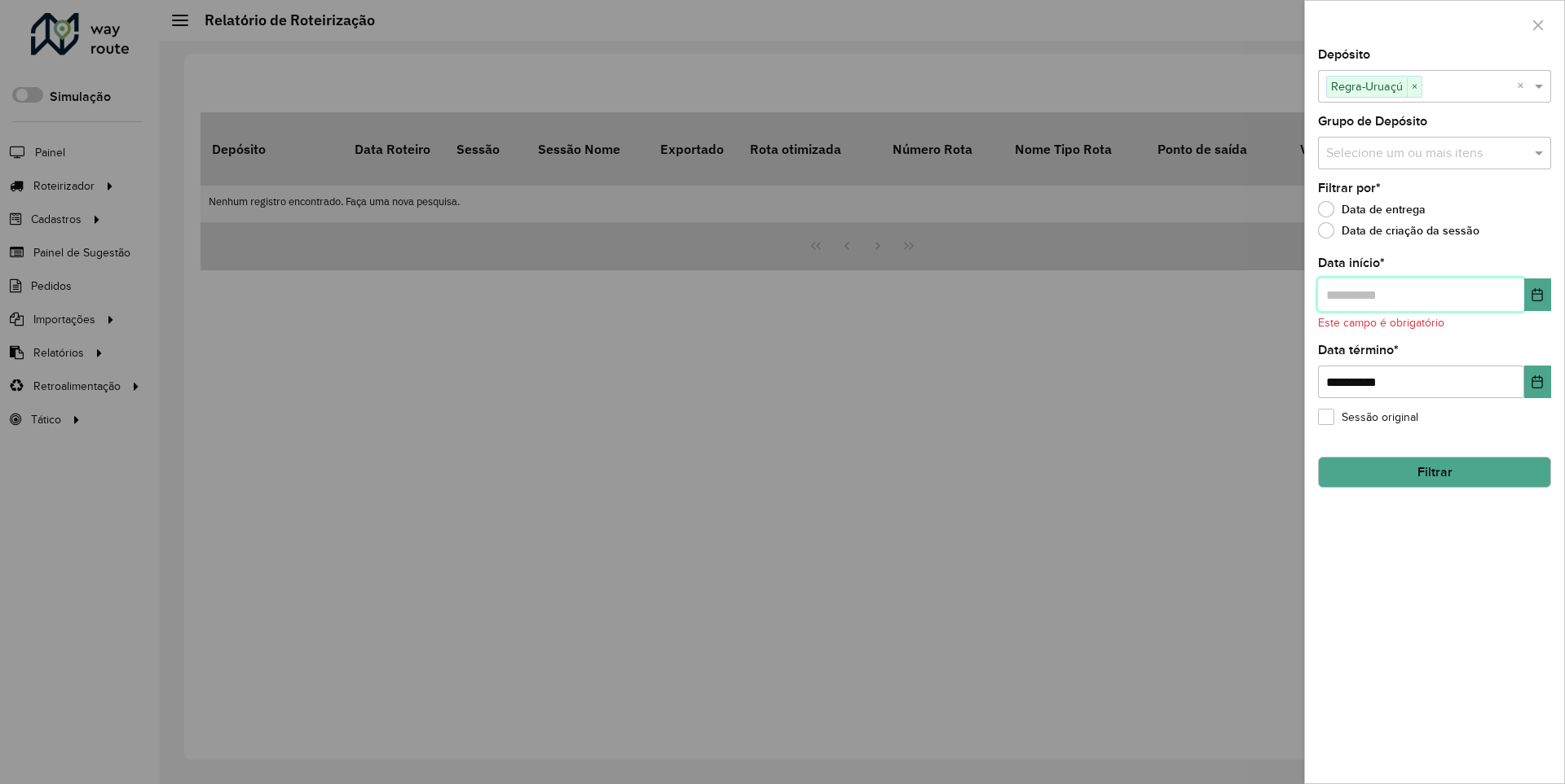
click at [1419, 294] on input "text" at bounding box center [1421, 295] width 206 height 33
type input "**********"
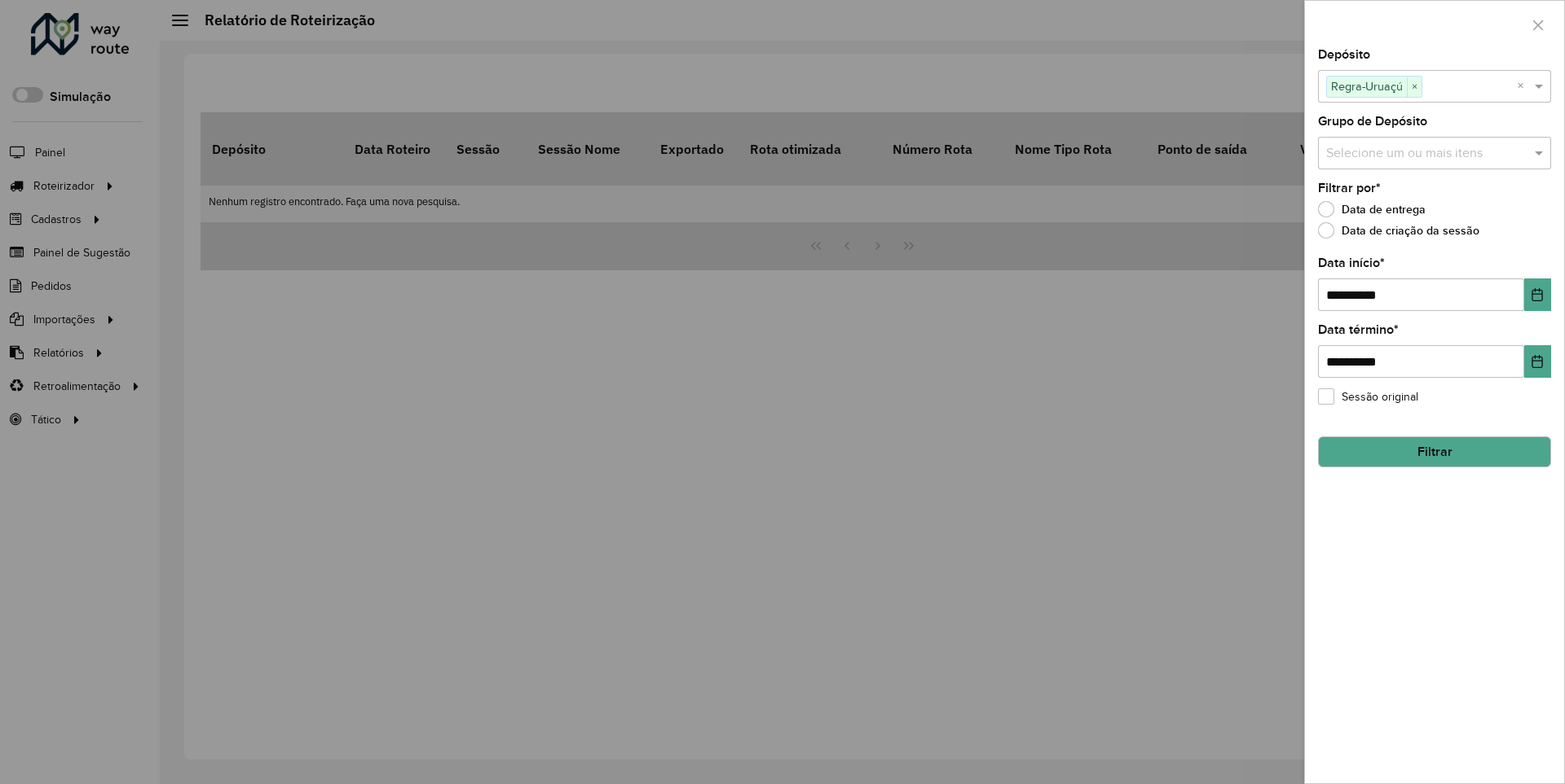
click at [1434, 451] on button "Filtrar" at bounding box center [1435, 452] width 233 height 31
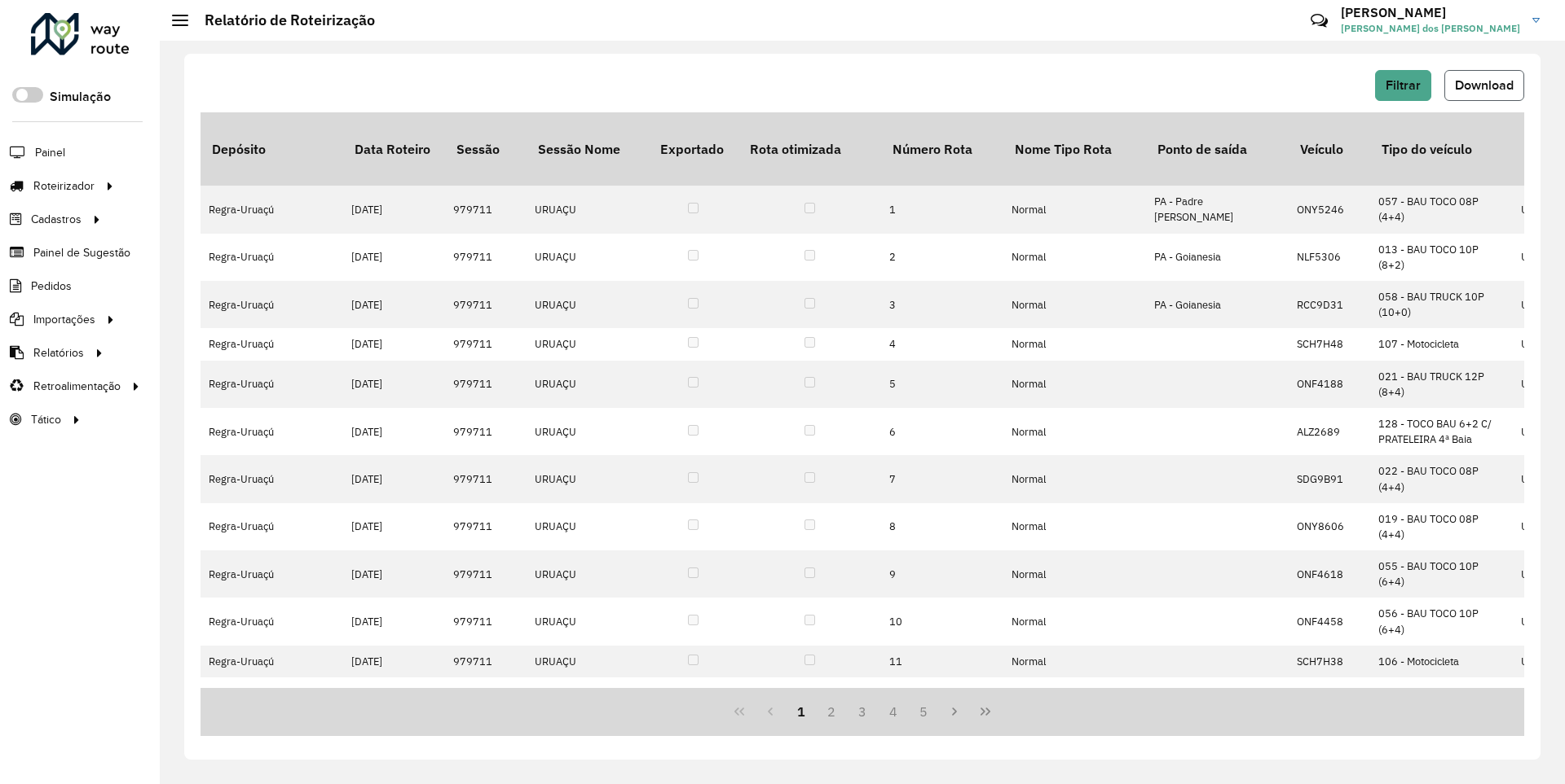
click at [1483, 85] on span "Download" at bounding box center [1484, 84] width 59 height 14
